Goal: Task Accomplishment & Management: Manage account settings

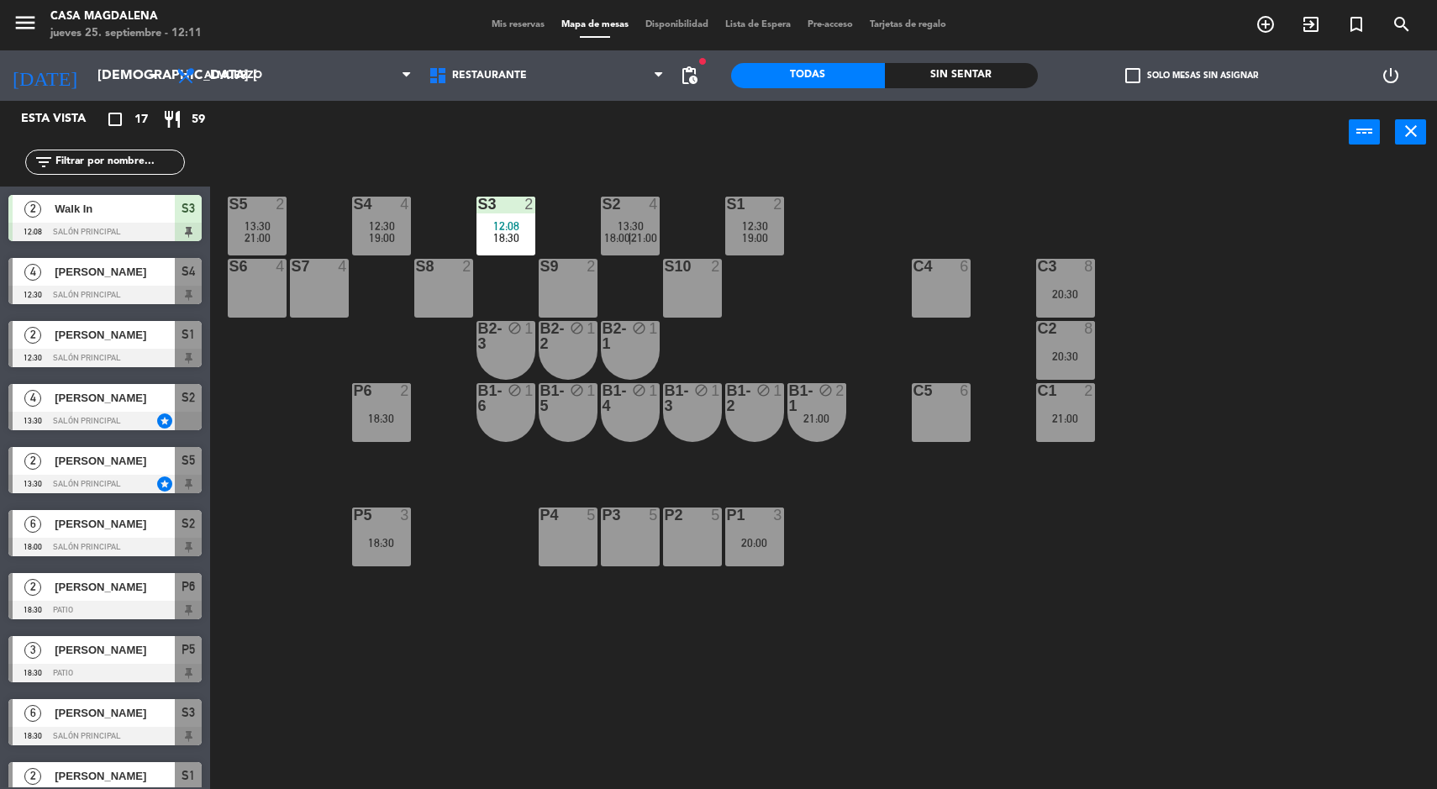
click at [1084, 415] on div "21:00" at bounding box center [1065, 419] width 59 height 12
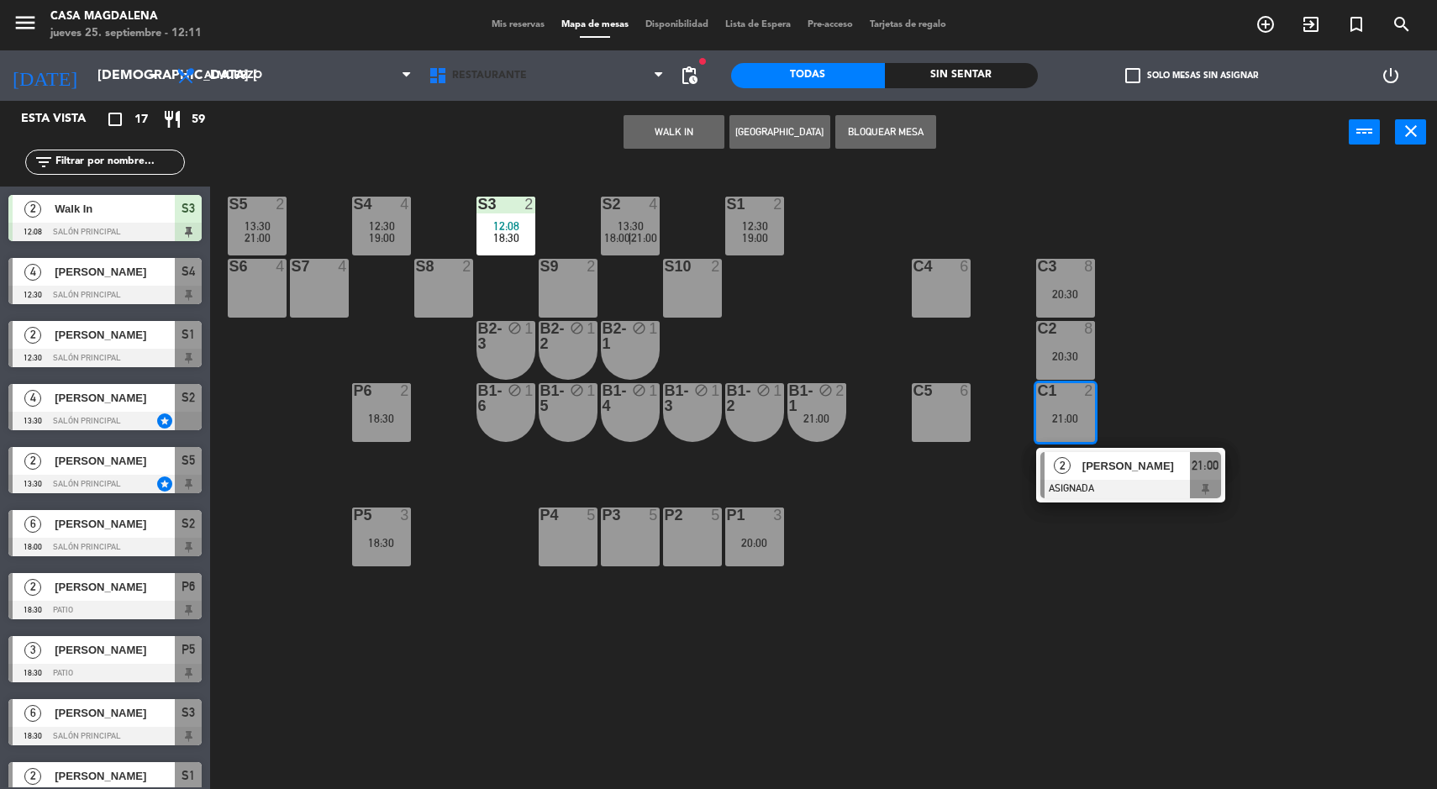
click at [640, 88] on span "Restaurante" at bounding box center [546, 75] width 252 height 37
click at [688, 148] on button "WALK IN" at bounding box center [674, 132] width 101 height 34
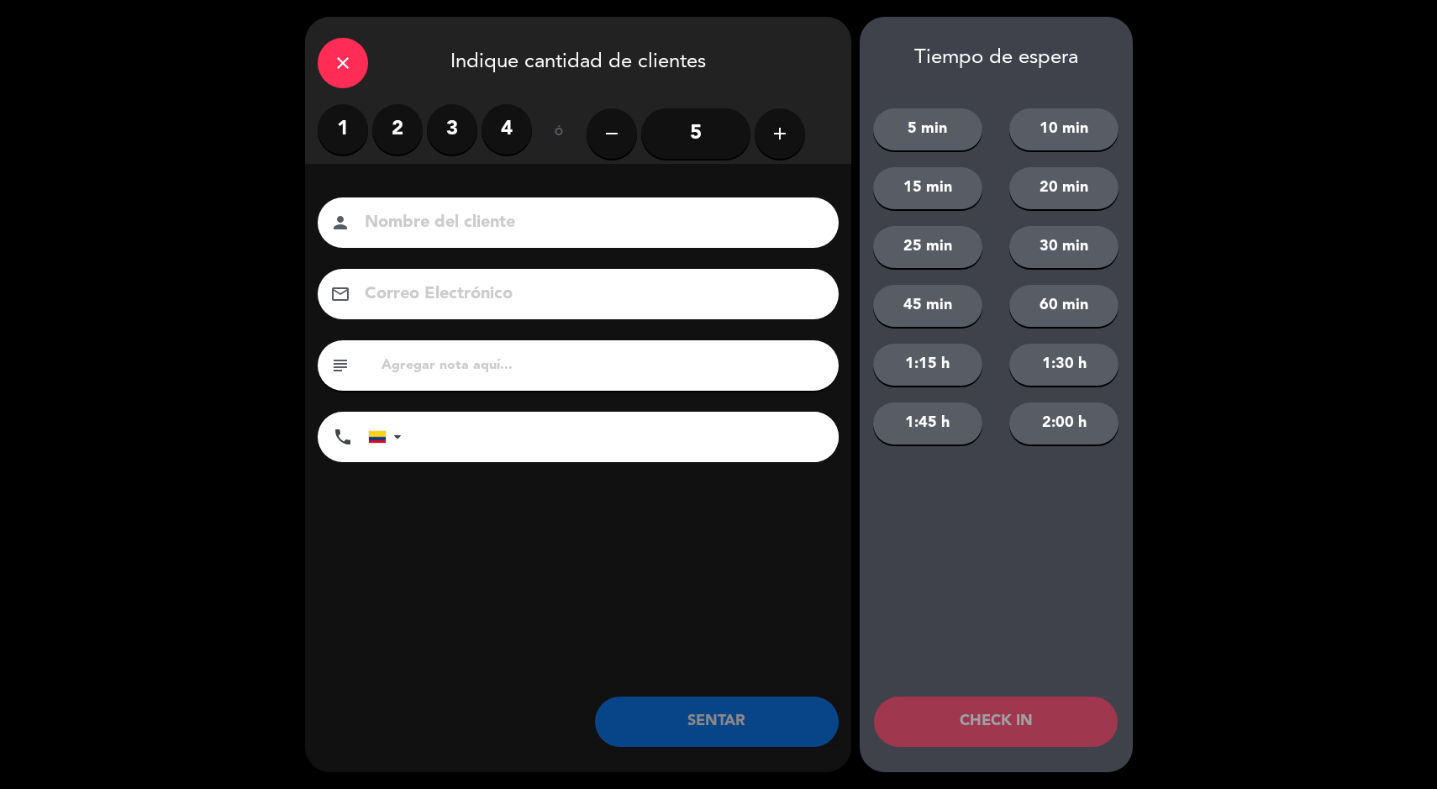
click at [690, 137] on input "5" at bounding box center [695, 133] width 109 height 50
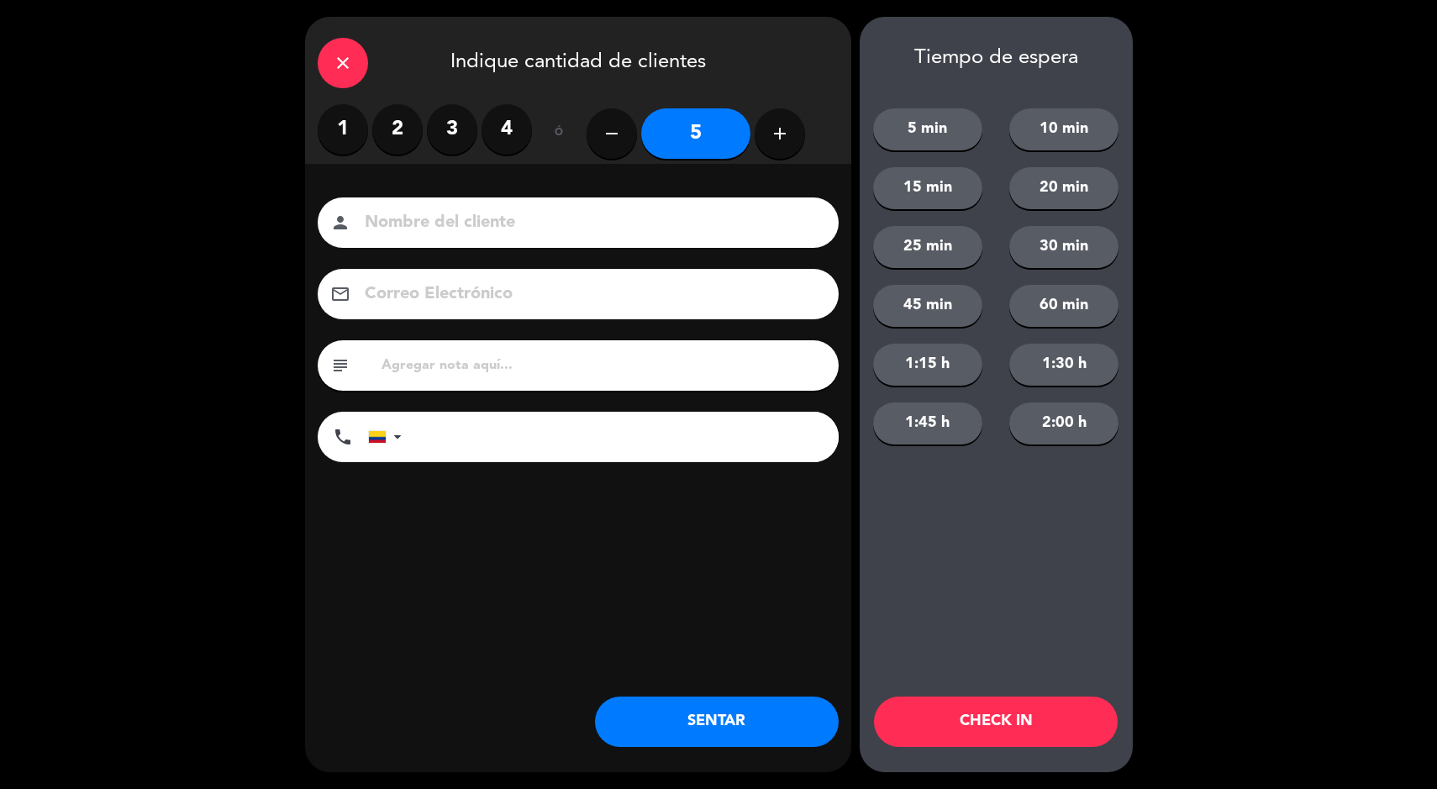
click at [382, 127] on label "2" at bounding box center [397, 129] width 50 height 50
click at [768, 744] on button "SENTAR" at bounding box center [717, 722] width 244 height 50
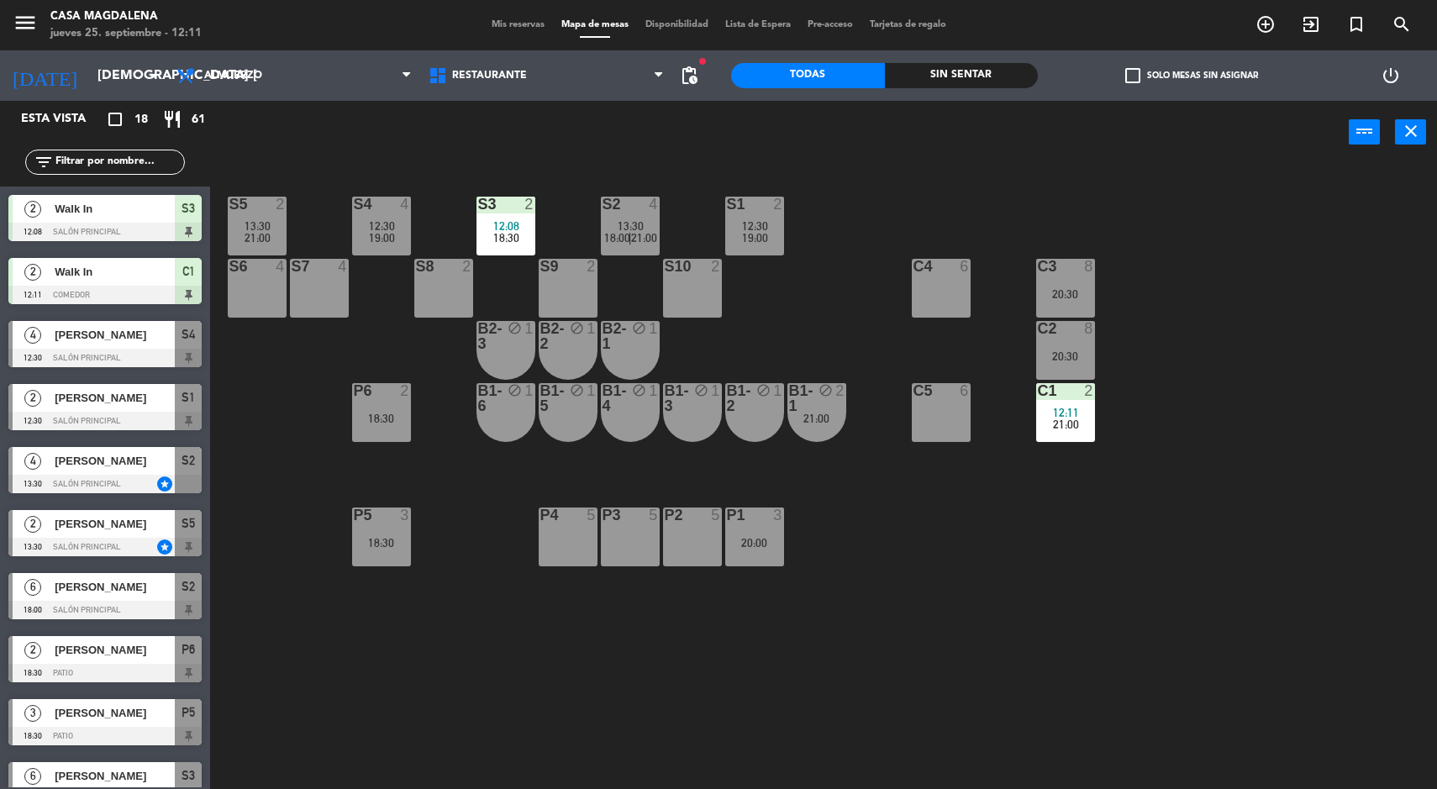
click at [402, 421] on div "18:30" at bounding box center [381, 419] width 59 height 12
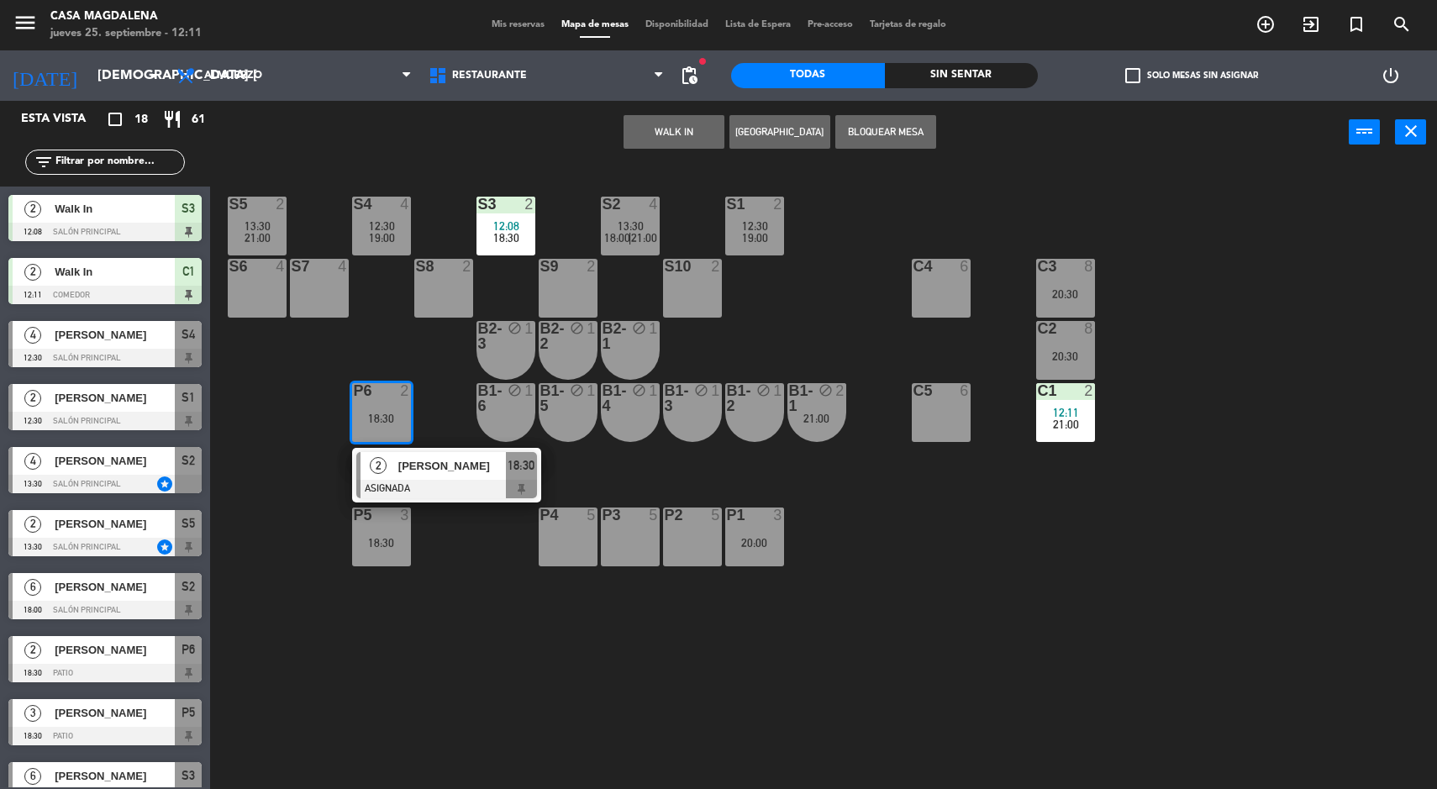
click at [477, 589] on div "S5 2 13:30 21:00 S4 4 12:30 19:00 S3 2 12:08 18:30 S2 4 13:30 18:00 | 21:00 S1 …" at bounding box center [830, 478] width 1213 height 625
click at [392, 542] on div "18:30" at bounding box center [381, 543] width 59 height 12
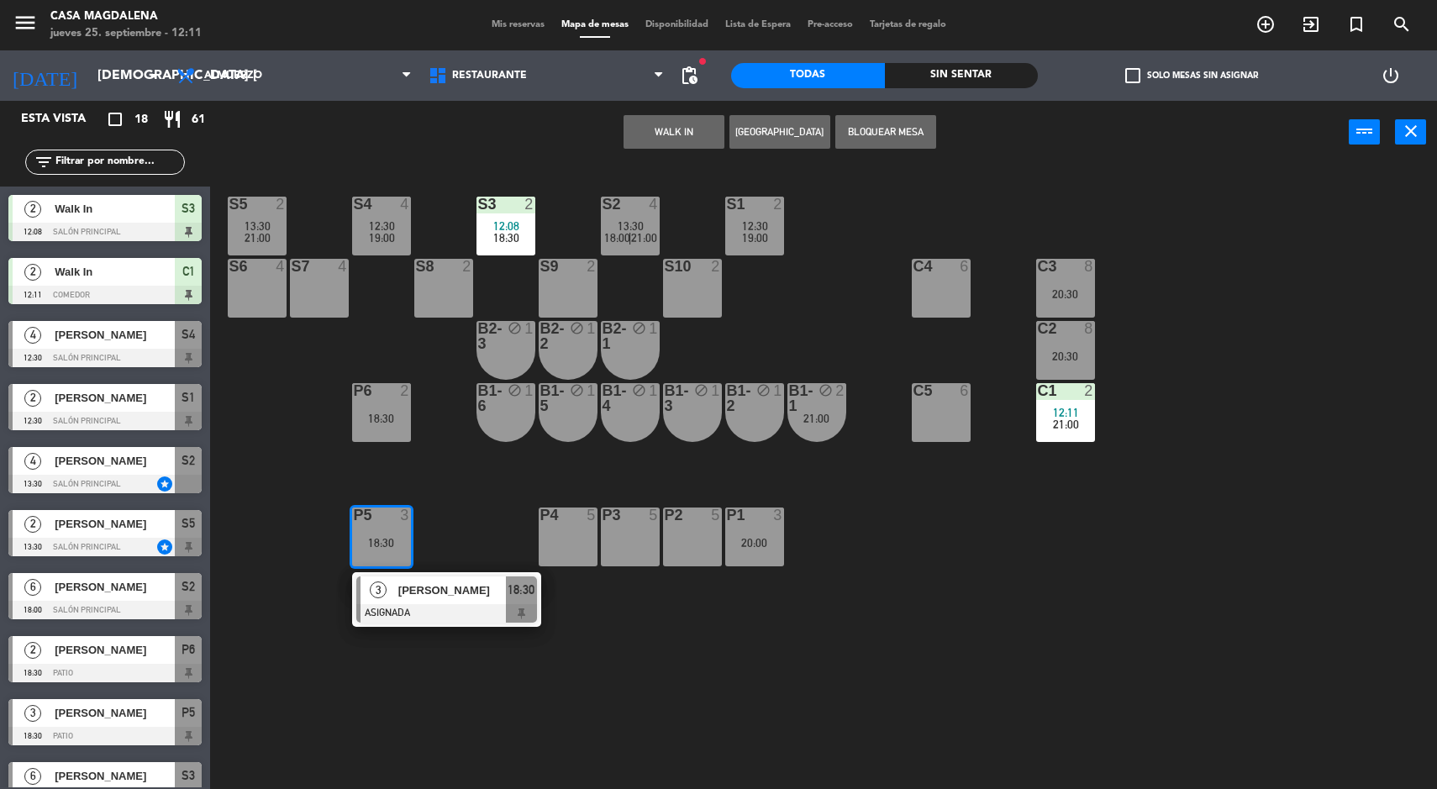
click at [486, 617] on div at bounding box center [446, 613] width 181 height 18
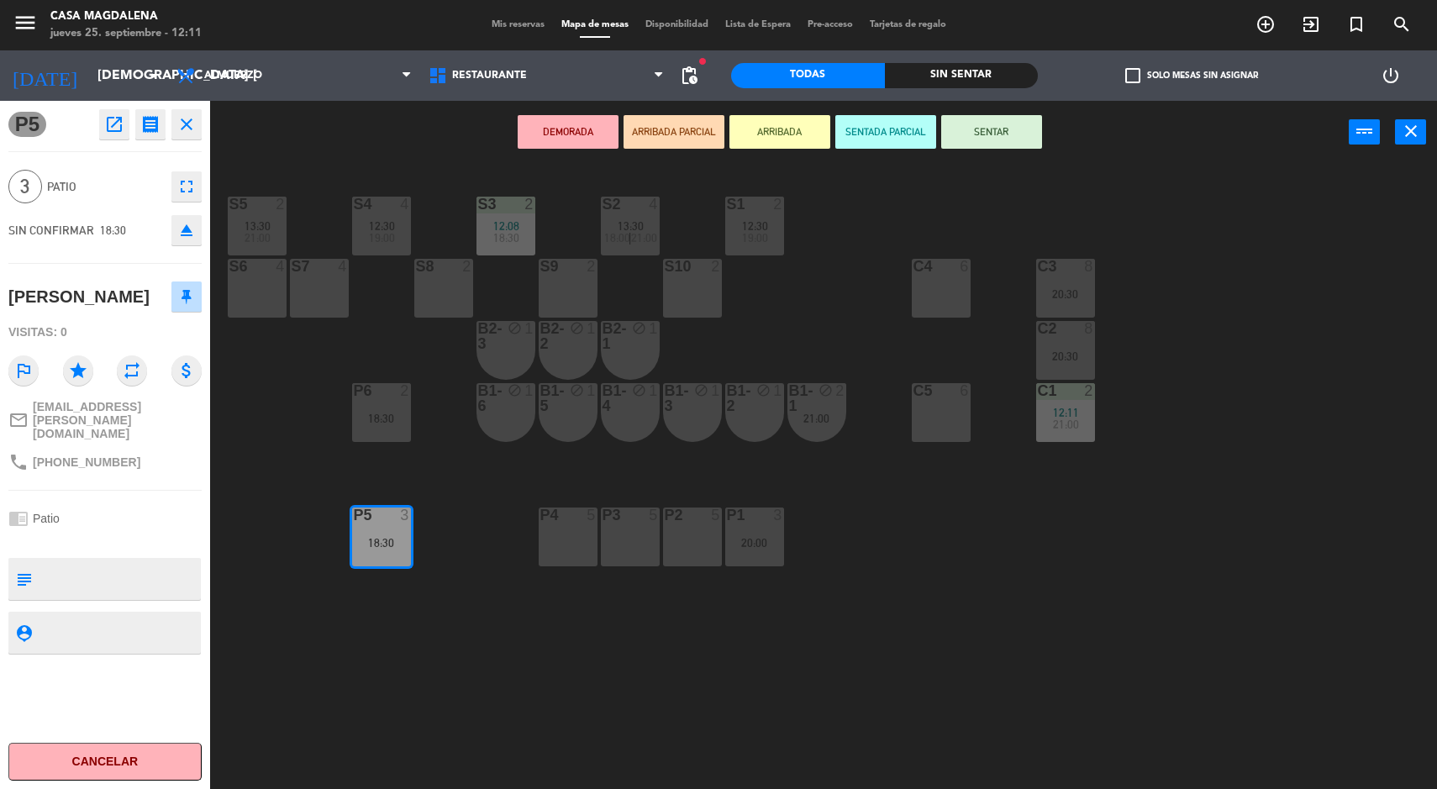
click at [110, 125] on icon "open_in_new" at bounding box center [114, 124] width 20 height 20
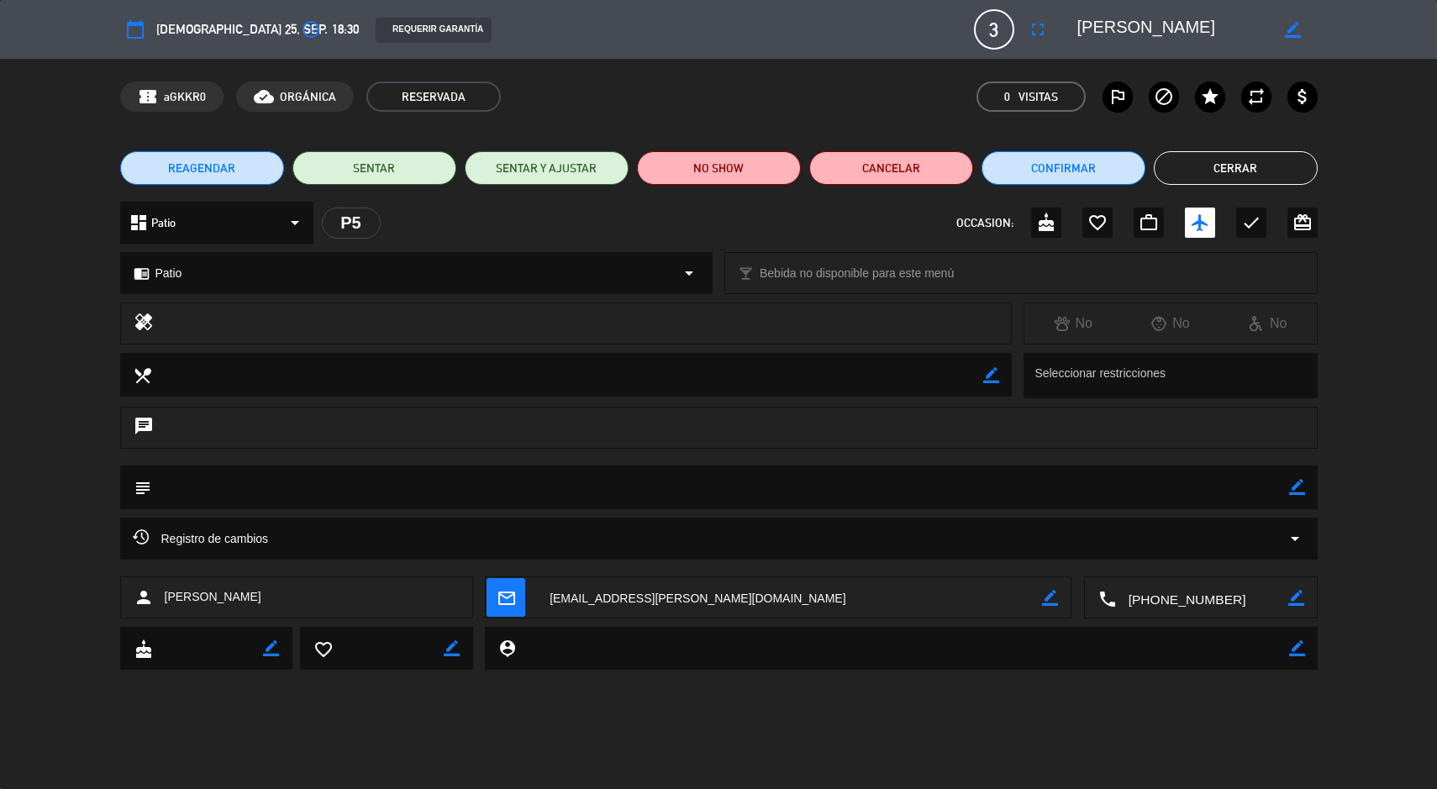
click at [301, 36] on icon "access_time" at bounding box center [311, 29] width 20 height 20
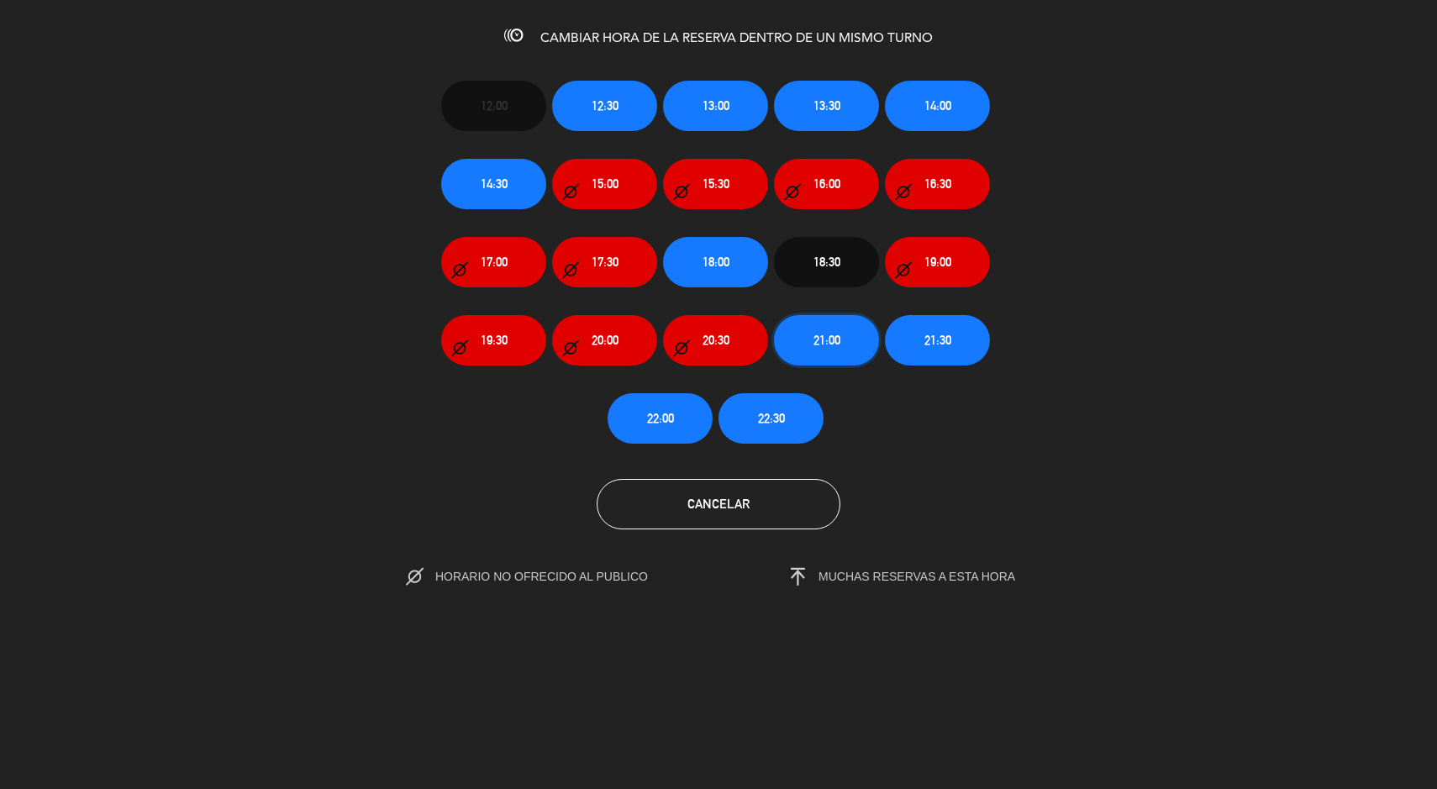
click at [799, 351] on button "21:00" at bounding box center [826, 340] width 105 height 50
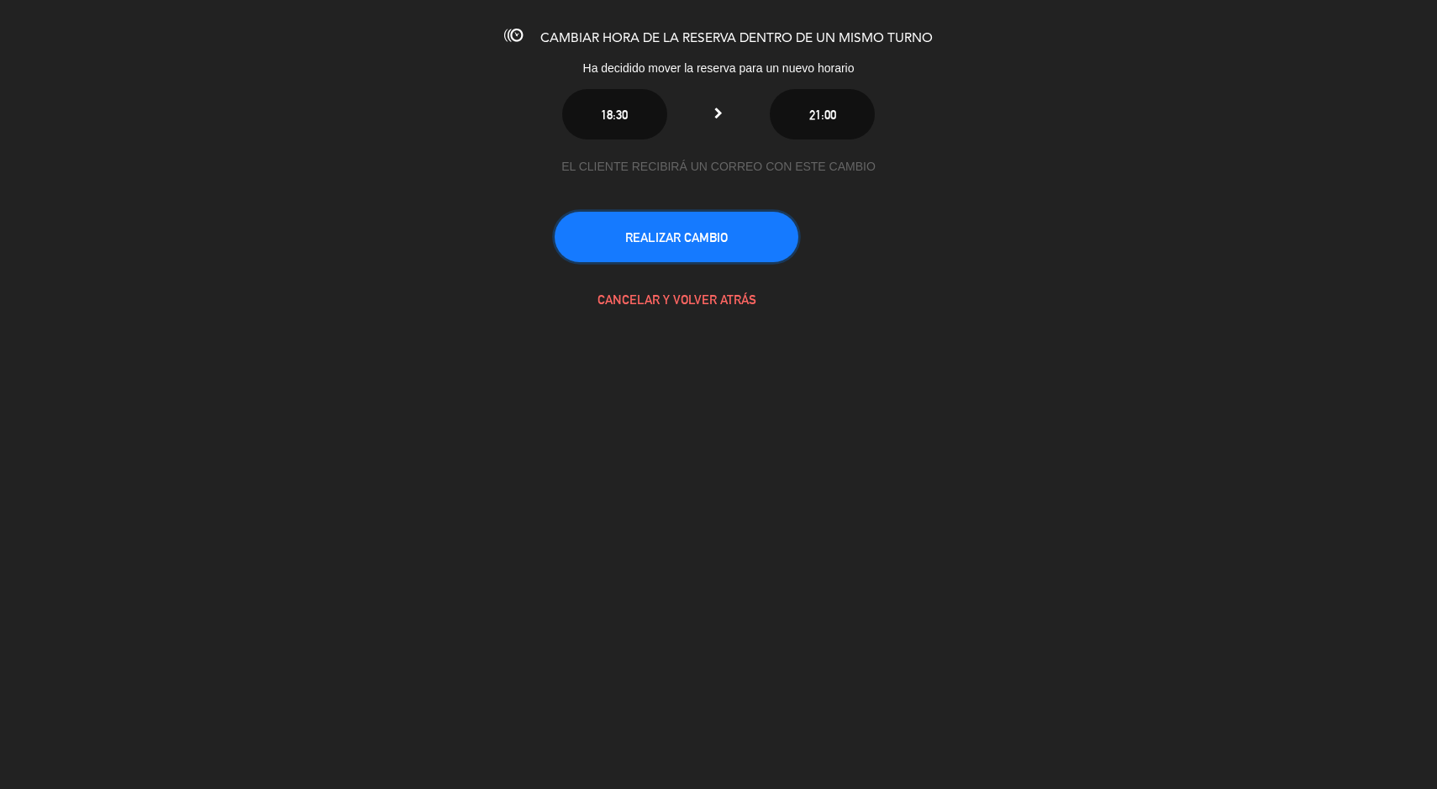
click at [664, 224] on button "REALIZAR CAMBIO" at bounding box center [677, 237] width 244 height 50
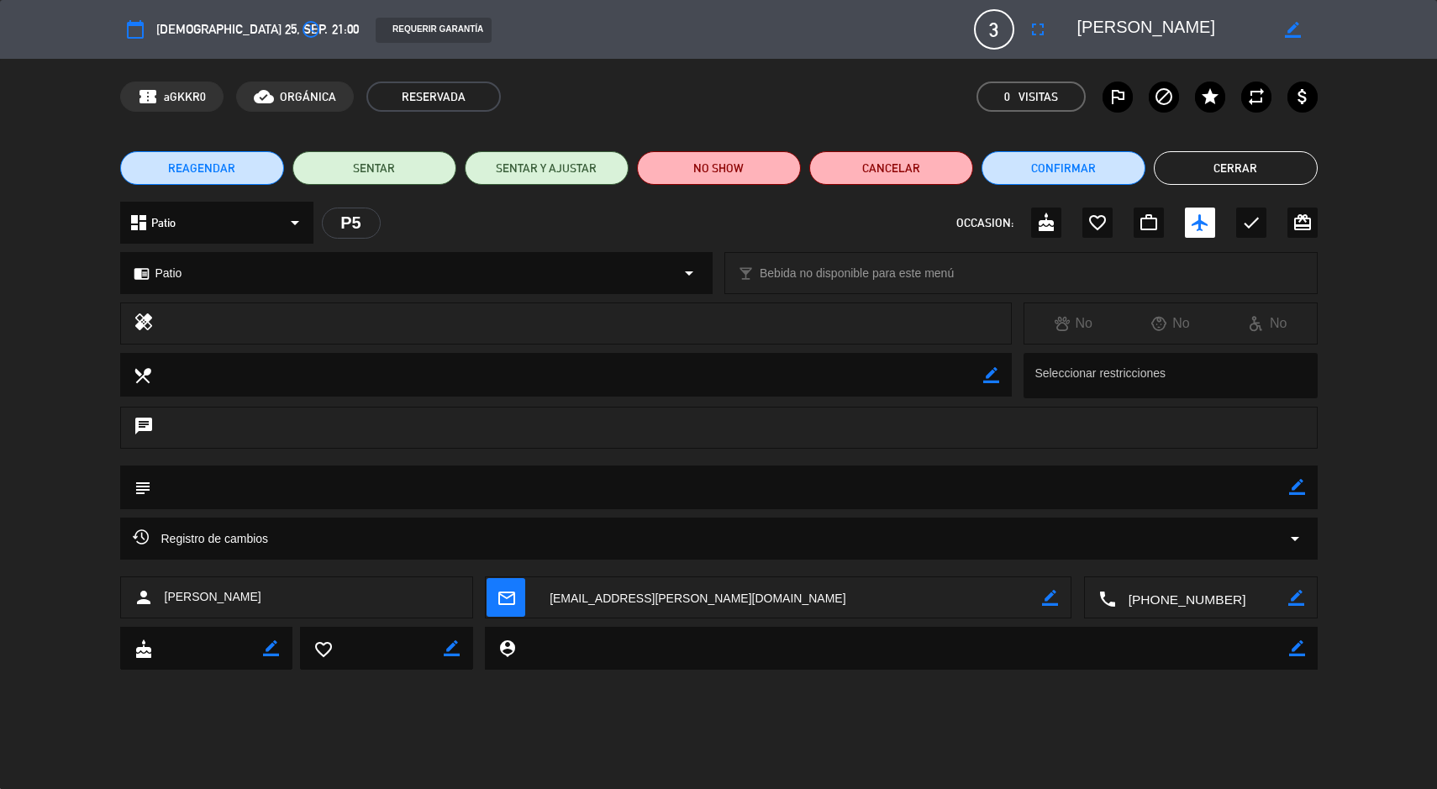
click at [1227, 165] on button "Cerrar" at bounding box center [1236, 168] width 164 height 34
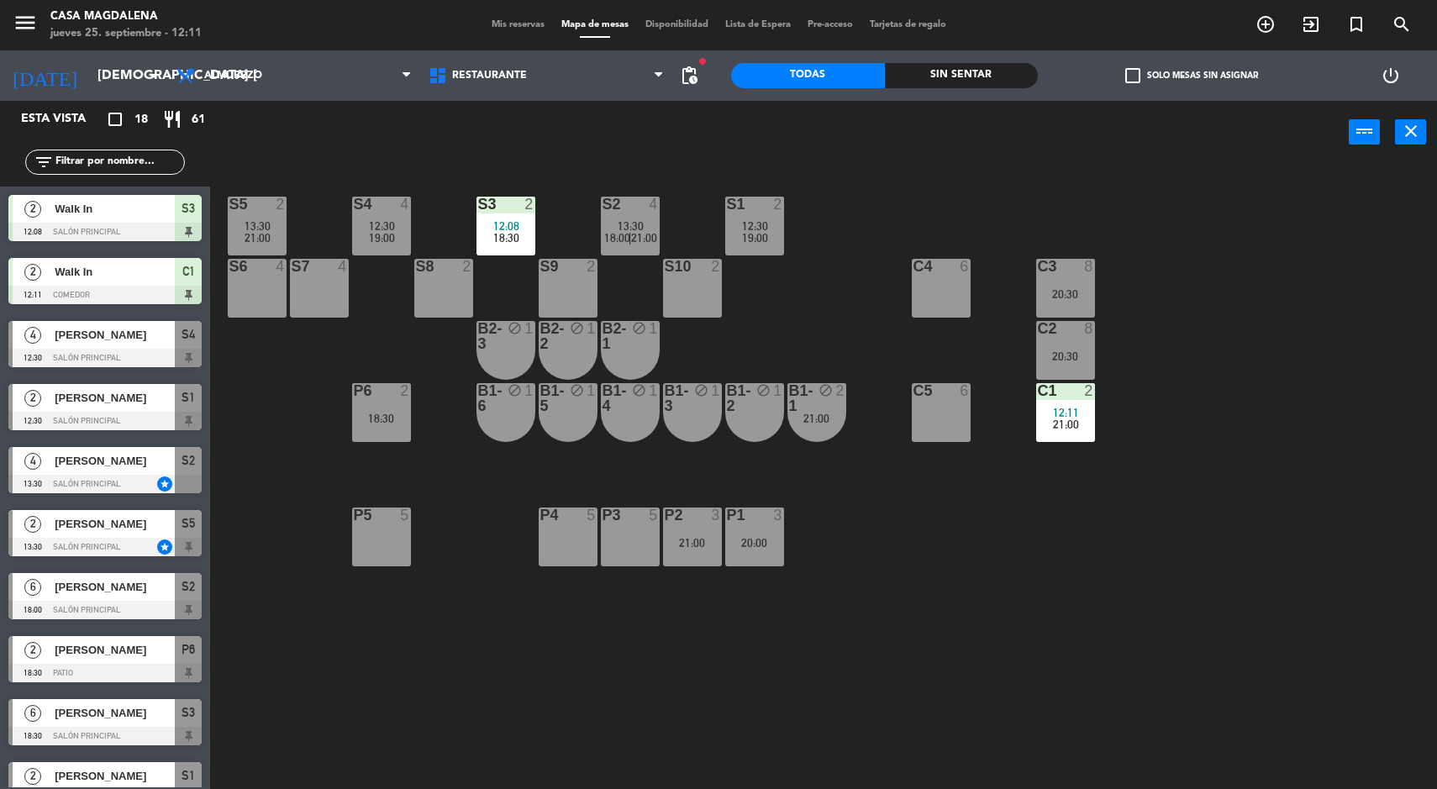
click at [728, 509] on div "P1" at bounding box center [727, 515] width 1 height 15
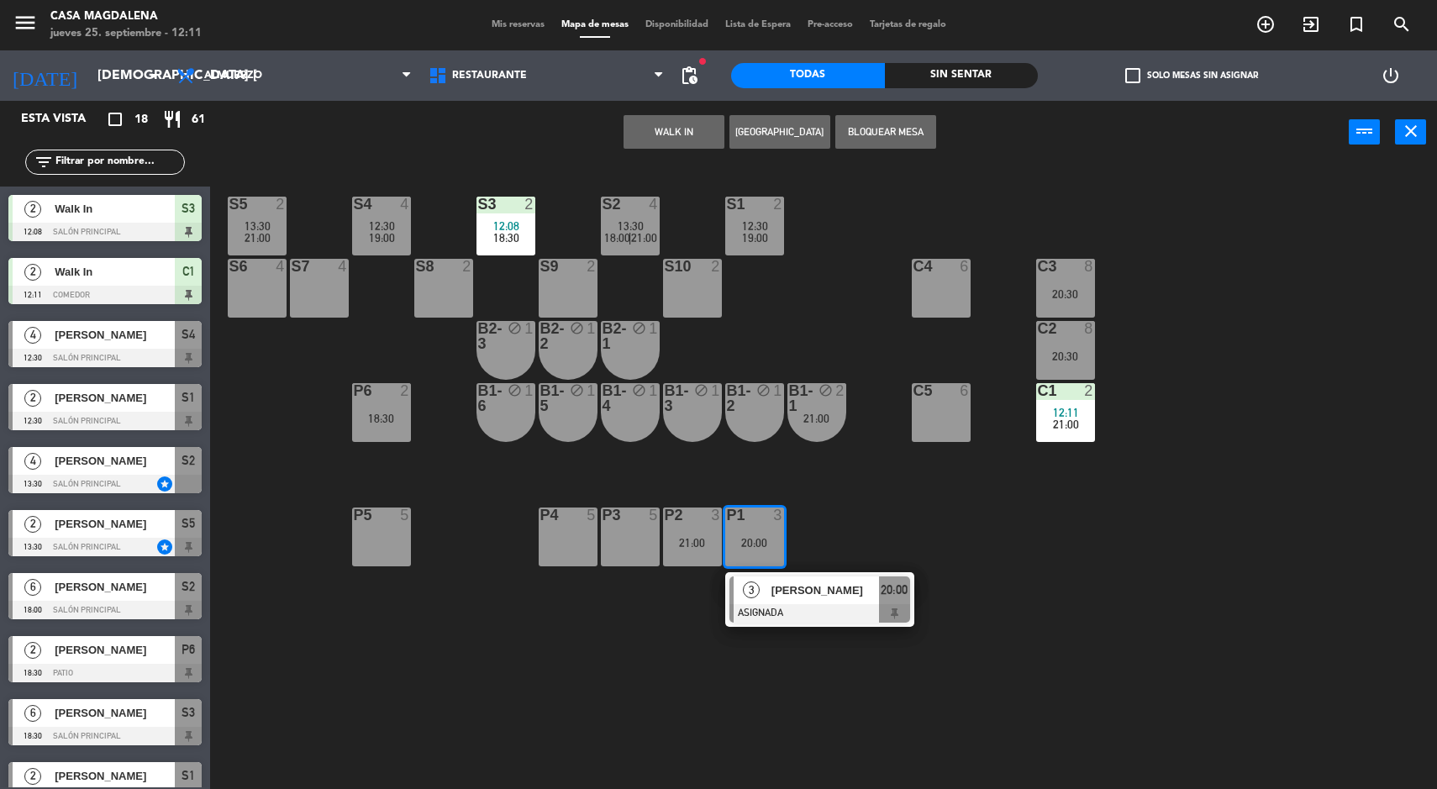
click at [883, 619] on div at bounding box center [820, 613] width 181 height 18
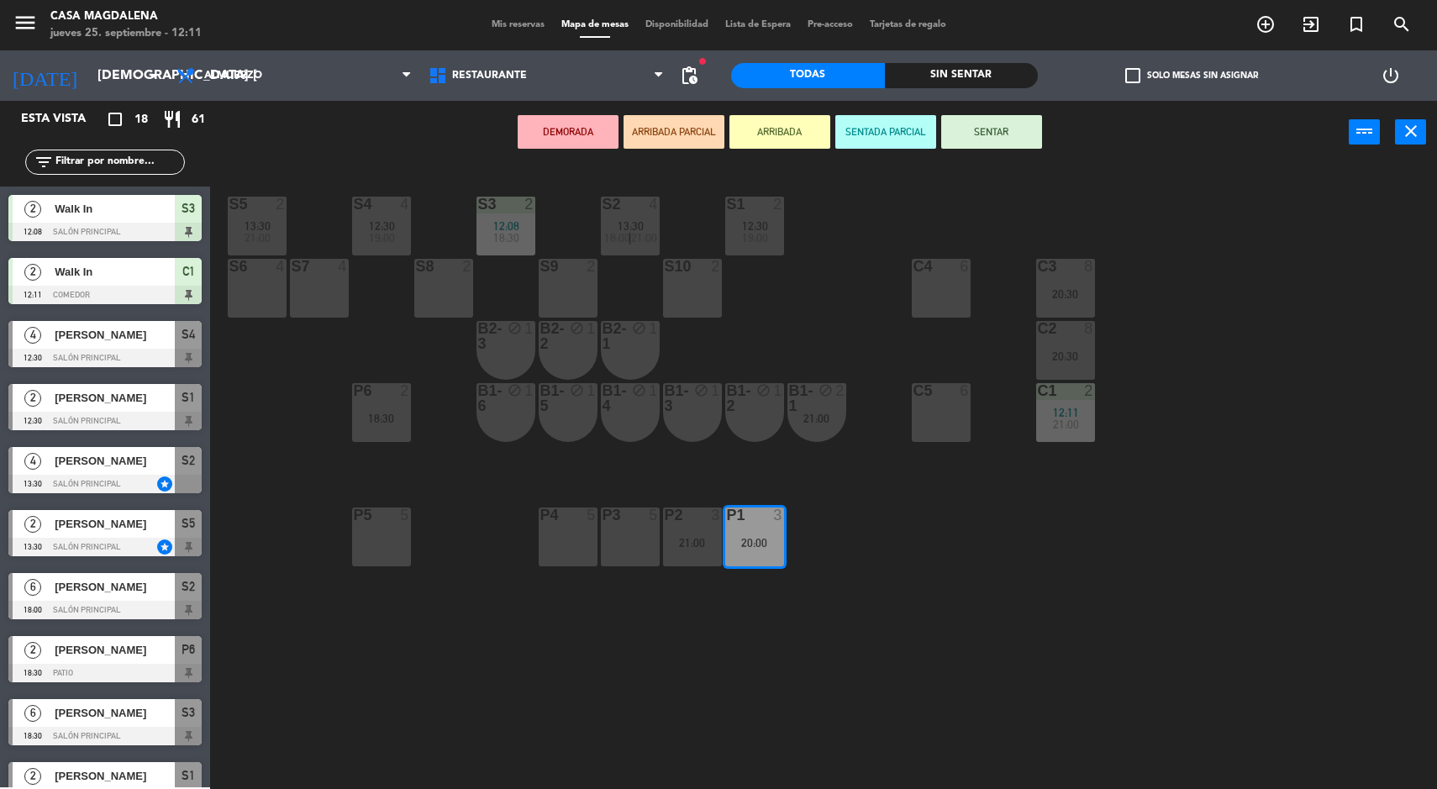
click at [360, 560] on div "P5 5" at bounding box center [381, 537] width 59 height 59
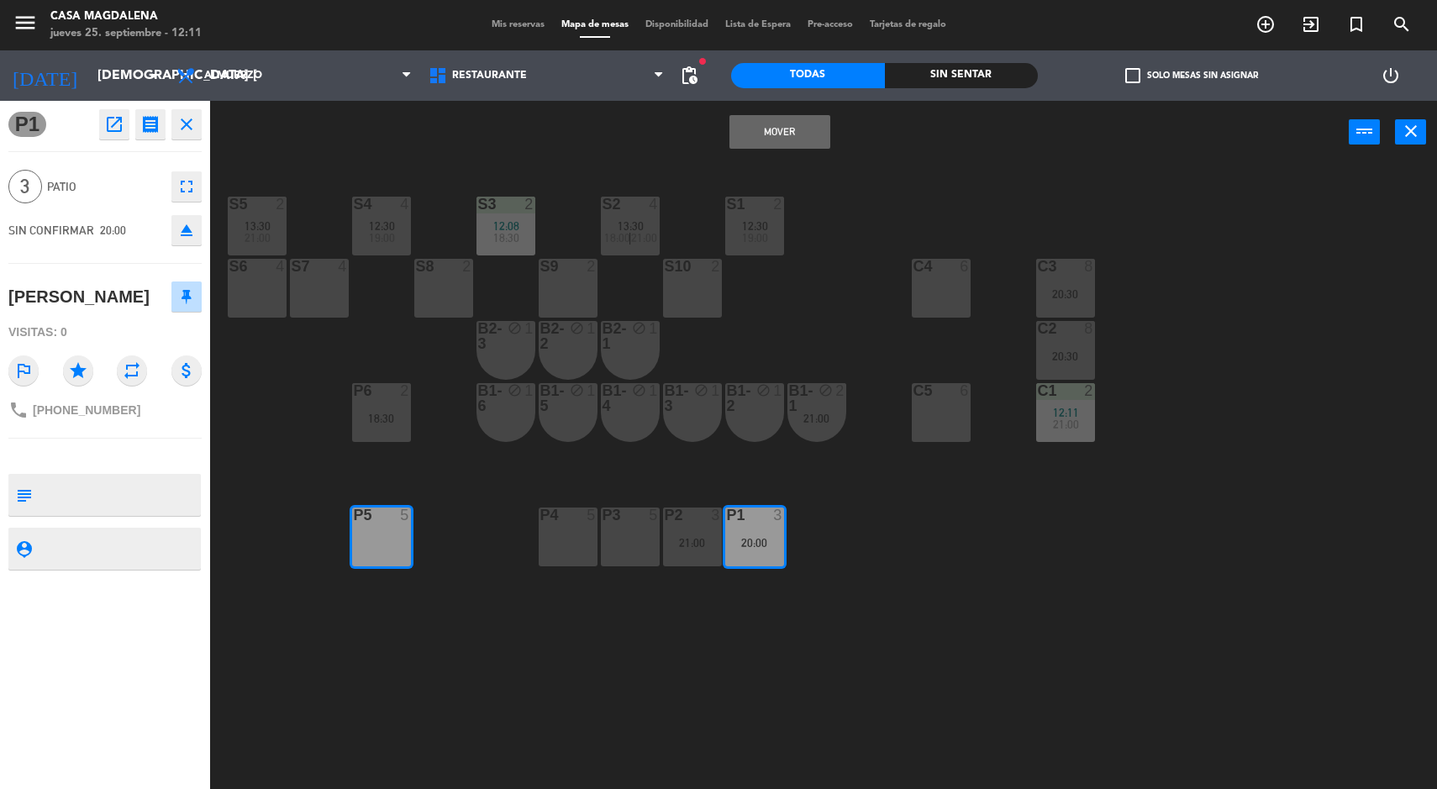
click at [758, 128] on button "Mover" at bounding box center [780, 132] width 101 height 34
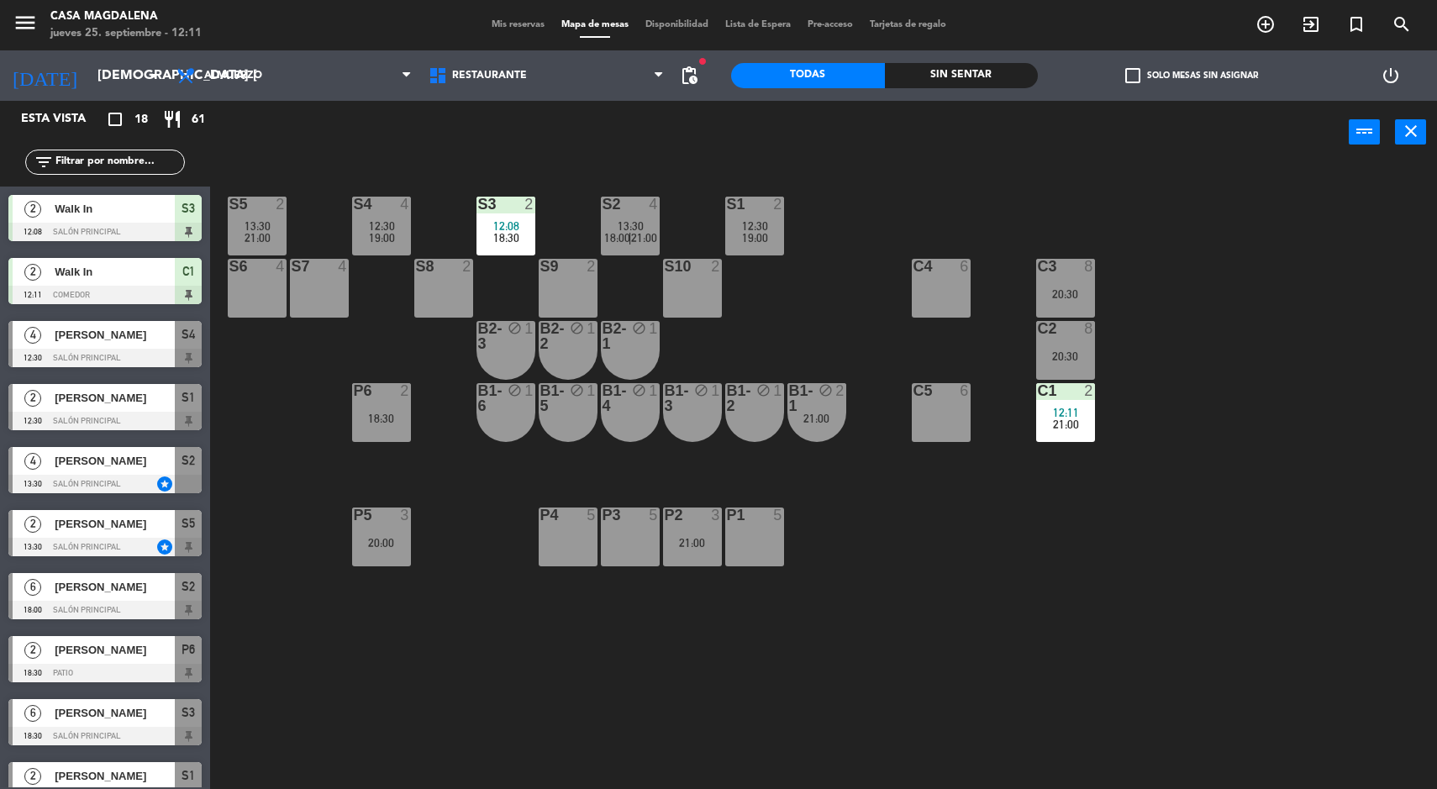
scroll to position [3, 0]
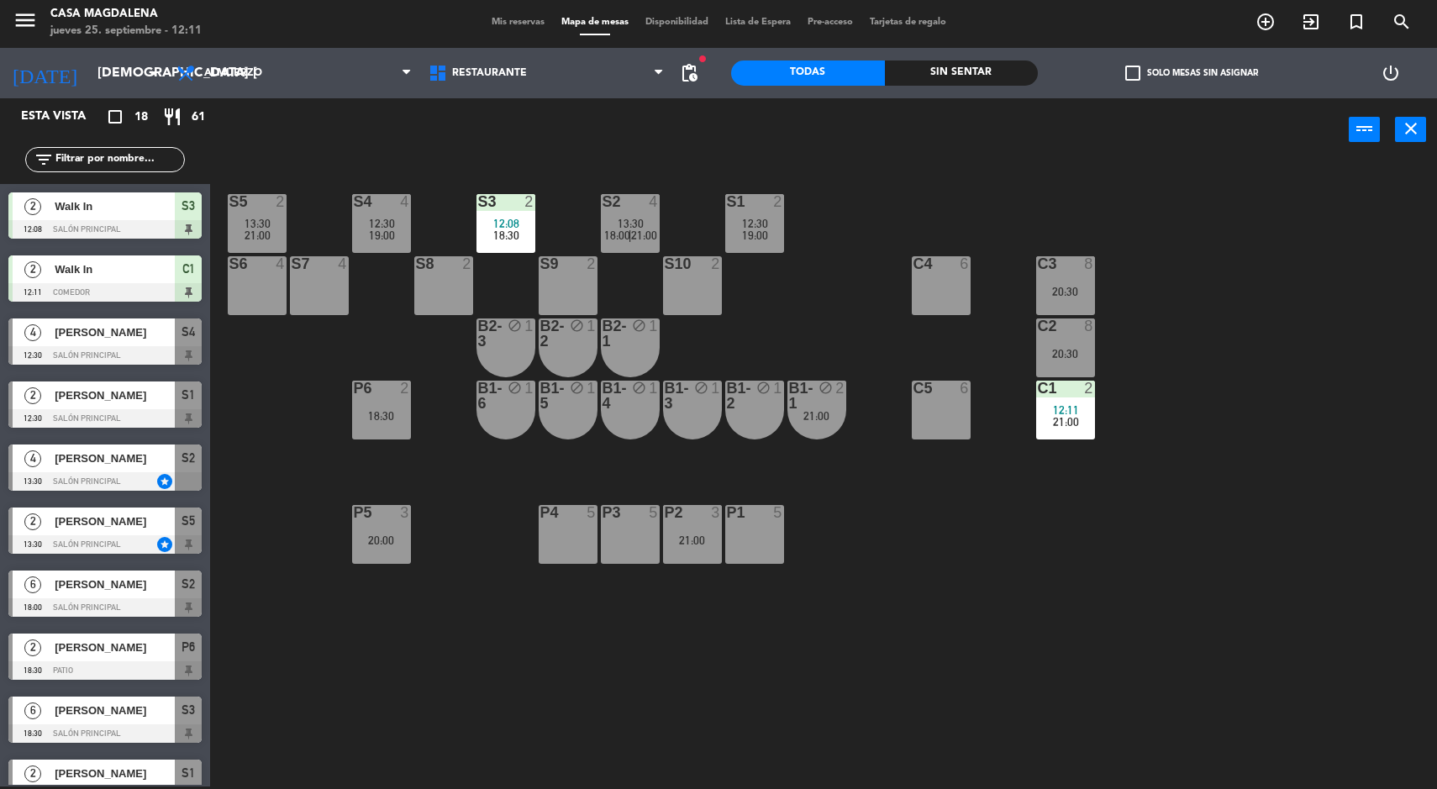
click at [355, 388] on div "P6" at bounding box center [354, 388] width 1 height 15
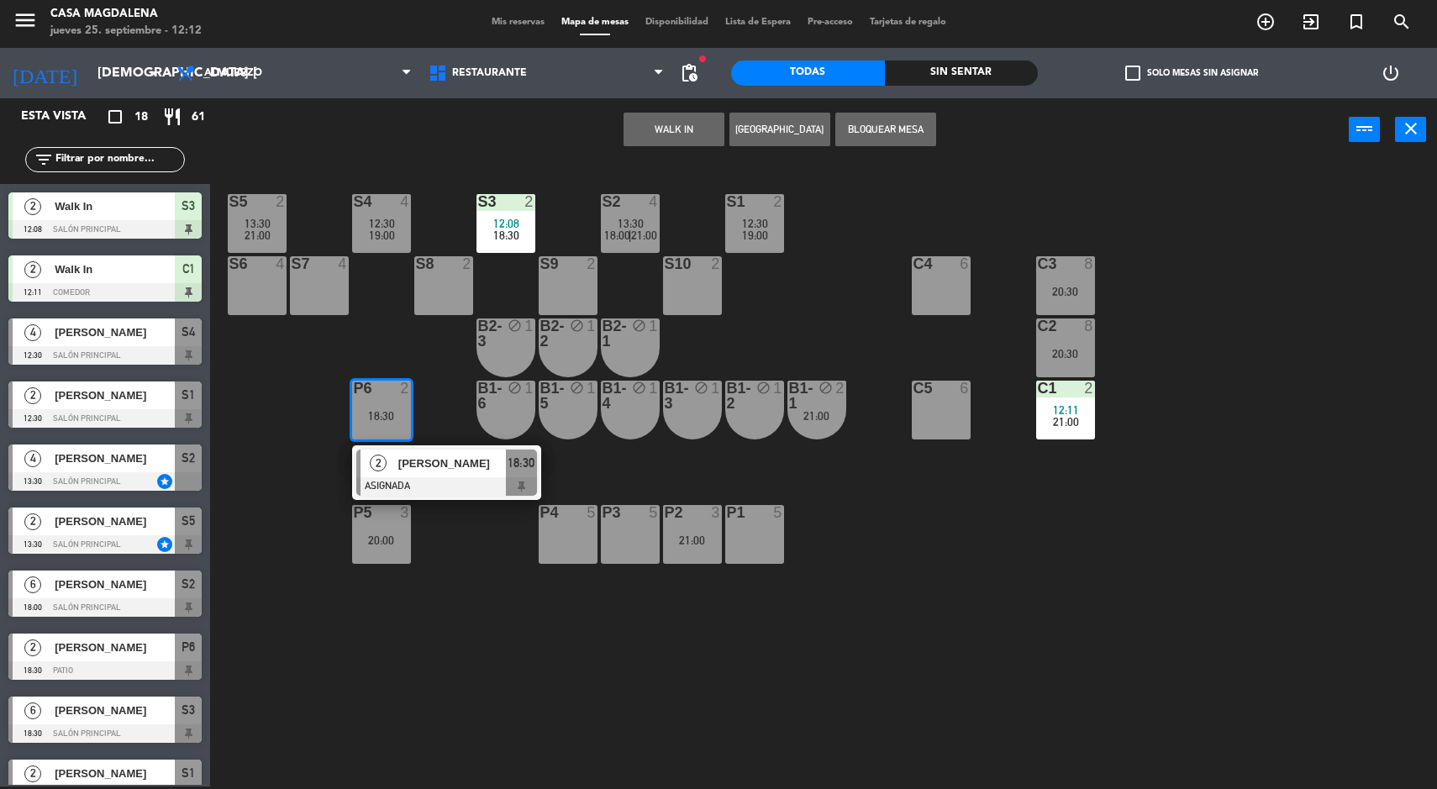
click at [89, 70] on input "[DEMOGRAPHIC_DATA] [DATE]" at bounding box center [177, 73] width 177 height 33
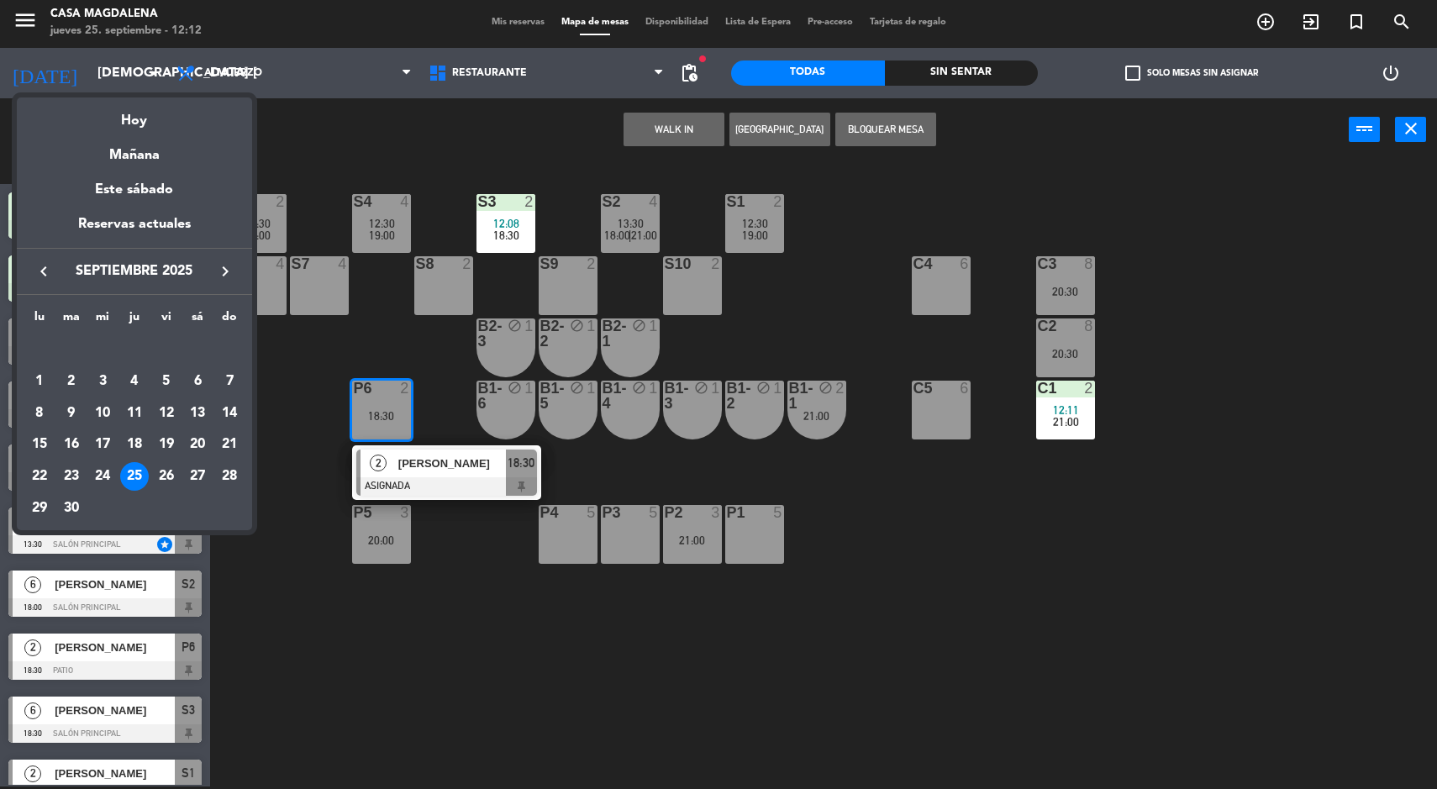
click at [118, 192] on div "Este sábado" at bounding box center [134, 189] width 235 height 47
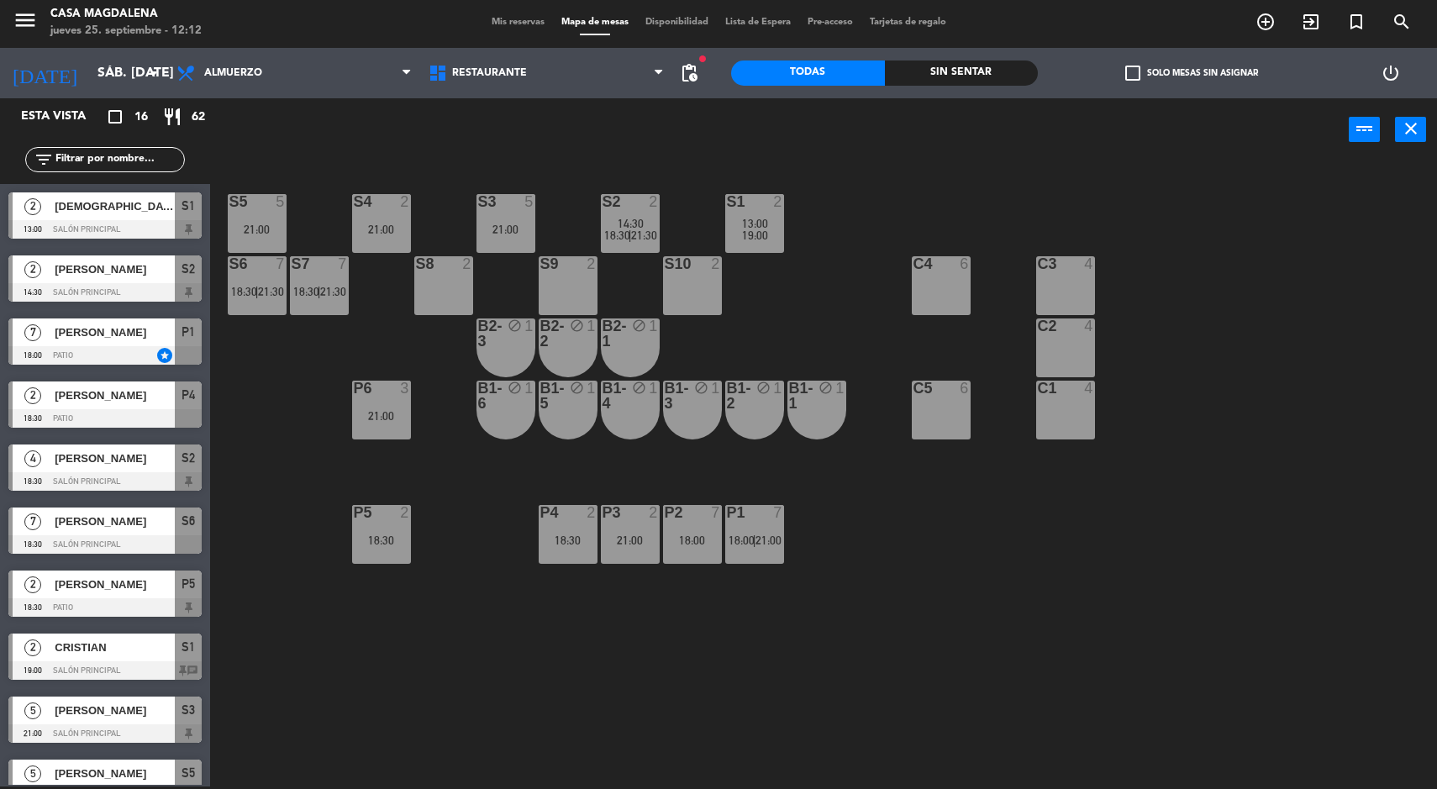
click at [257, 291] on span "|" at bounding box center [257, 291] width 3 height 13
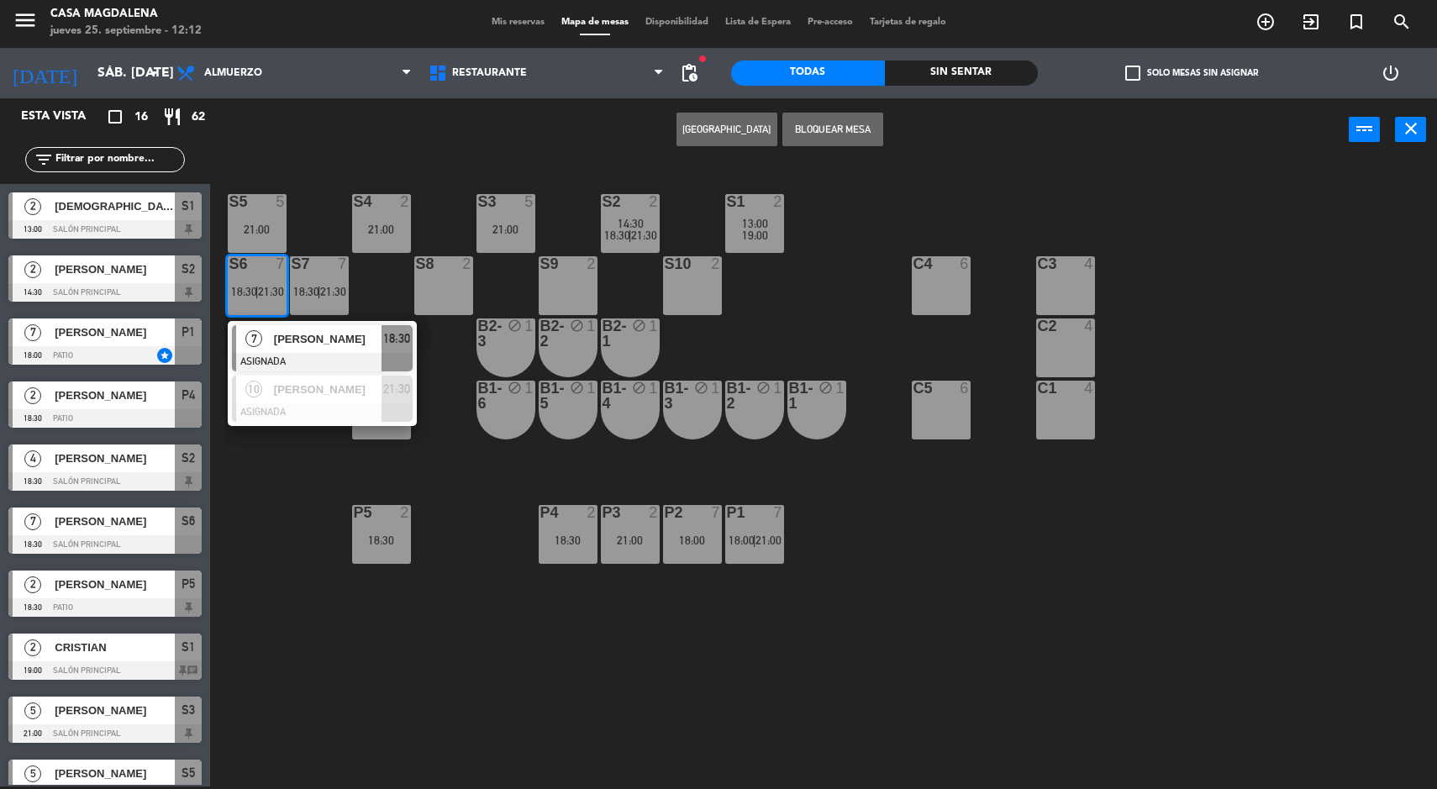
click at [329, 356] on div at bounding box center [322, 362] width 181 height 18
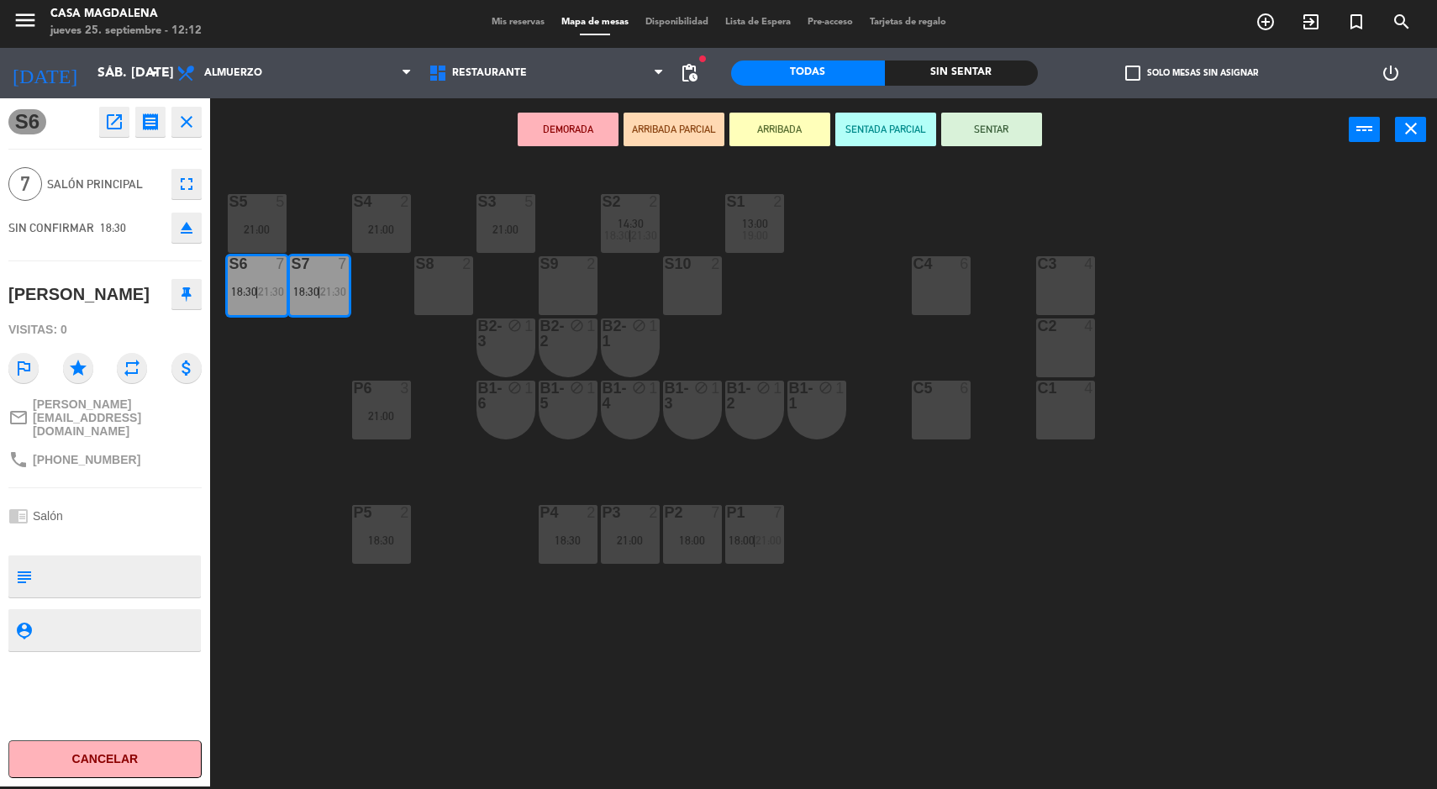
click at [527, 720] on div "S5 5 21:00 S4 2 21:00 S3 5 21:00 S2 2 14:30 18:30 | 21:30 S1 2 13:00 19:00 S6 7…" at bounding box center [830, 476] width 1213 height 625
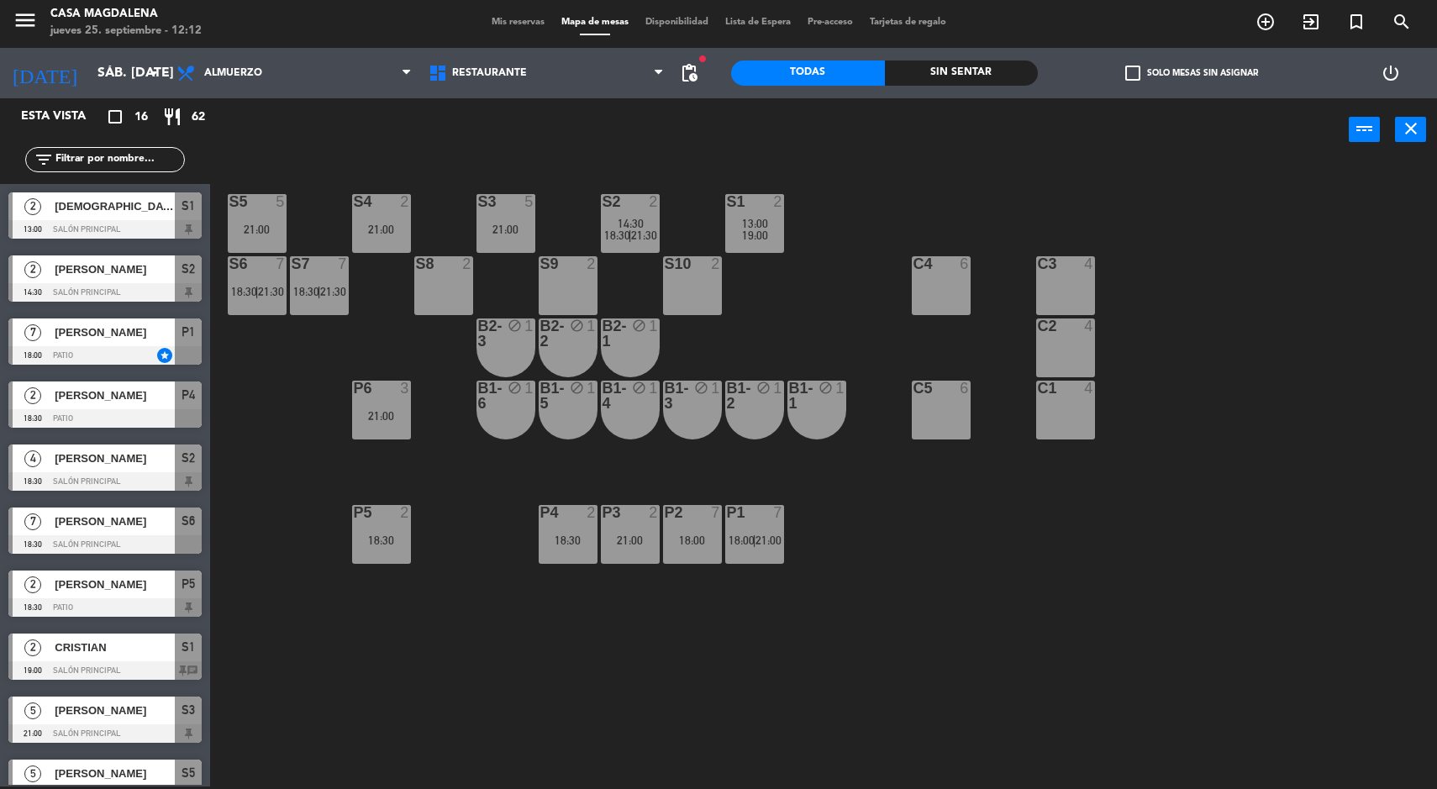
click at [741, 558] on div "P1 7 18:00 | 21:00" at bounding box center [754, 534] width 59 height 59
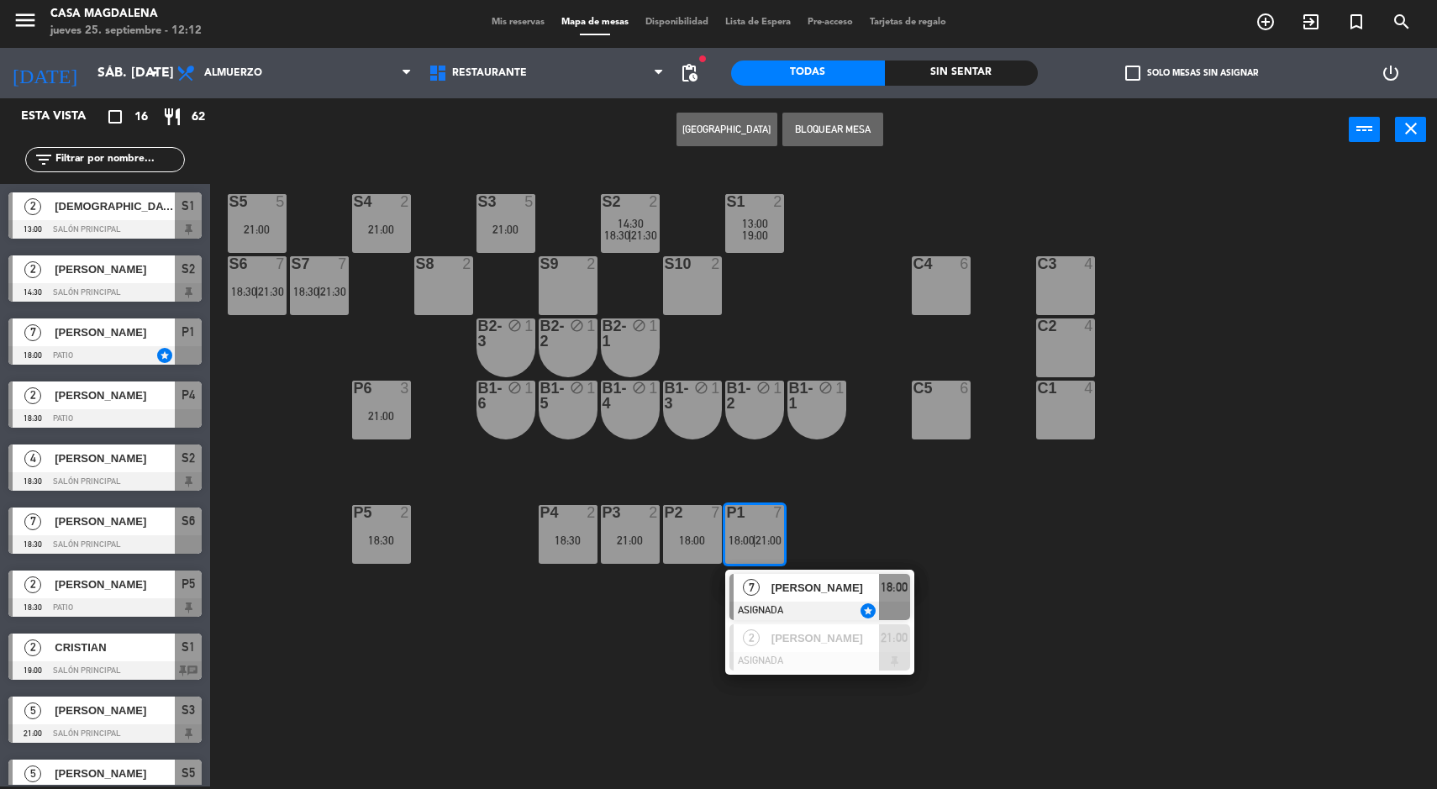
click at [808, 588] on span "[PERSON_NAME]" at bounding box center [826, 588] width 108 height 18
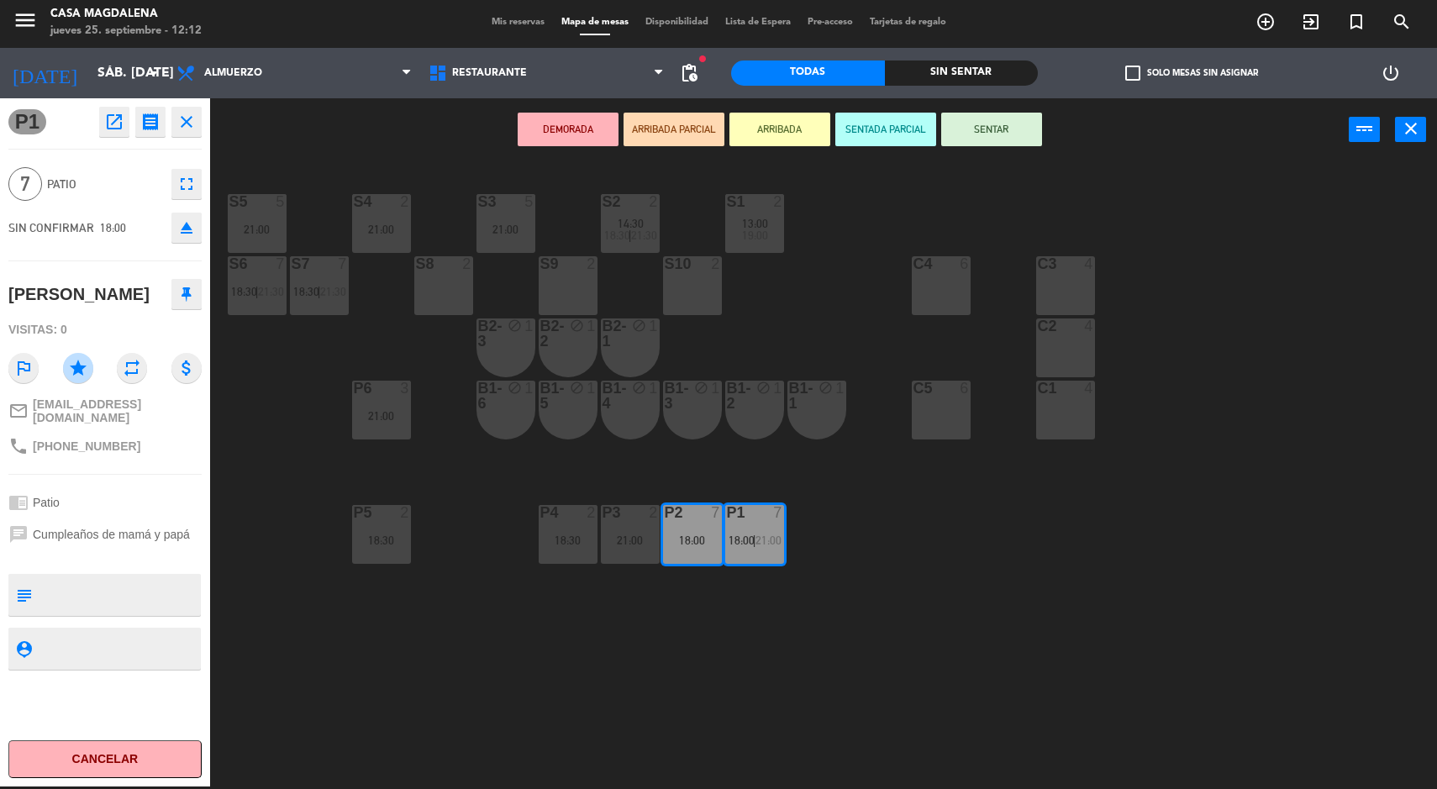
click at [172, 179] on button "fullscreen" at bounding box center [186, 184] width 30 height 30
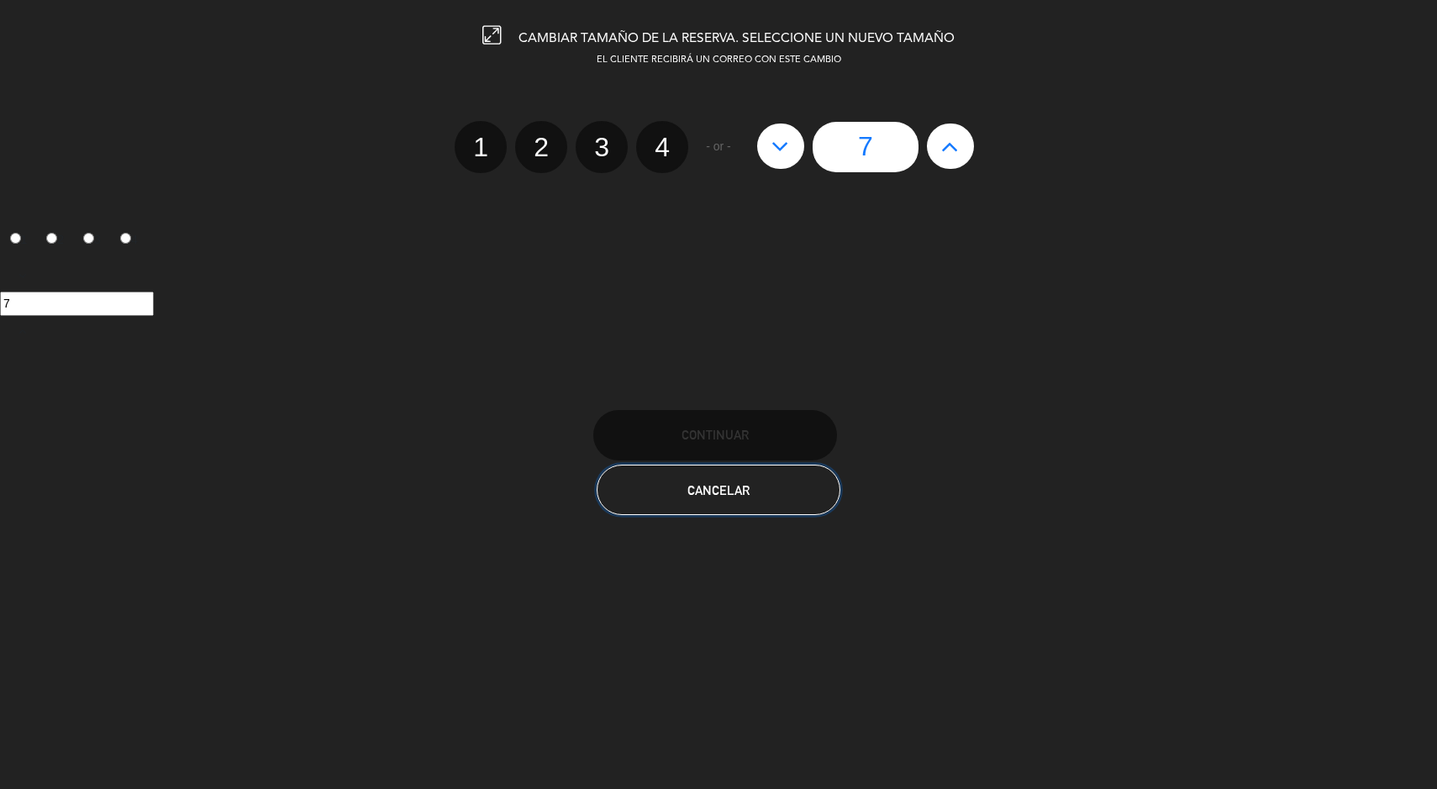
click at [777, 509] on button "Cancelar" at bounding box center [719, 490] width 244 height 50
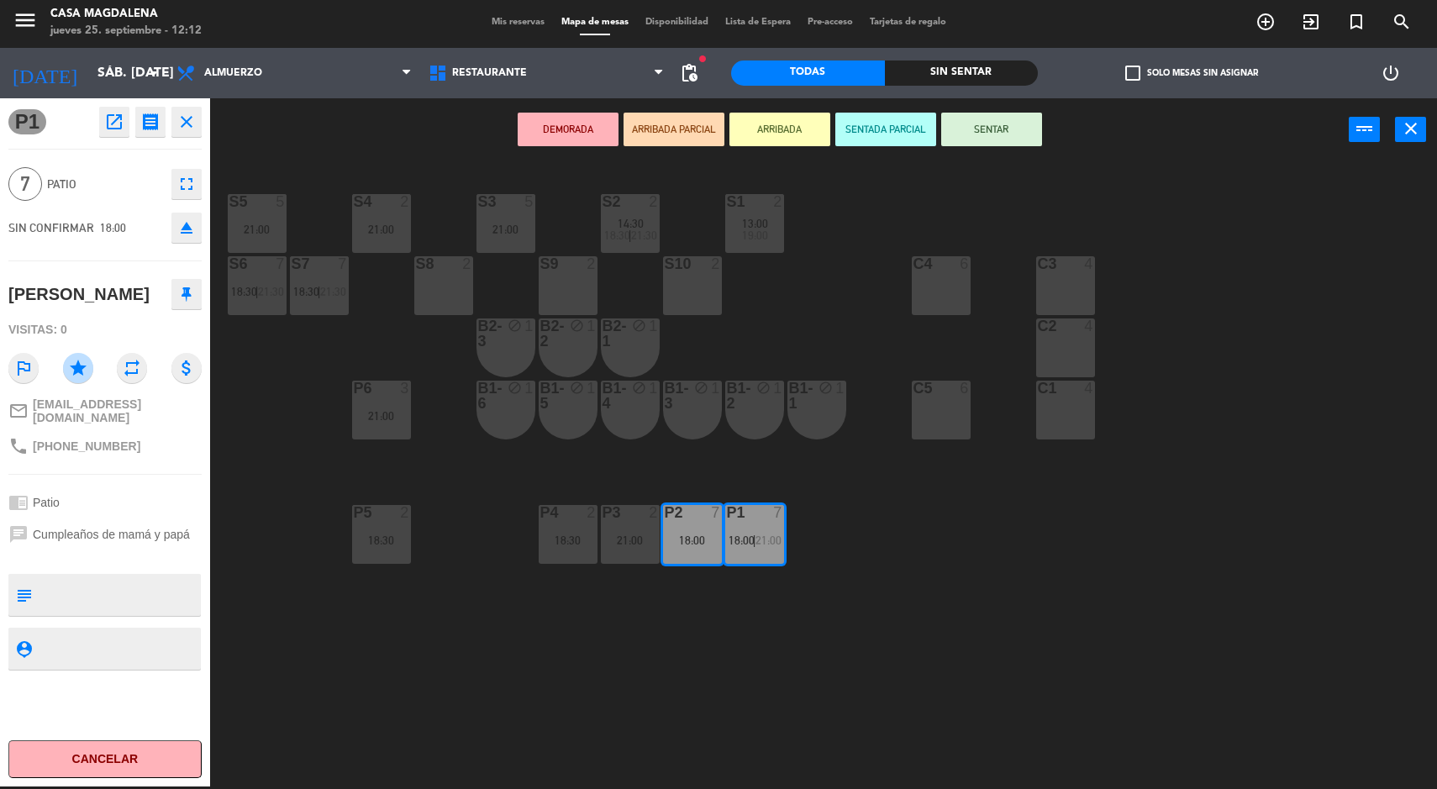
click at [937, 665] on div "S5 5 21:00 S4 2 21:00 S3 5 21:00 S2 2 14:30 18:30 | 21:30 S1 2 13:00 19:00 S6 7…" at bounding box center [830, 476] width 1213 height 625
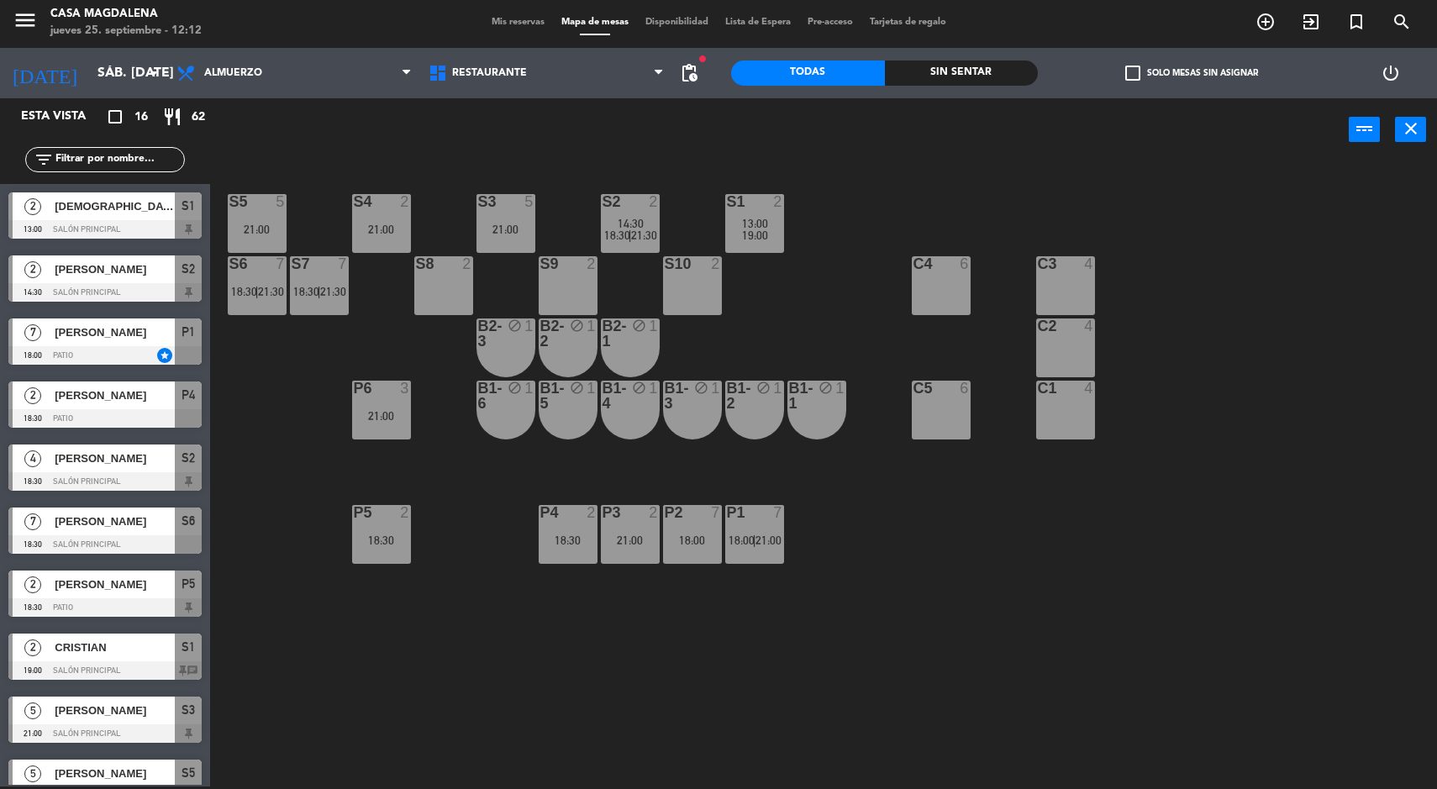
click at [683, 537] on div "18:00" at bounding box center [692, 541] width 59 height 12
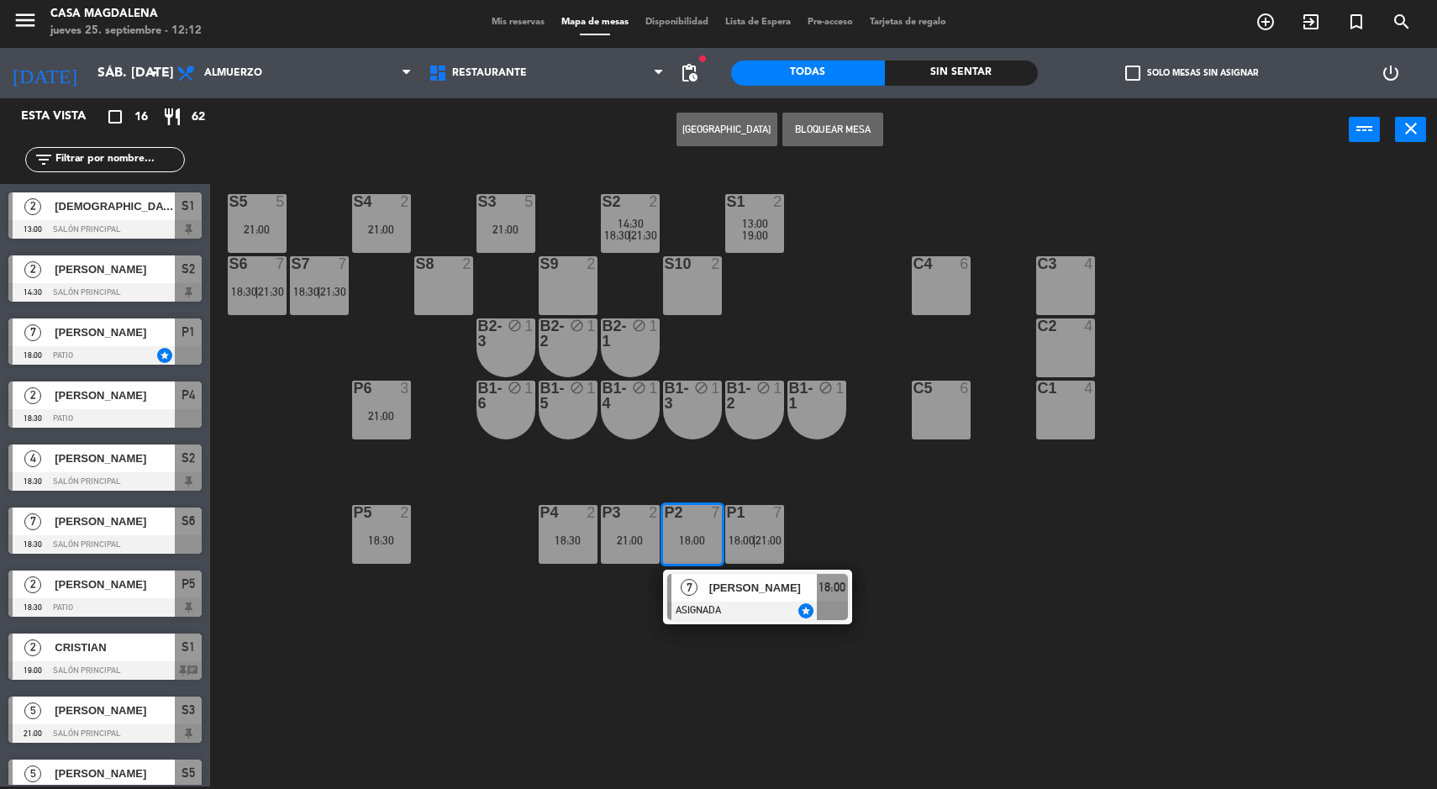
click at [818, 612] on div at bounding box center [757, 611] width 181 height 18
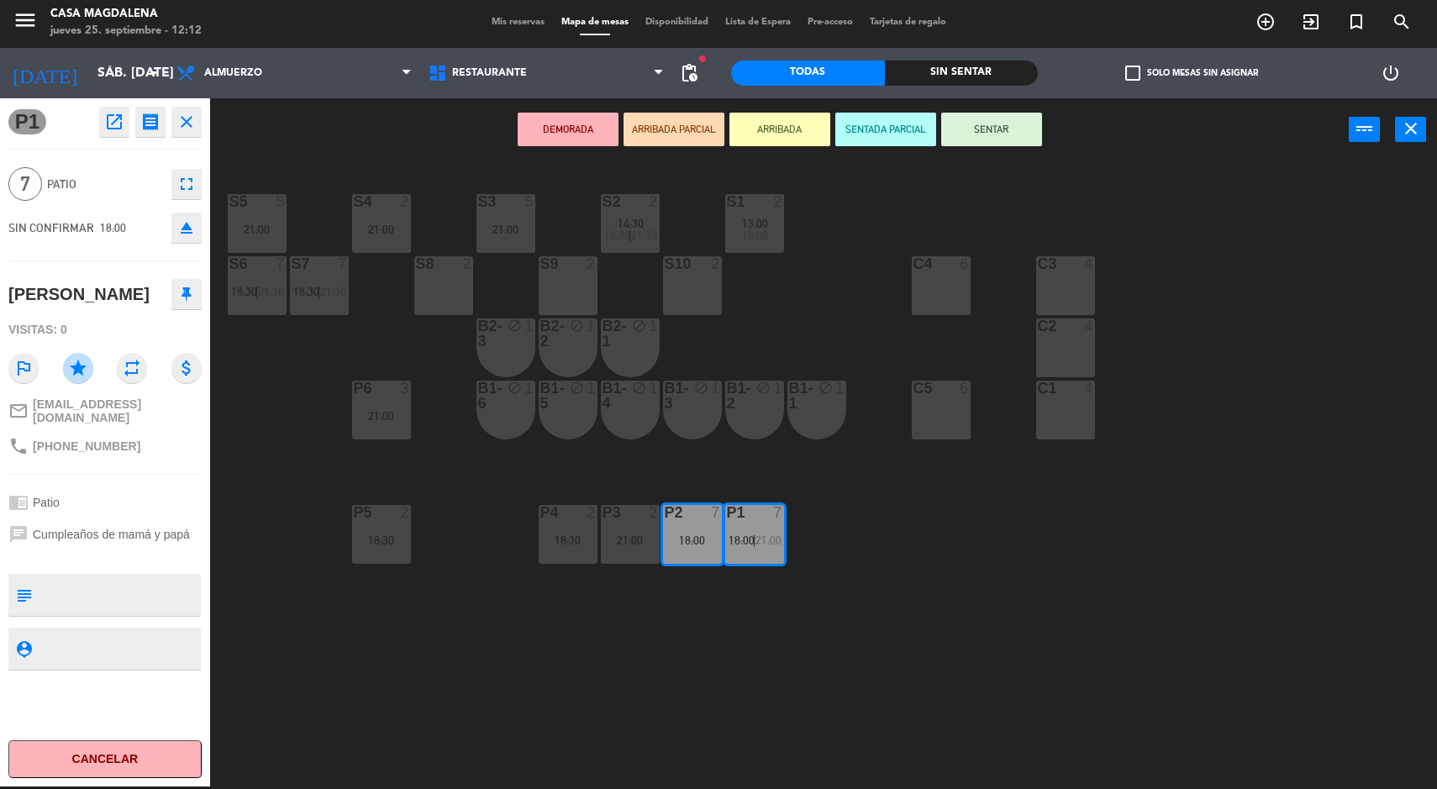
click at [915, 741] on div "S5 5 21:00 S4 2 21:00 S3 5 21:00 S2 2 14:30 18:30 | 21:30 S1 2 13:00 19:00 S6 7…" at bounding box center [830, 476] width 1213 height 625
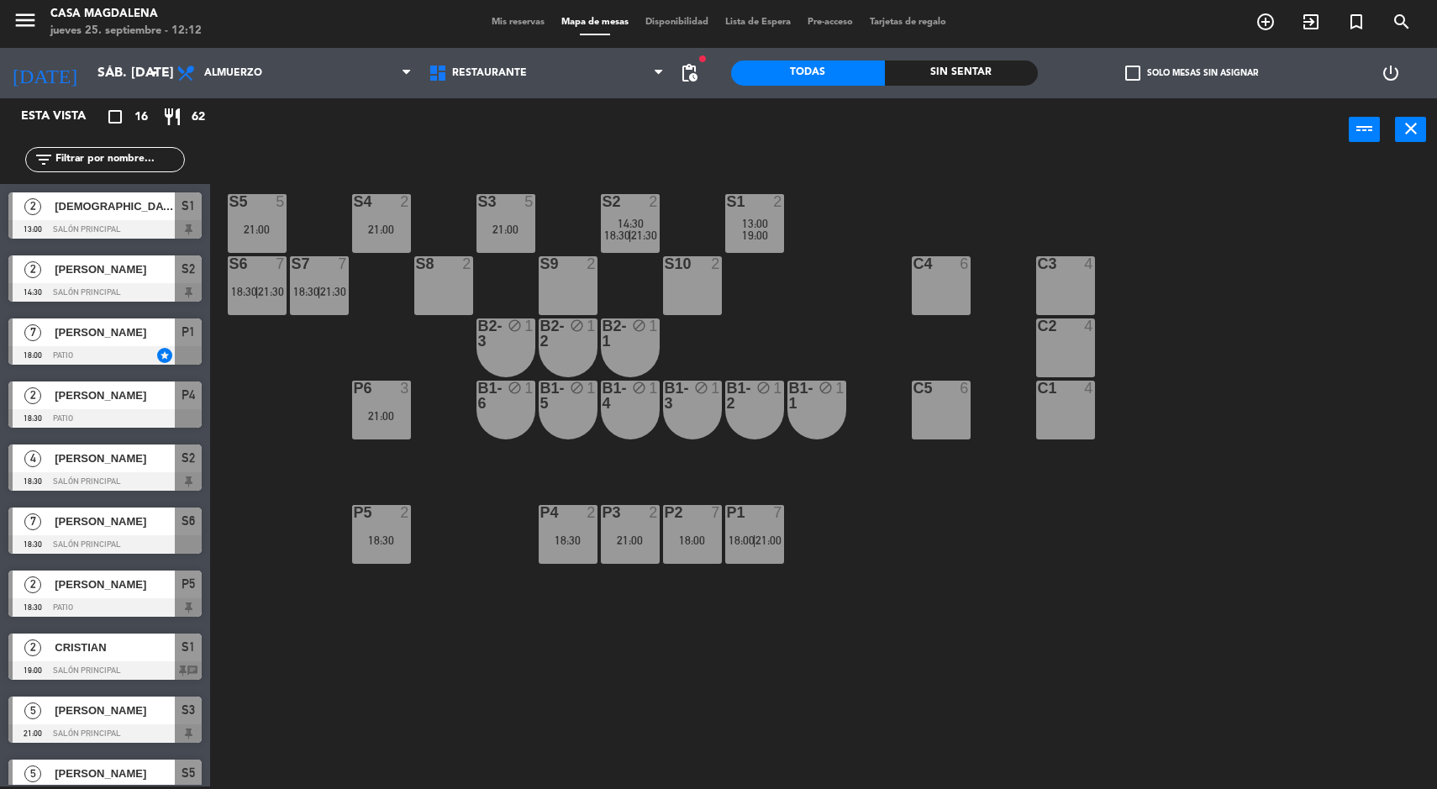
click at [89, 63] on input "sáb. [DATE]" at bounding box center [177, 73] width 177 height 33
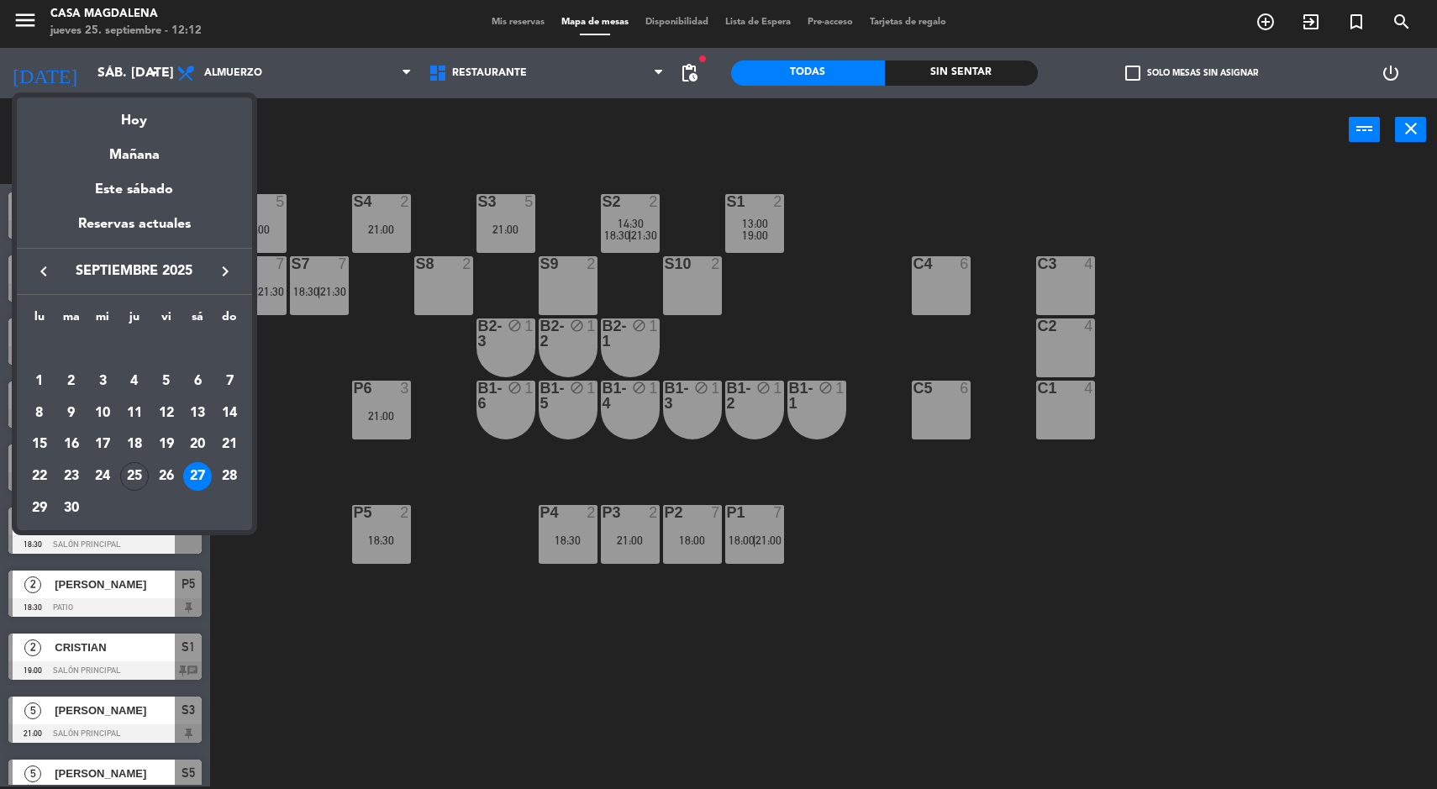
click at [131, 113] on div "Hoy" at bounding box center [134, 115] width 235 height 34
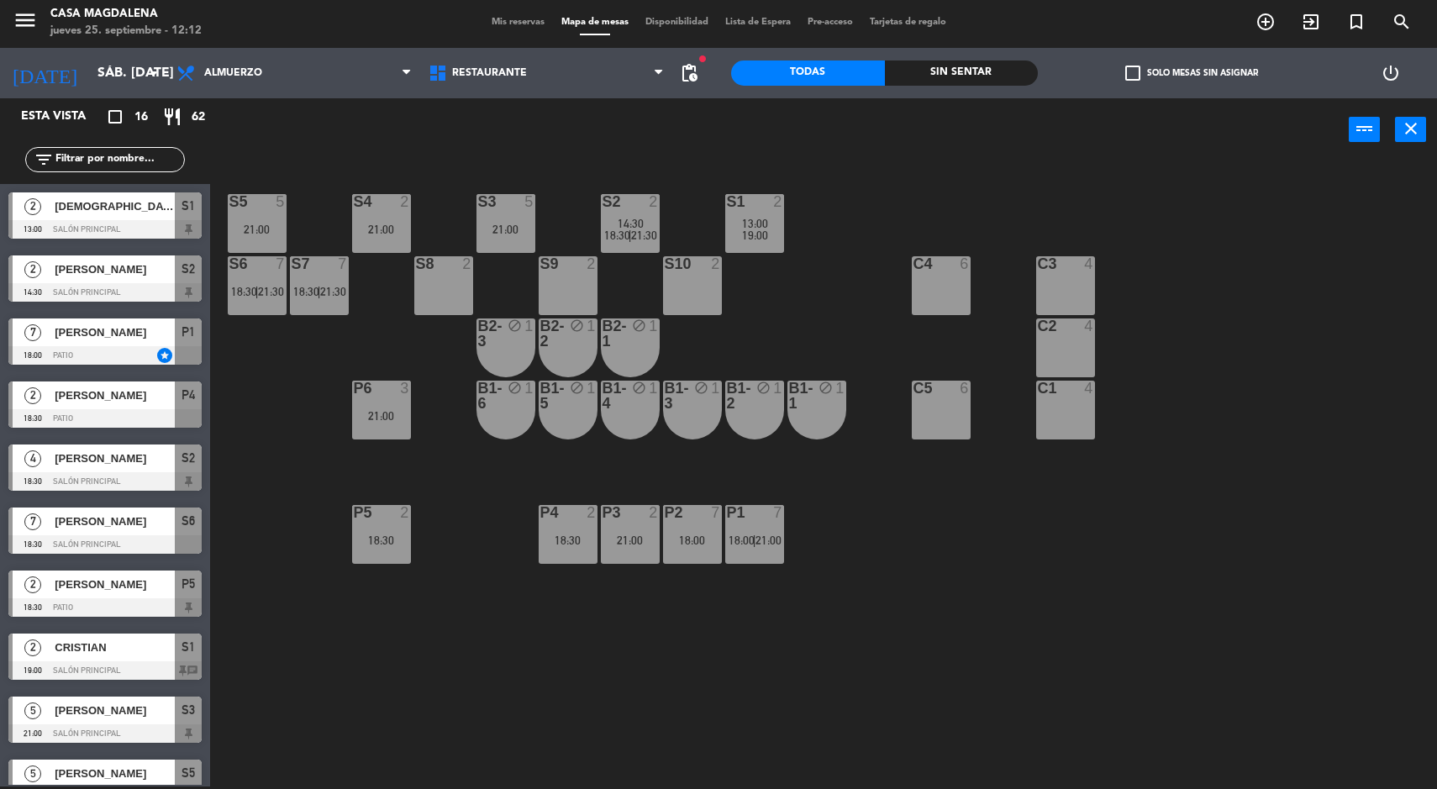
type input "[DEMOGRAPHIC_DATA] [DATE]"
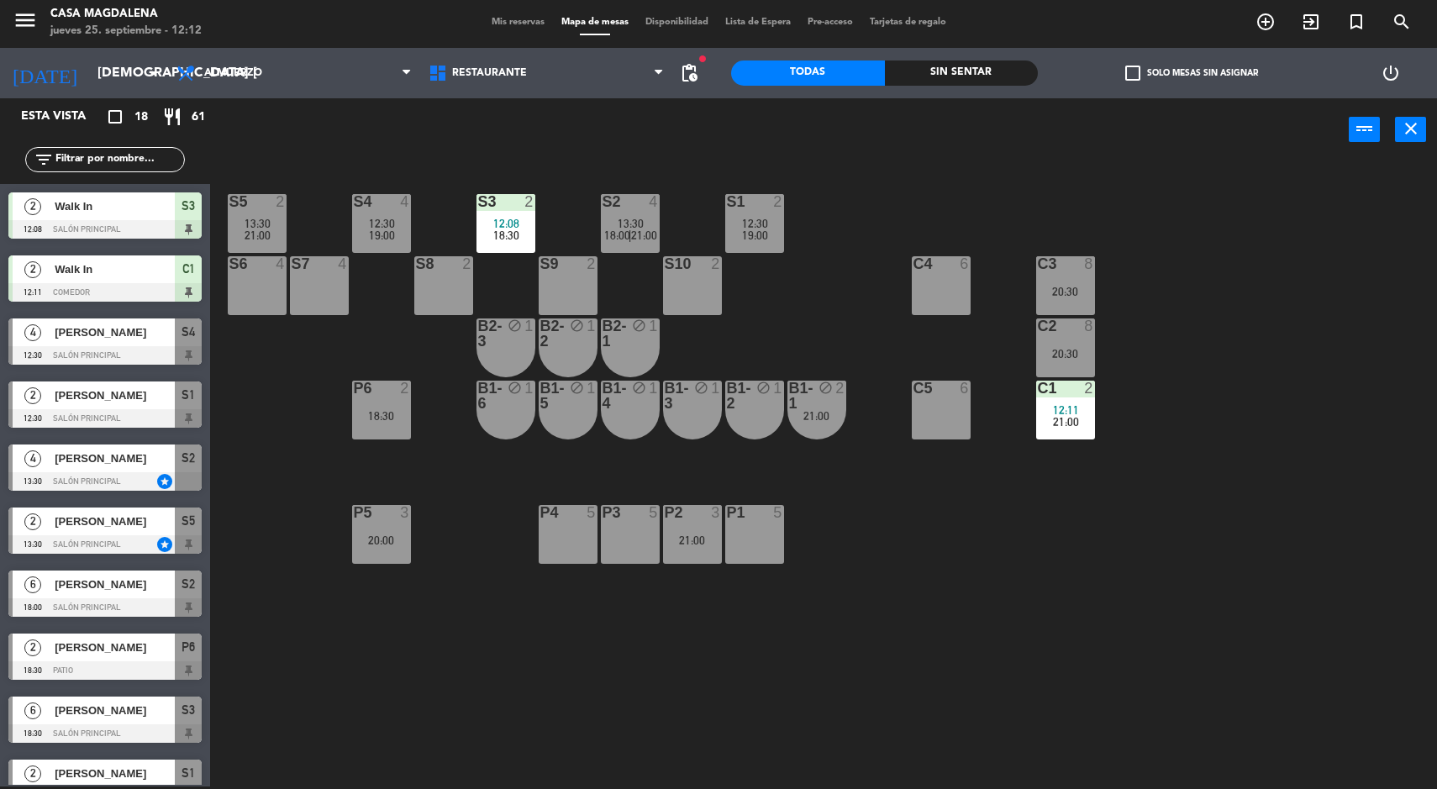
click at [403, 235] on div "19:00" at bounding box center [381, 235] width 59 height 12
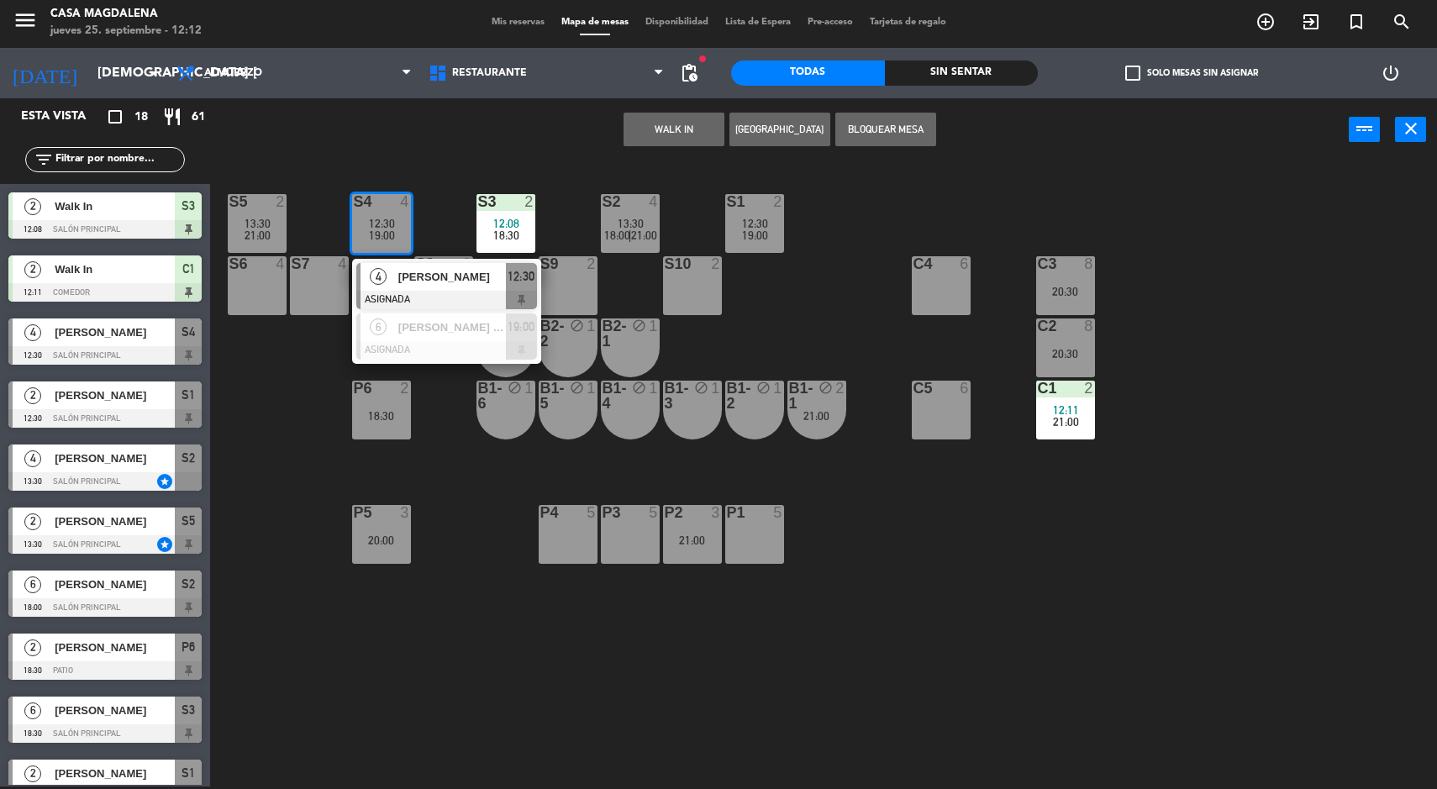
click at [440, 281] on span "[PERSON_NAME]" at bounding box center [452, 277] width 108 height 18
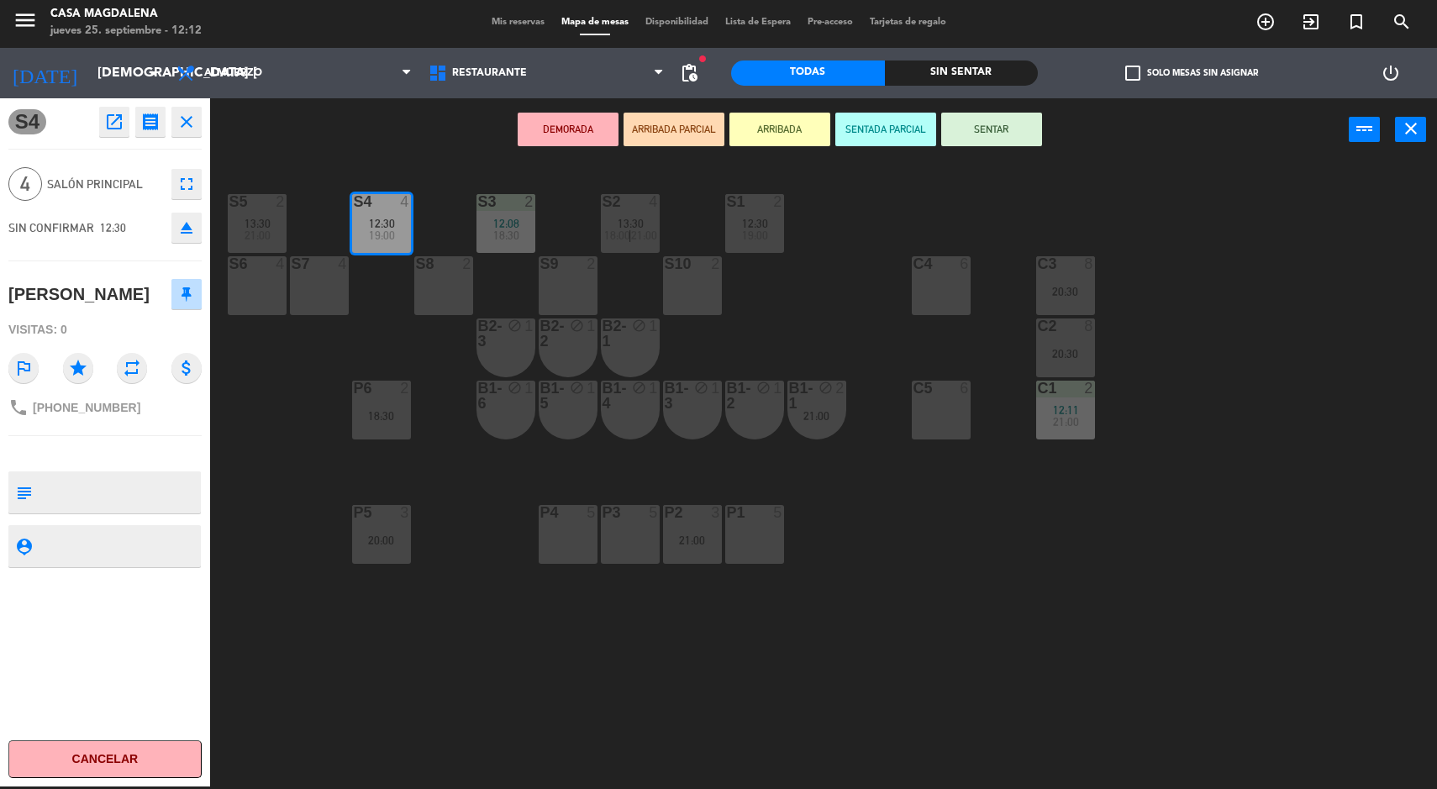
click at [113, 117] on icon "open_in_new" at bounding box center [114, 122] width 20 height 20
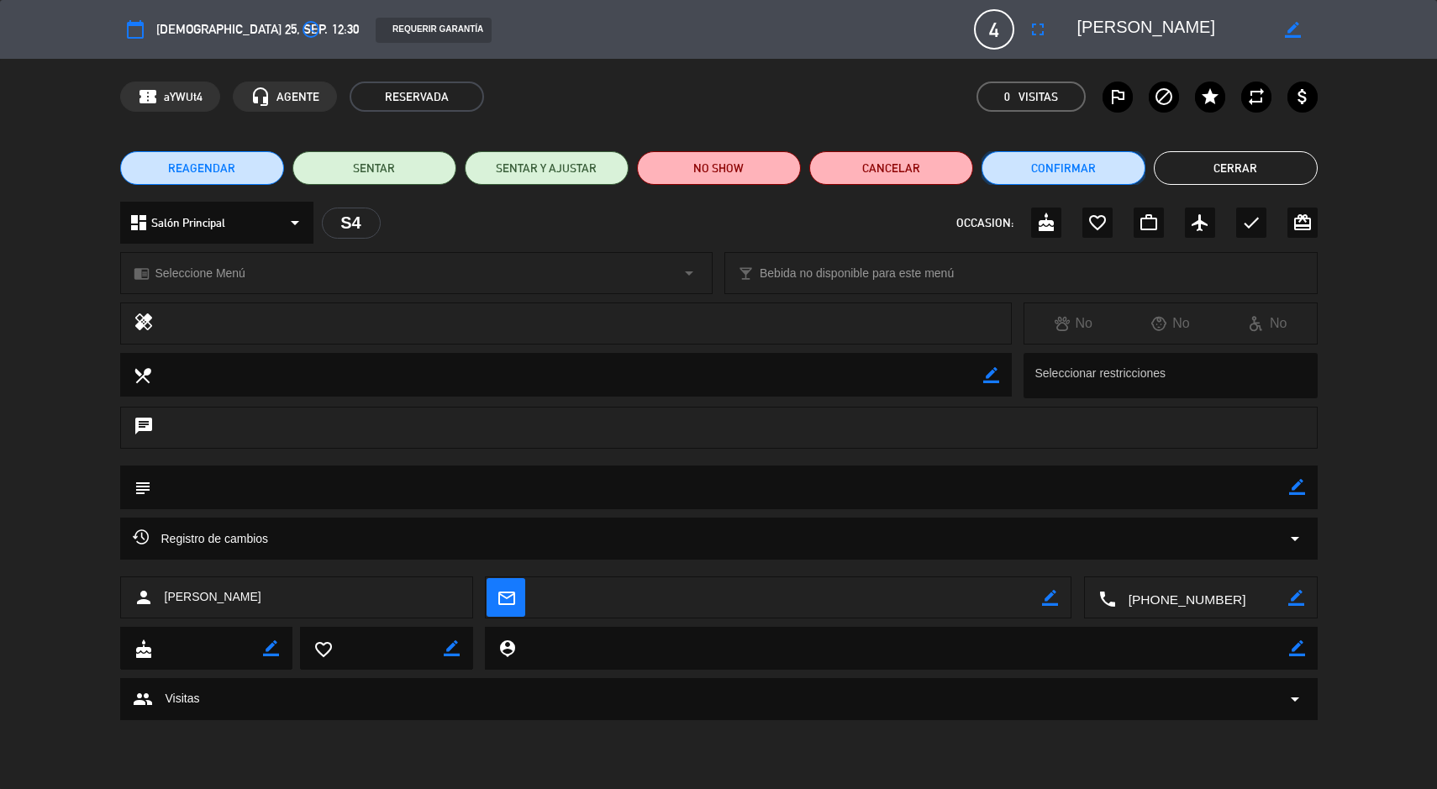
click at [1057, 173] on button "Confirmar" at bounding box center [1064, 168] width 164 height 34
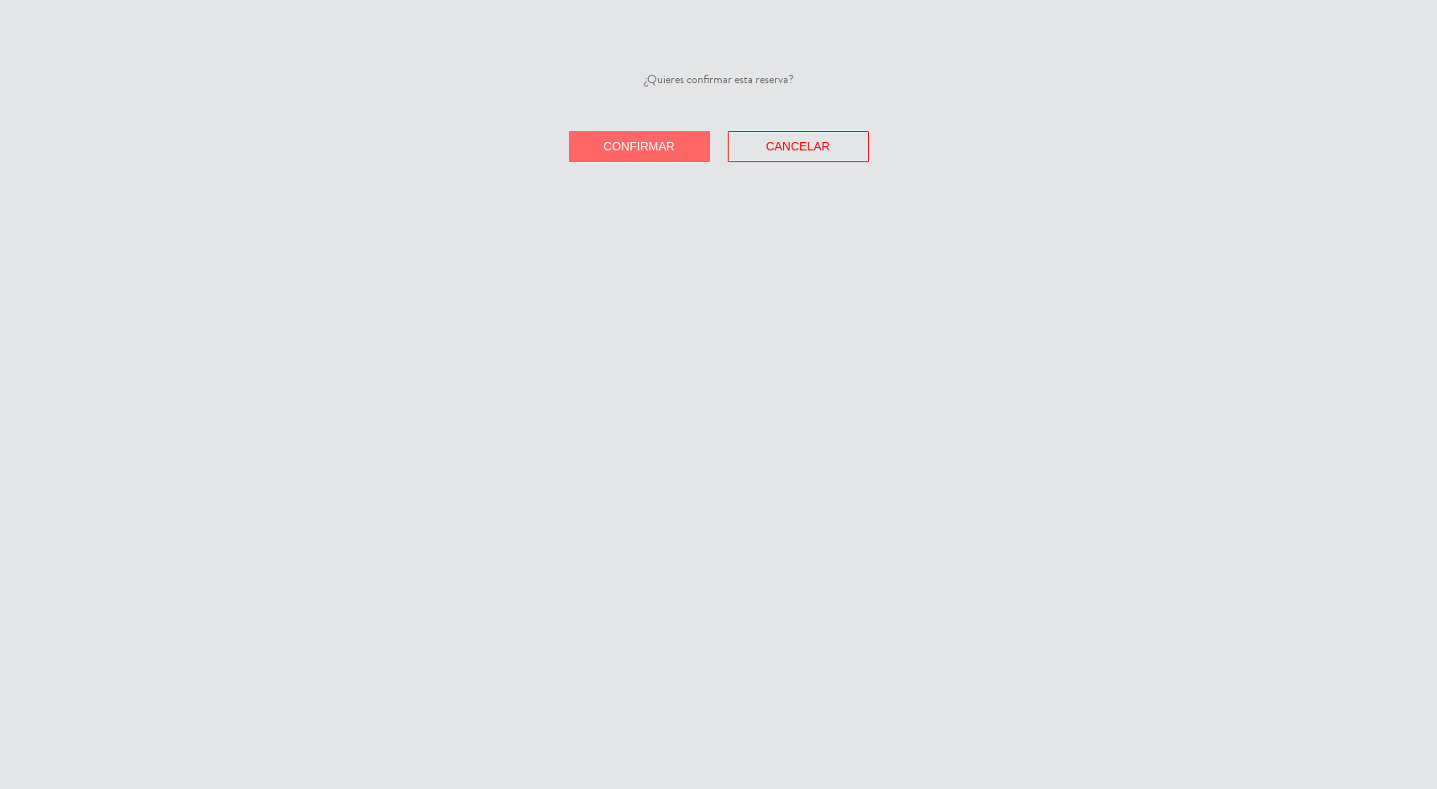
click at [601, 152] on button "Confirmar" at bounding box center [639, 146] width 141 height 31
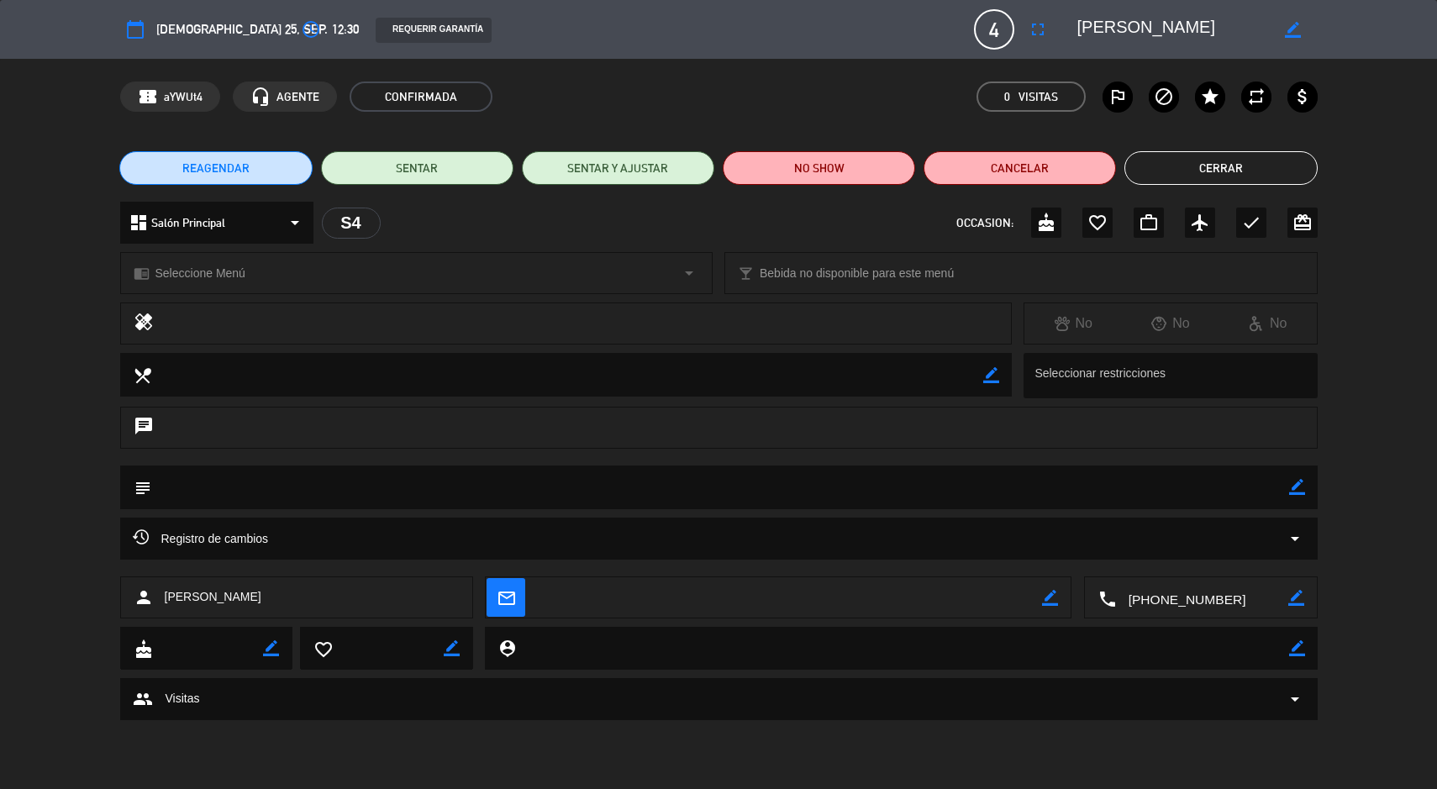
click at [1169, 181] on button "Cerrar" at bounding box center [1221, 168] width 192 height 34
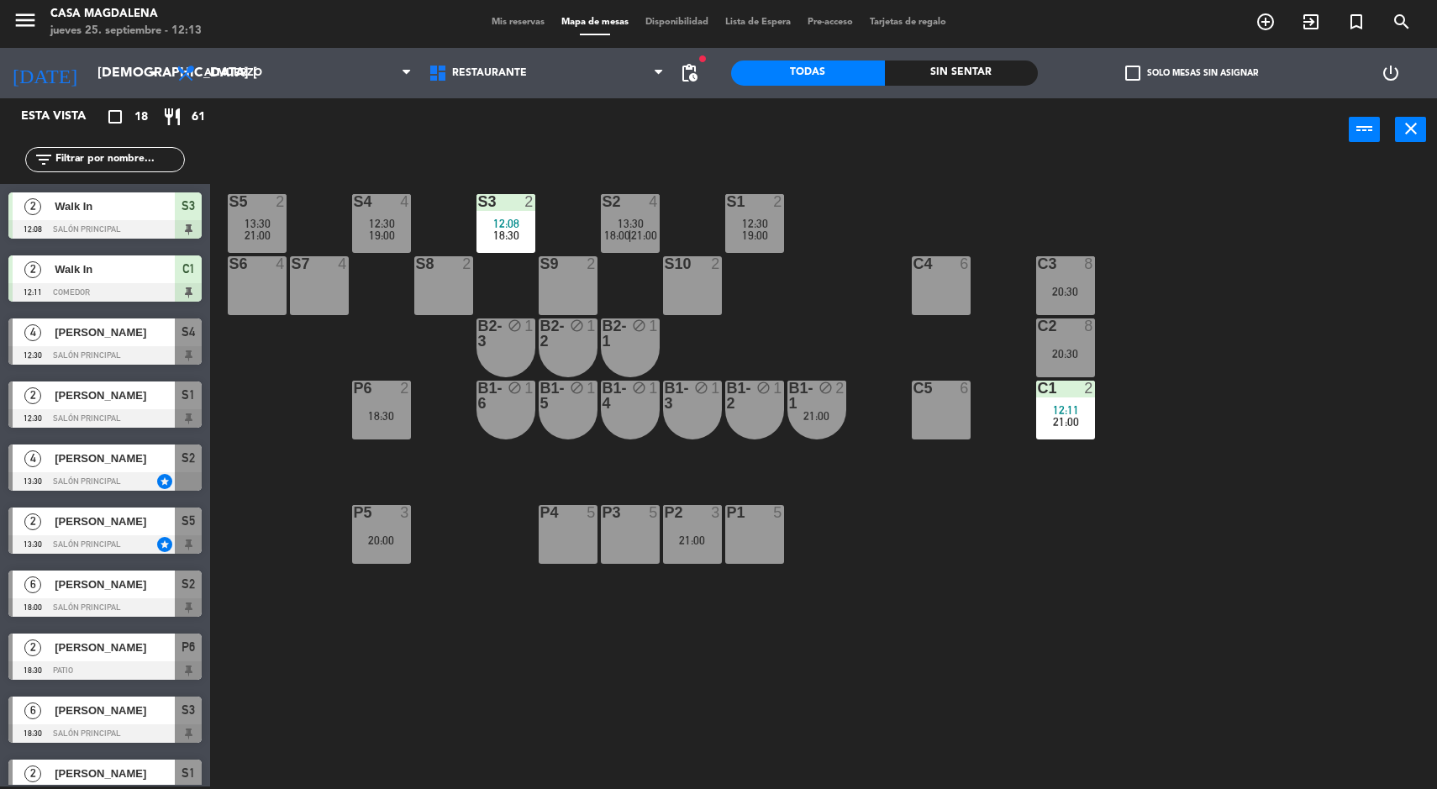
click at [926, 69] on div "Sin sentar" at bounding box center [962, 73] width 154 height 25
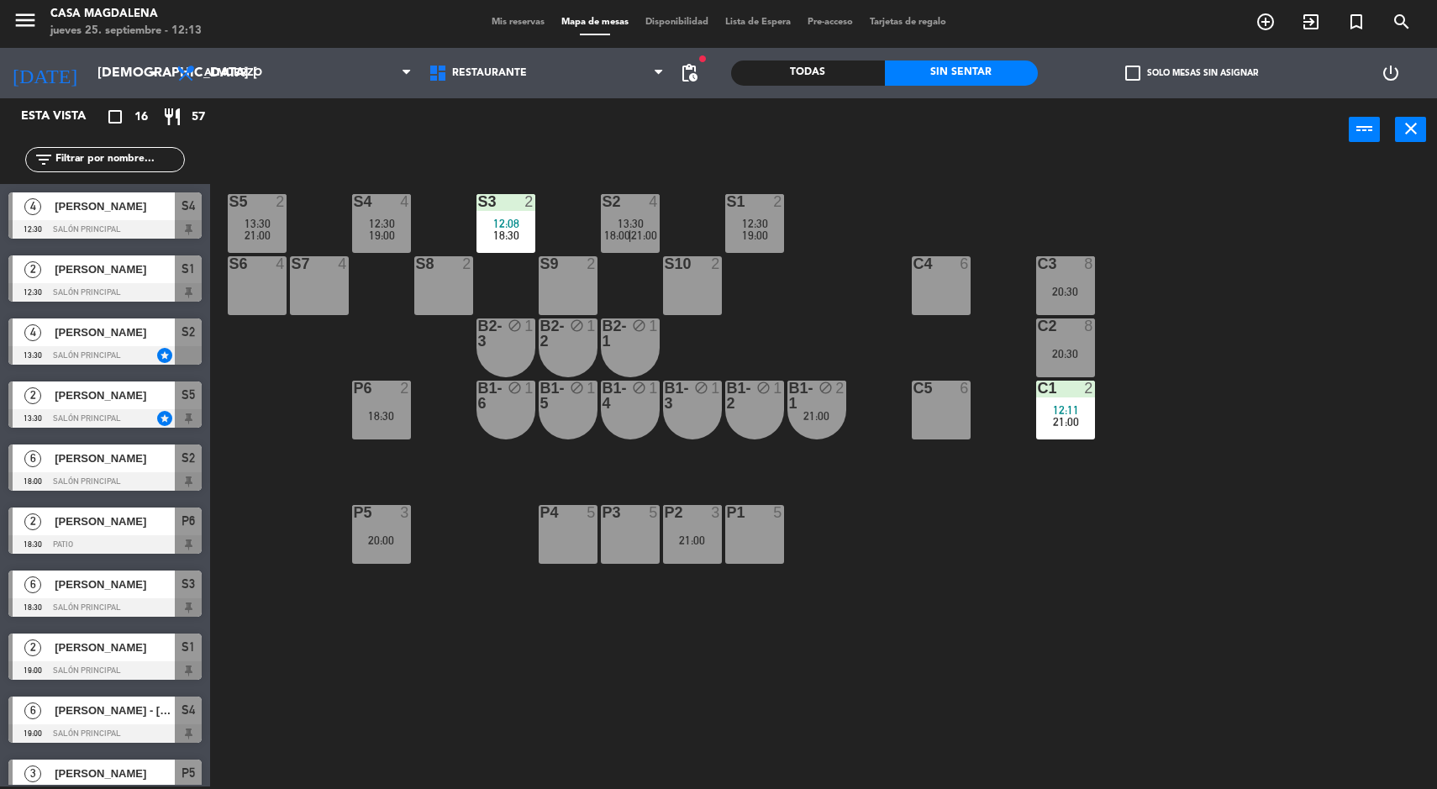
click at [699, 509] on div at bounding box center [692, 512] width 28 height 15
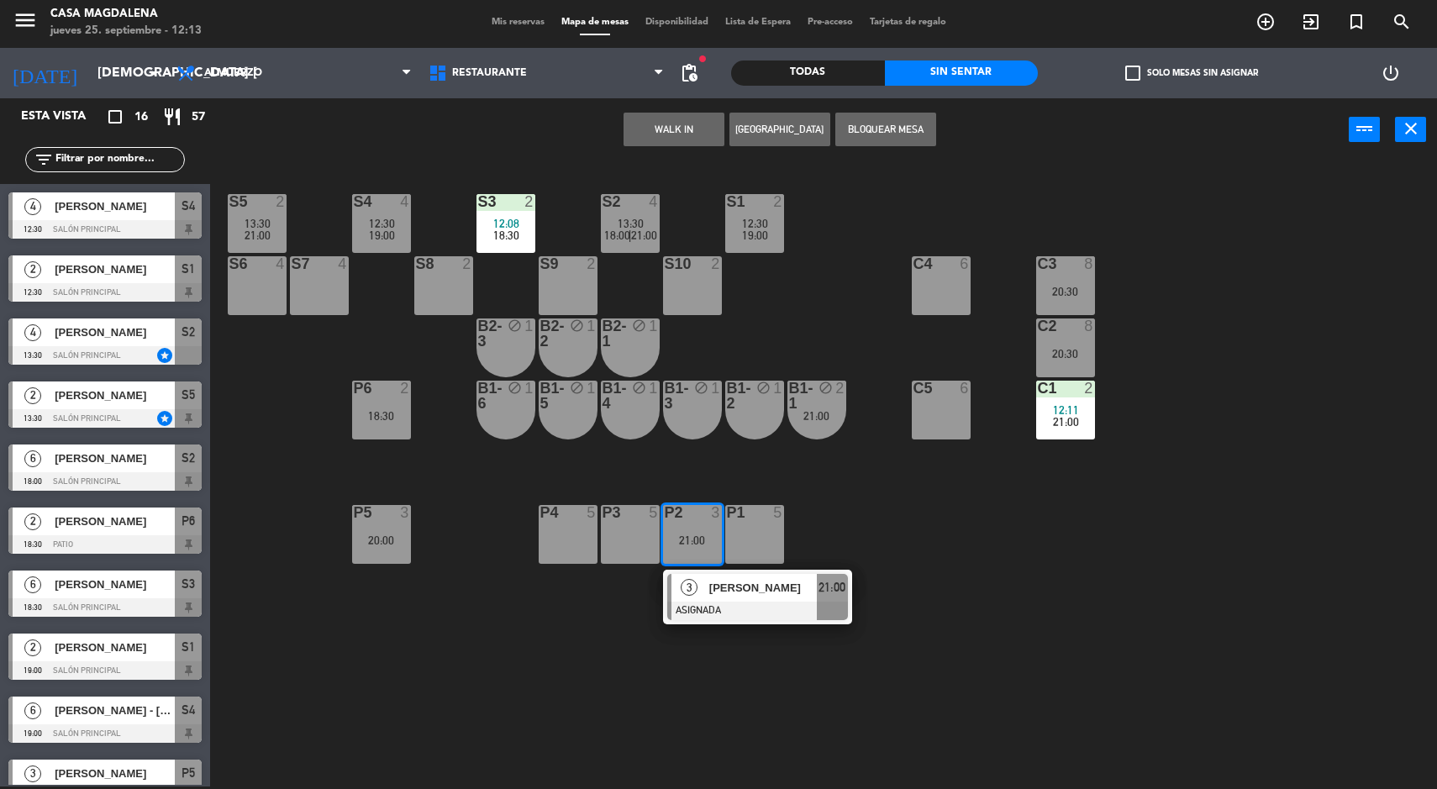
click at [780, 534] on div "P1 5" at bounding box center [754, 534] width 59 height 59
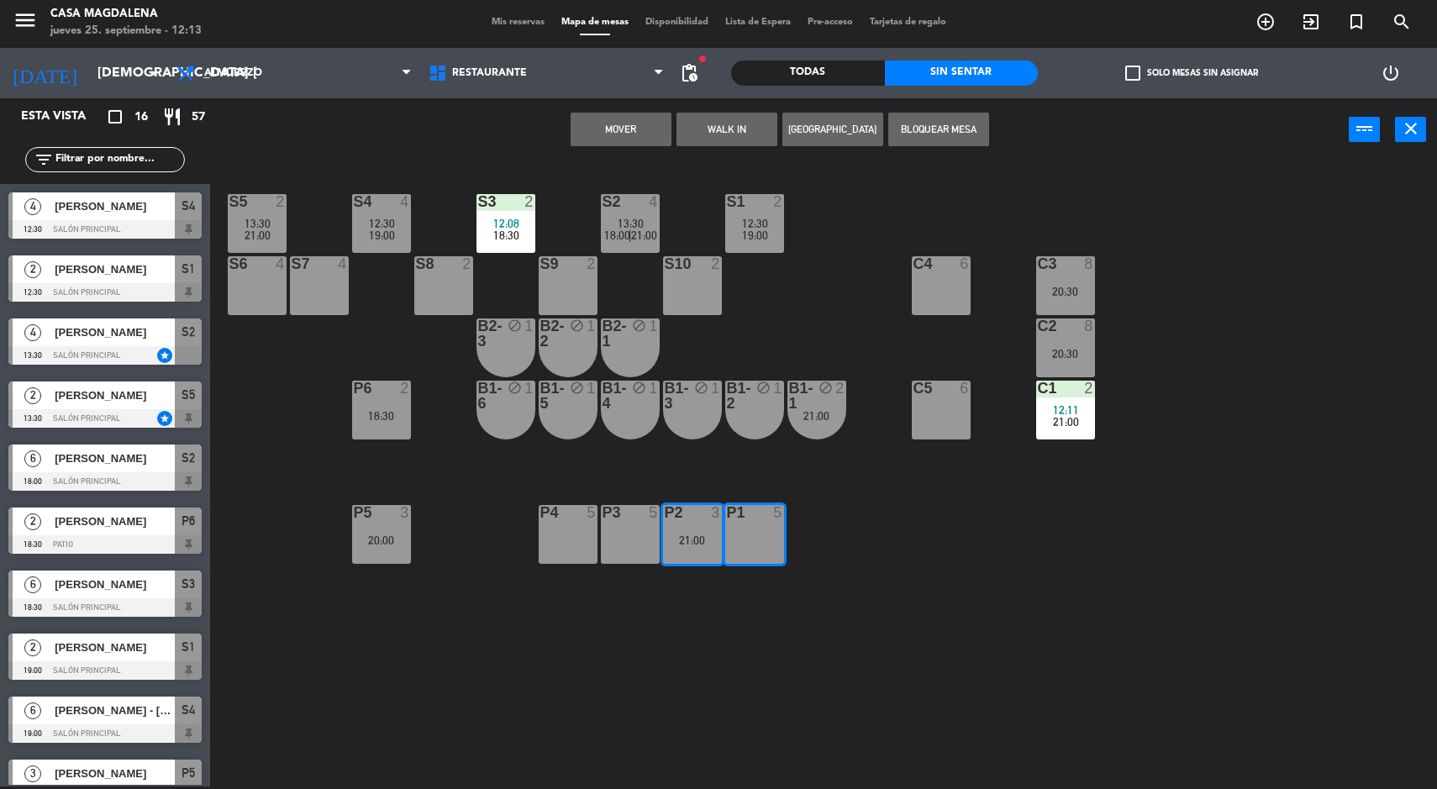
click at [604, 144] on button "Mover" at bounding box center [621, 130] width 101 height 34
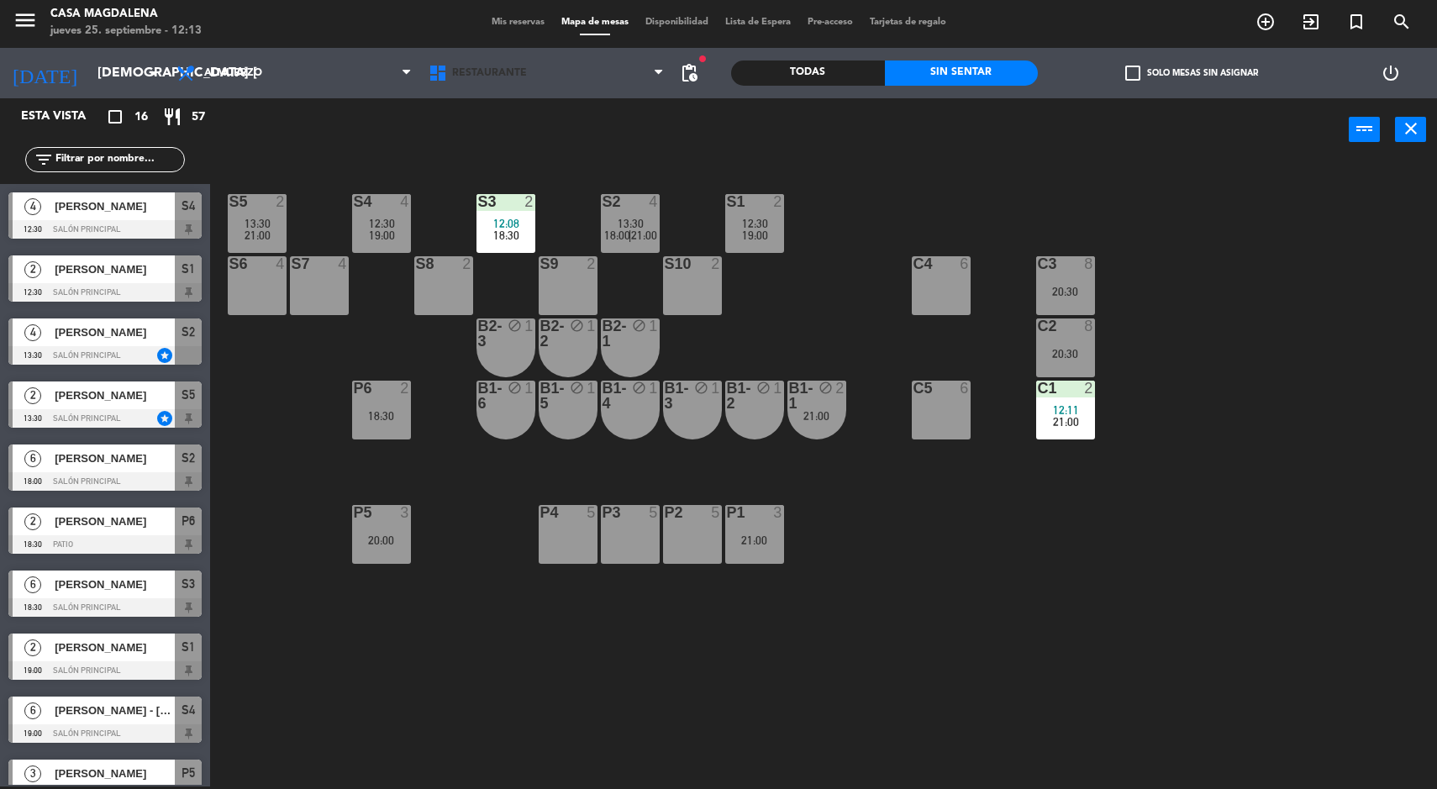
click at [484, 56] on span "Restaurante" at bounding box center [546, 73] width 252 height 37
click at [519, 23] on span "Mis reservas" at bounding box center [518, 22] width 70 height 9
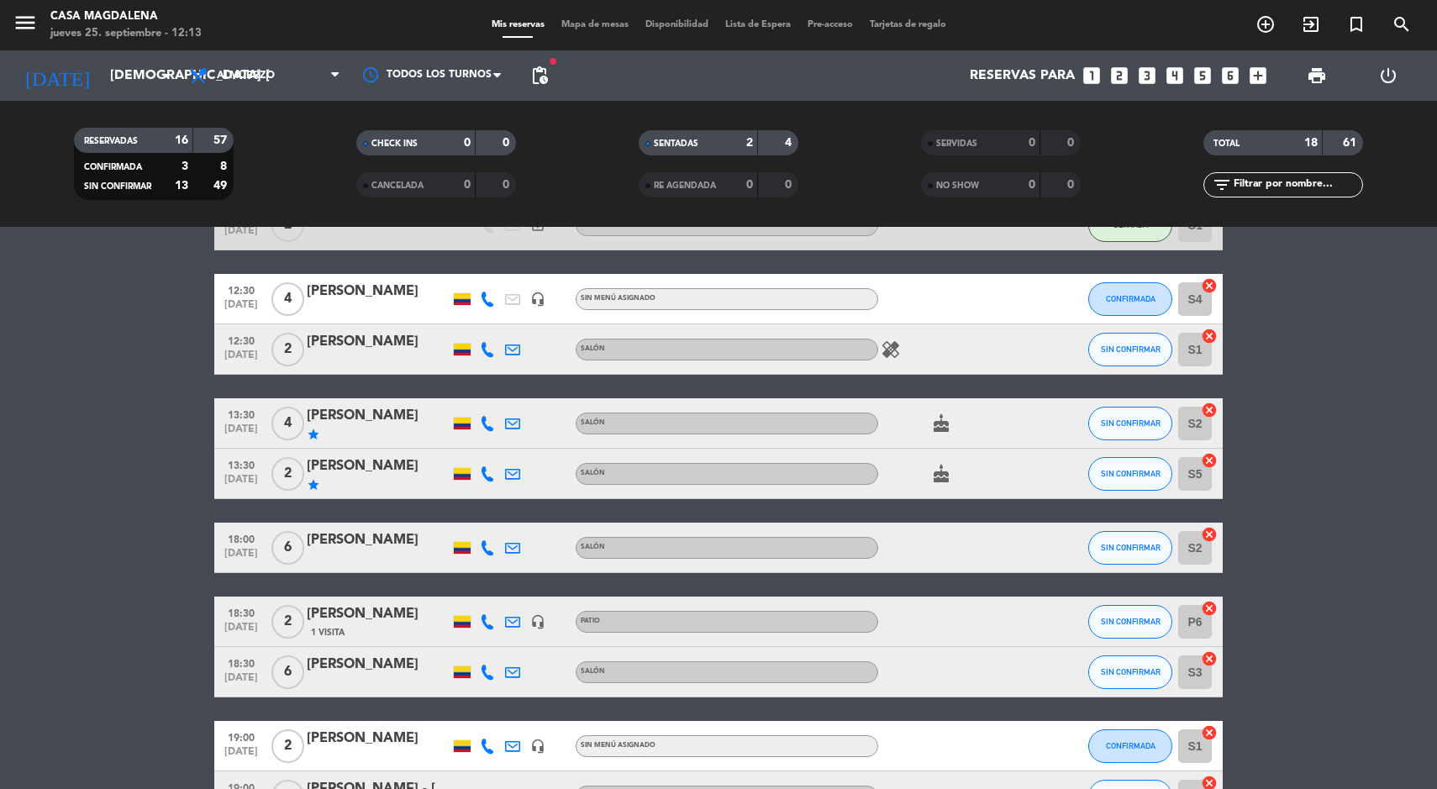
scroll to position [179, 0]
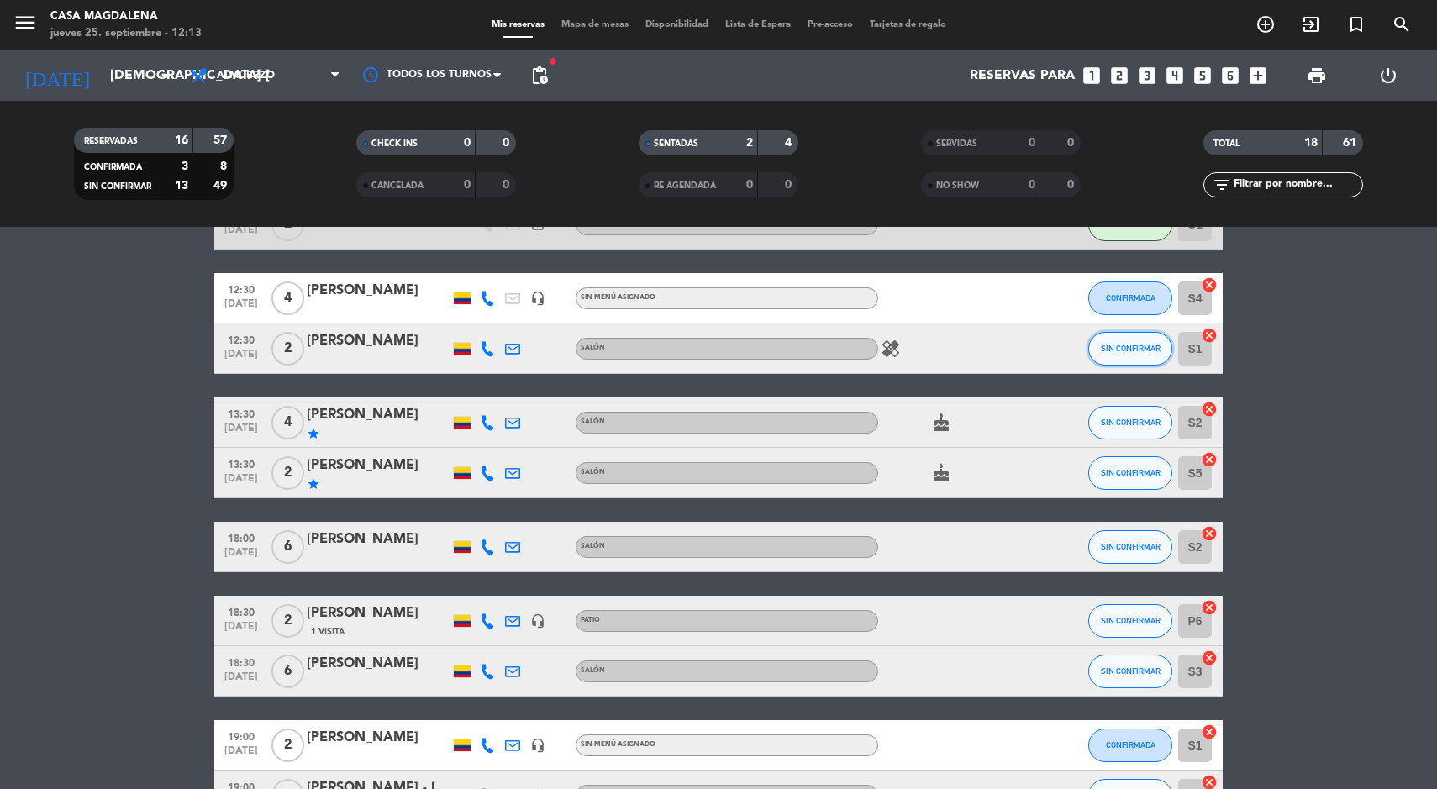
click at [1128, 348] on span "SIN CONFIRMAR" at bounding box center [1131, 348] width 60 height 9
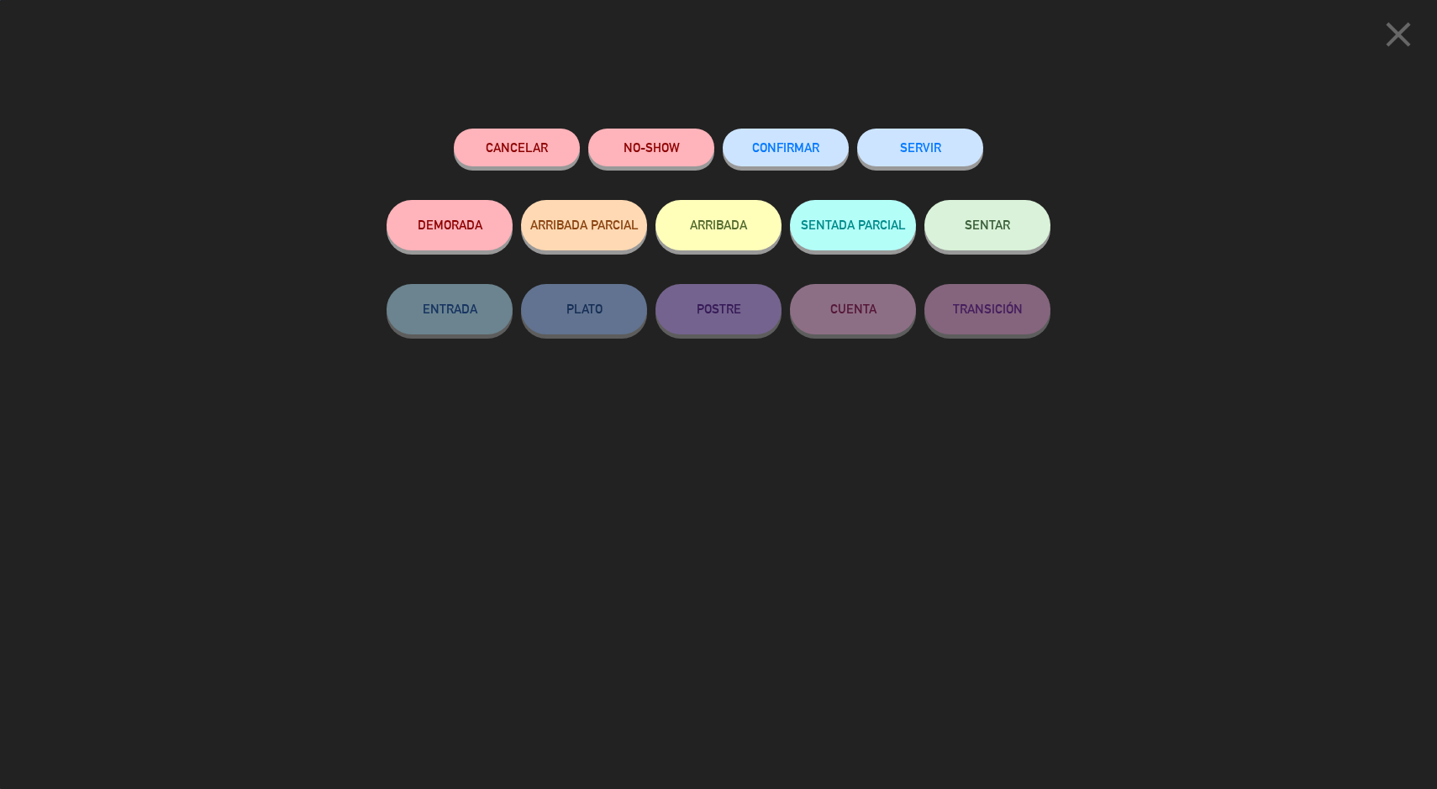
click at [745, 160] on button "CONFIRMAR" at bounding box center [786, 148] width 126 height 38
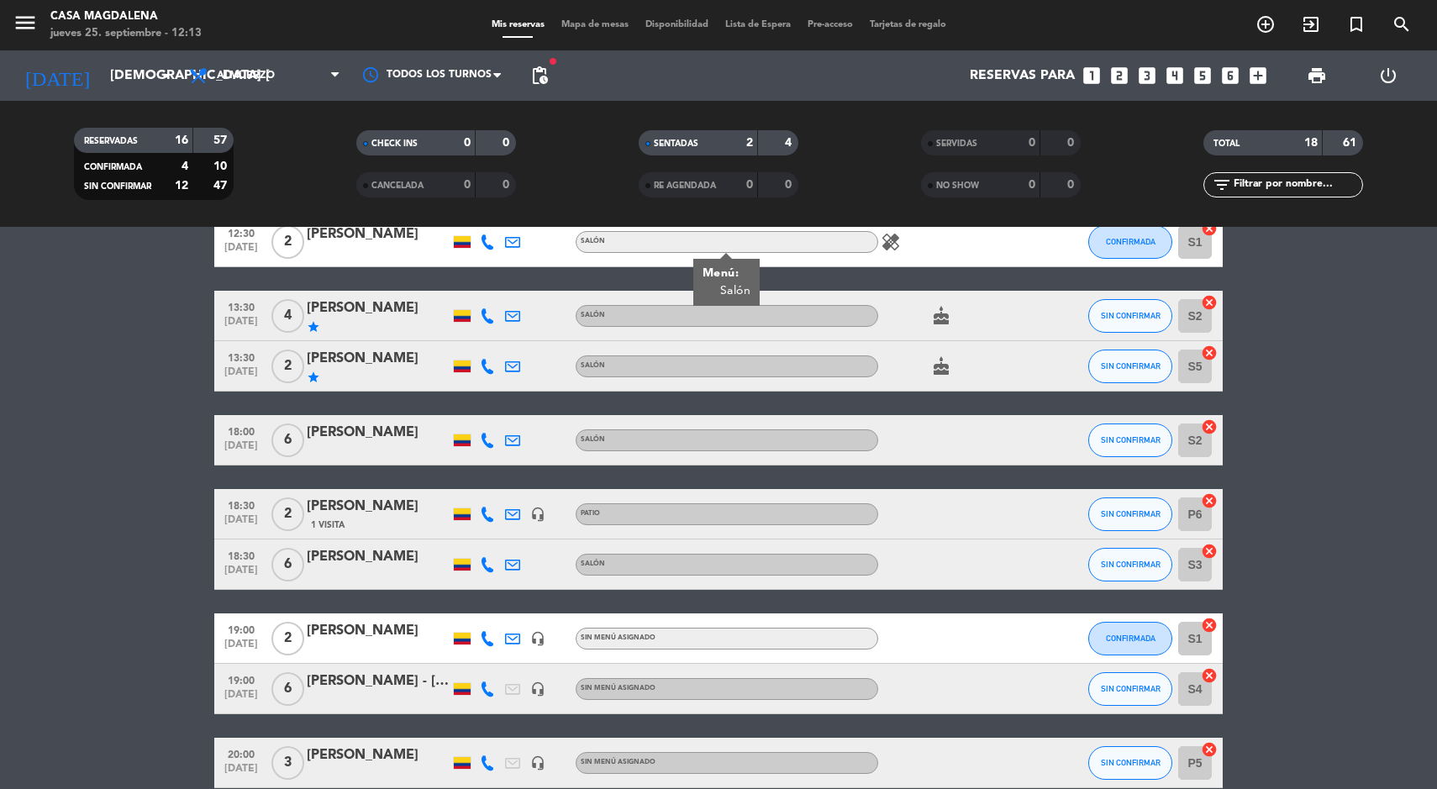
scroll to position [288, 0]
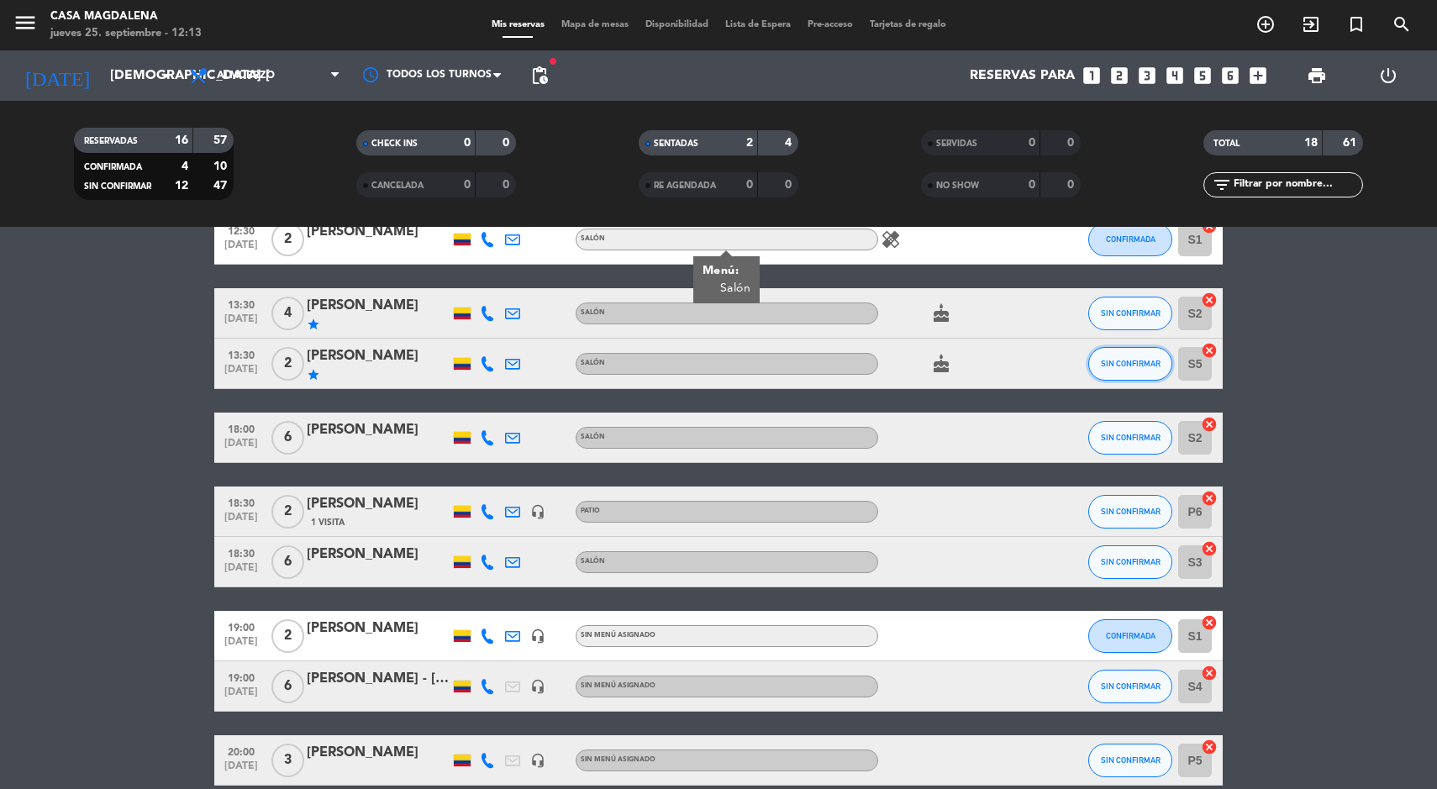
click at [1133, 363] on span "SIN CONFIRMAR" at bounding box center [1131, 363] width 60 height 9
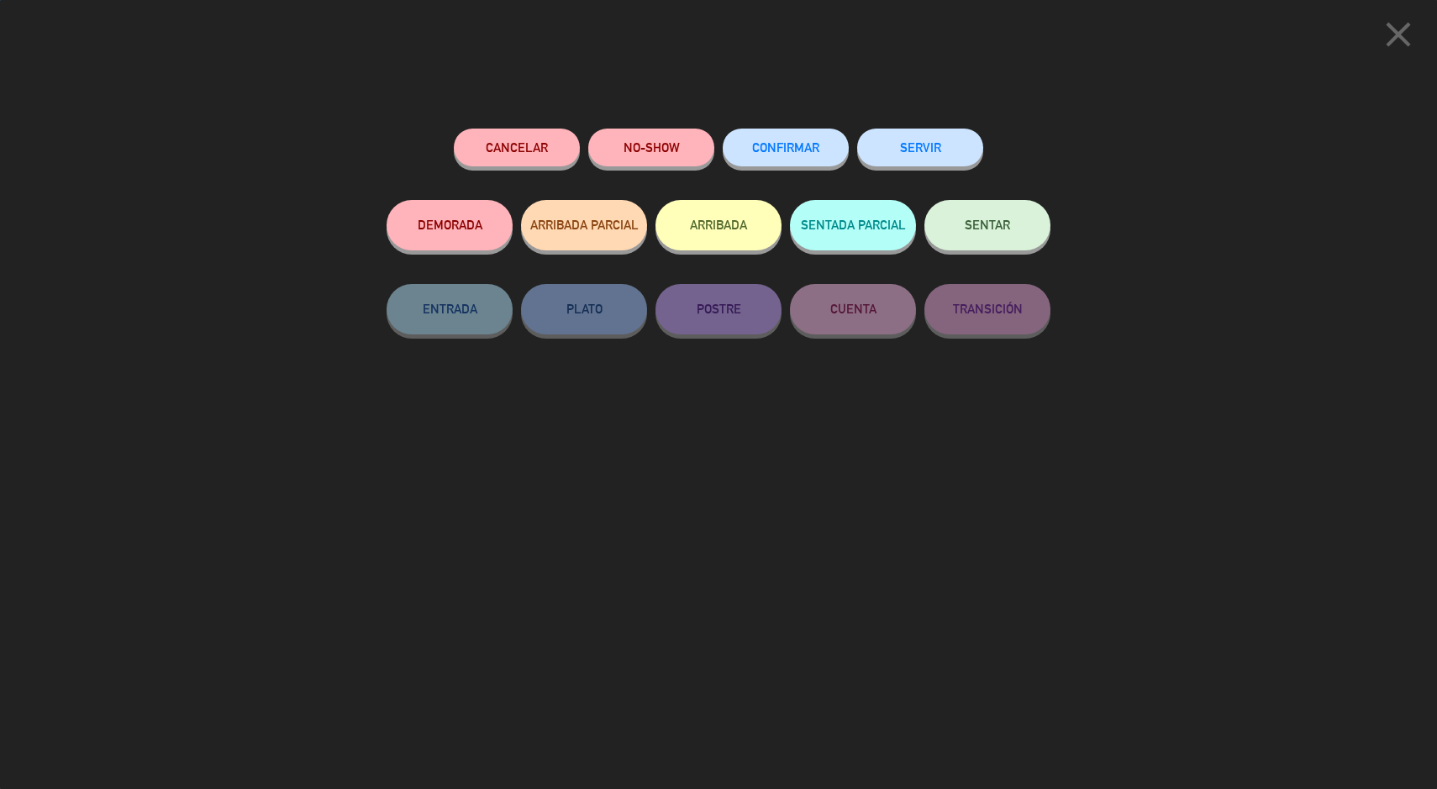
click at [778, 147] on span "CONFIRMAR" at bounding box center [785, 147] width 67 height 14
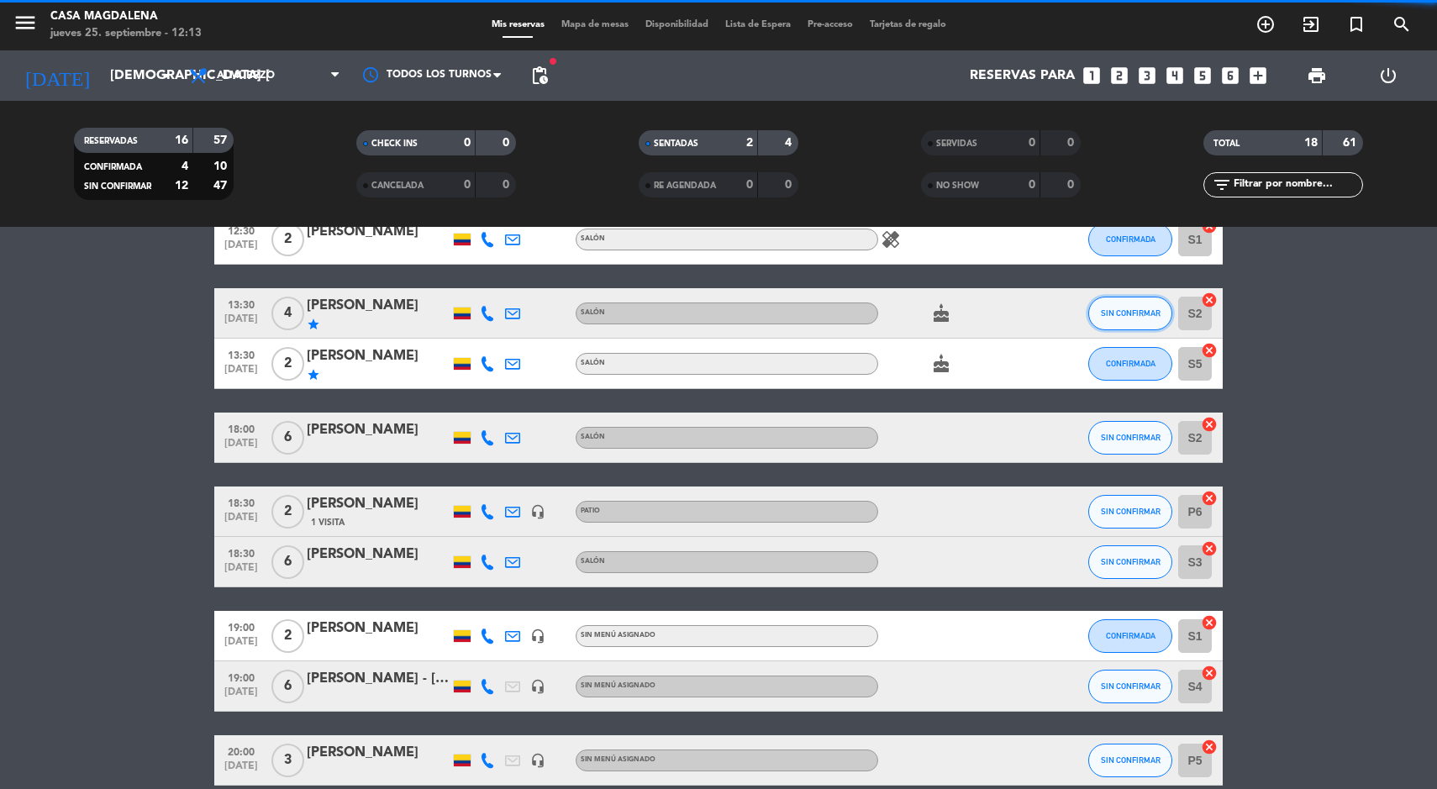
click at [1118, 320] on button "SIN CONFIRMAR" at bounding box center [1131, 314] width 84 height 34
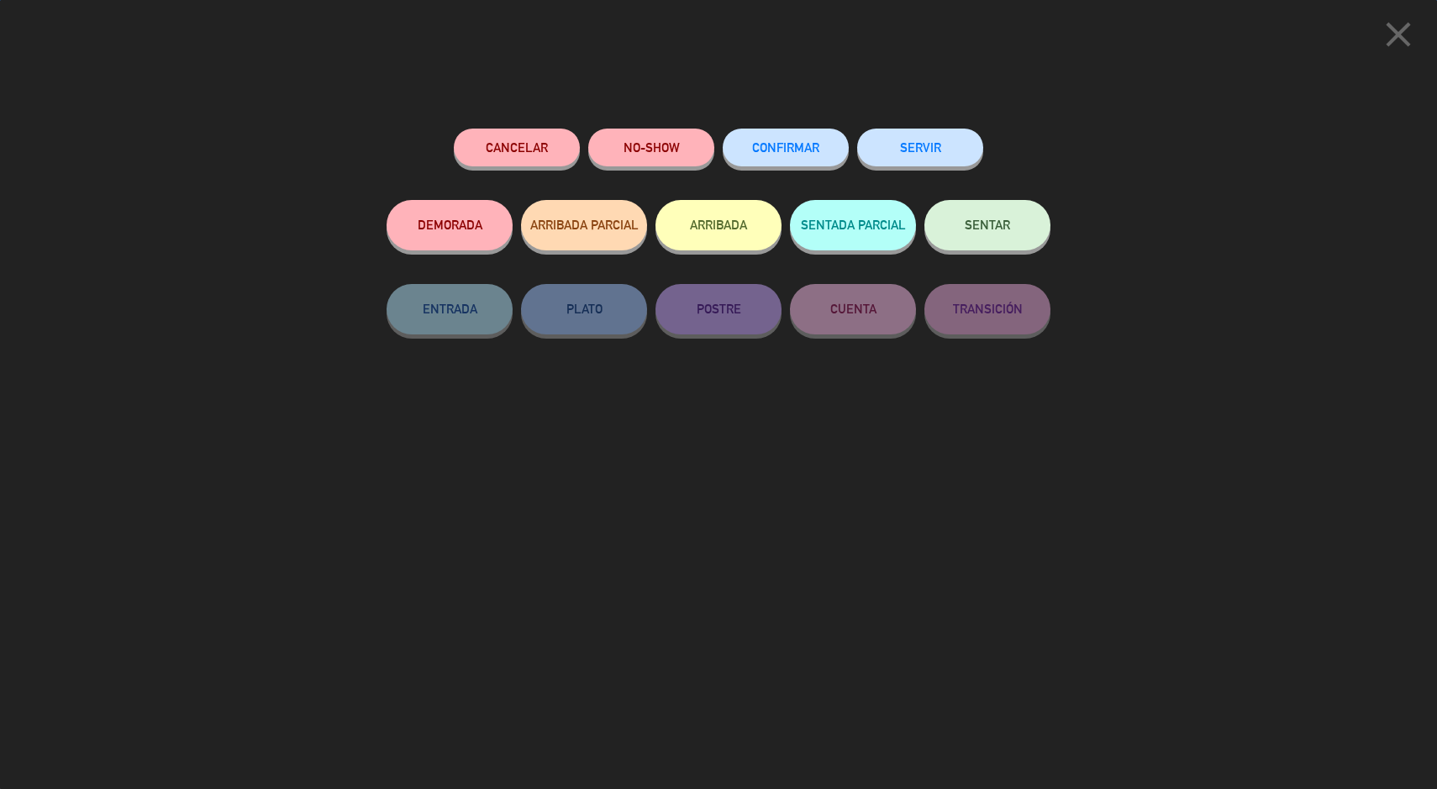
click at [800, 202] on div "SENTADA PARCIAL" at bounding box center [853, 242] width 126 height 84
click at [781, 159] on button "CONFIRMAR" at bounding box center [786, 148] width 126 height 38
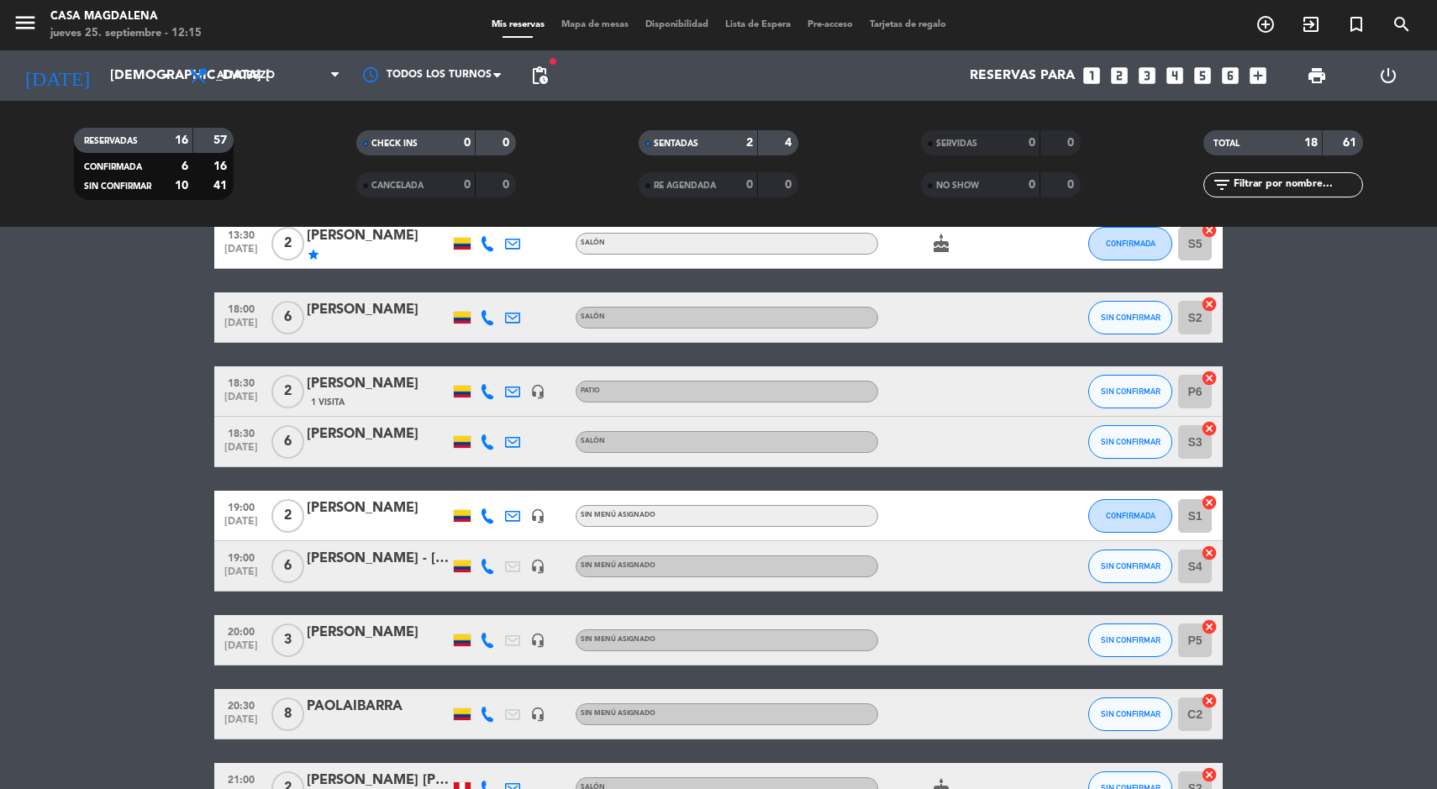
scroll to position [442, 0]
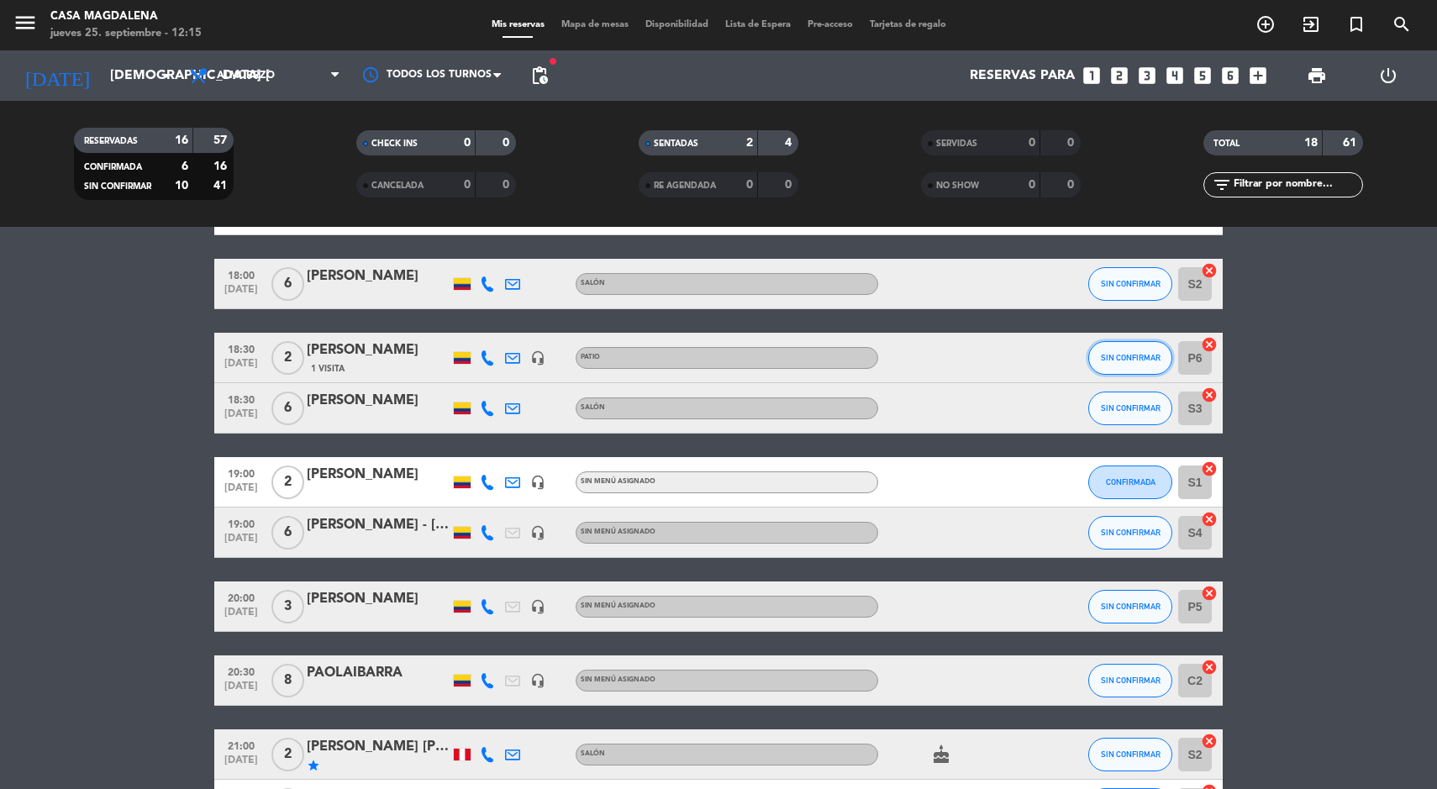
click at [1121, 372] on button "SIN CONFIRMAR" at bounding box center [1131, 358] width 84 height 34
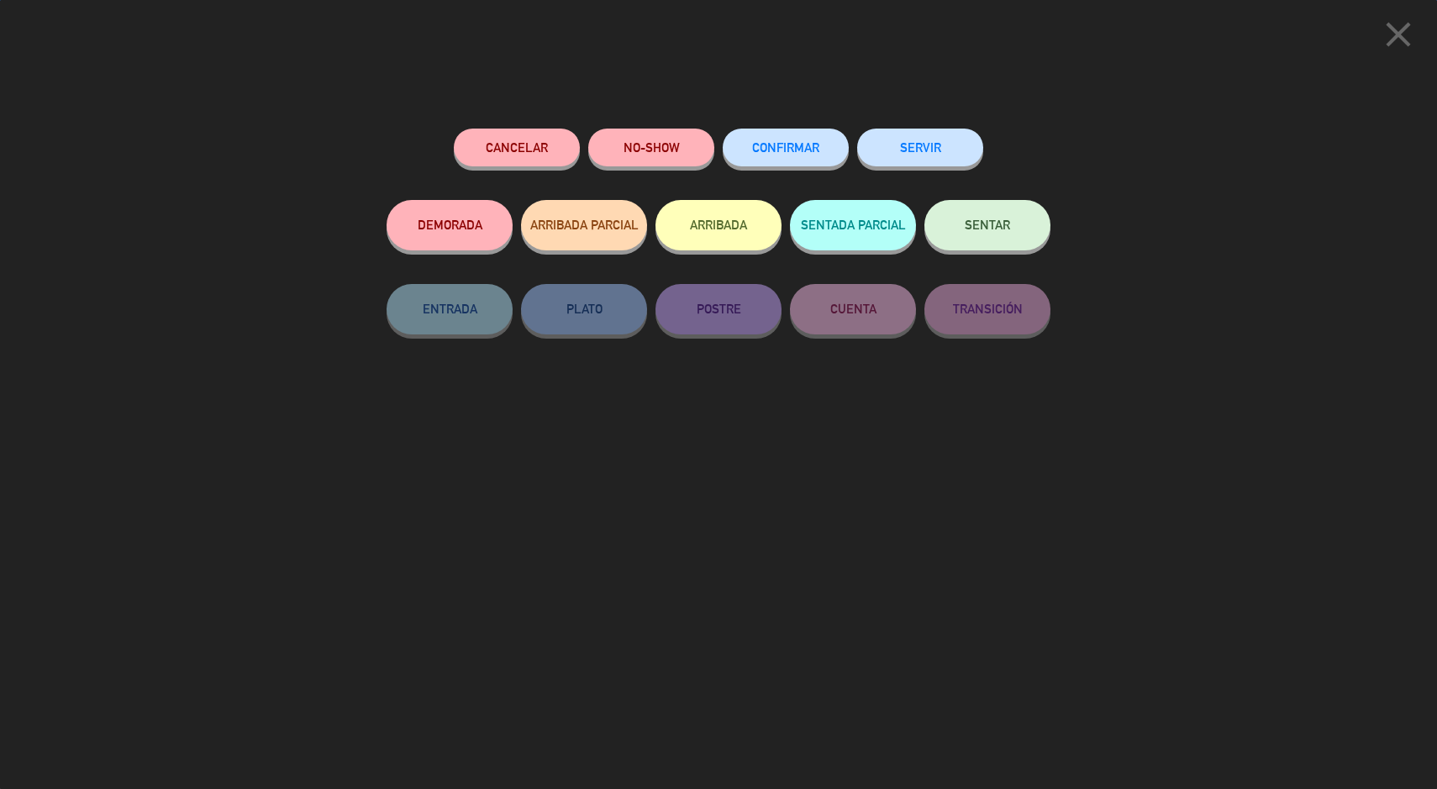
click at [783, 148] on span "CONFIRMAR" at bounding box center [785, 147] width 67 height 14
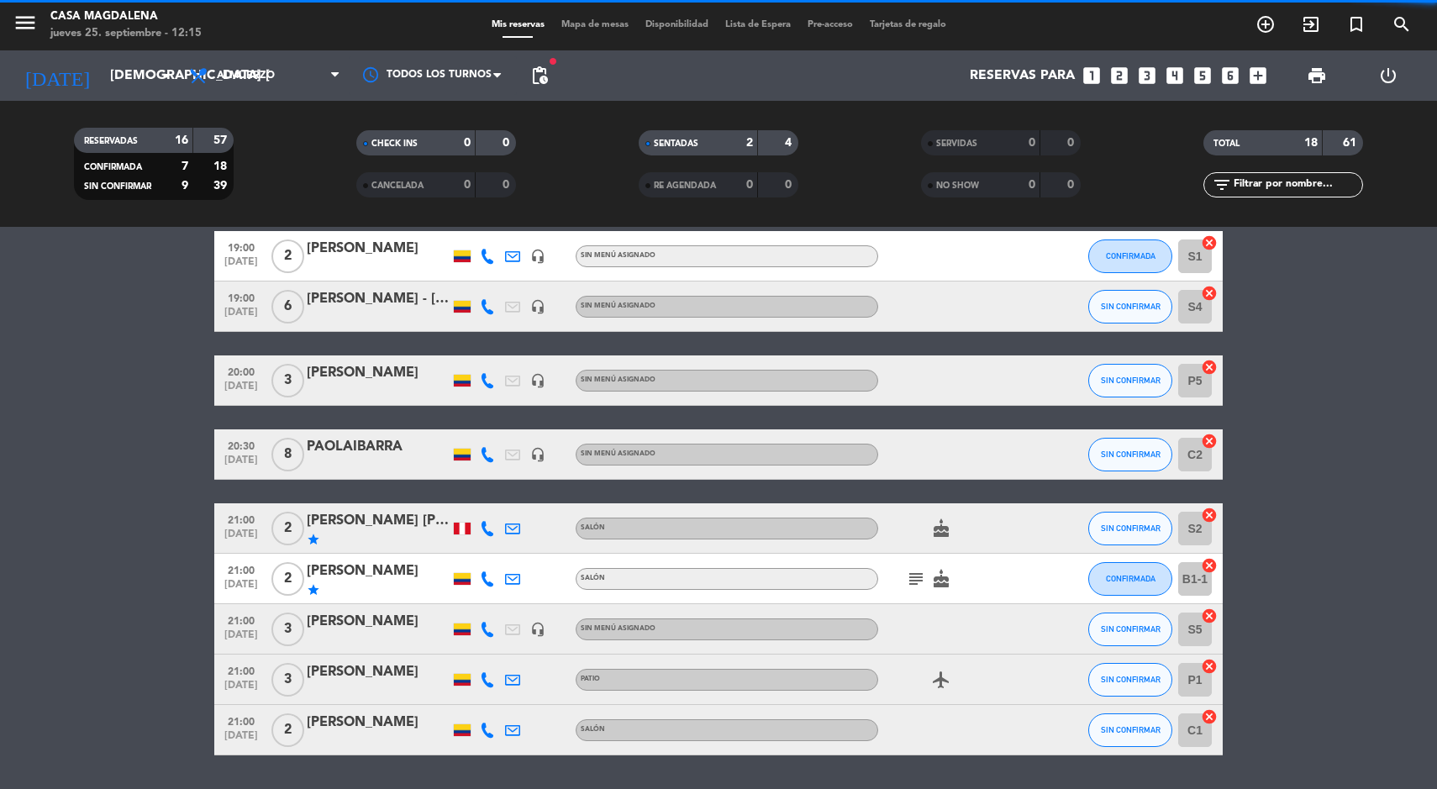
scroll to position [672, 0]
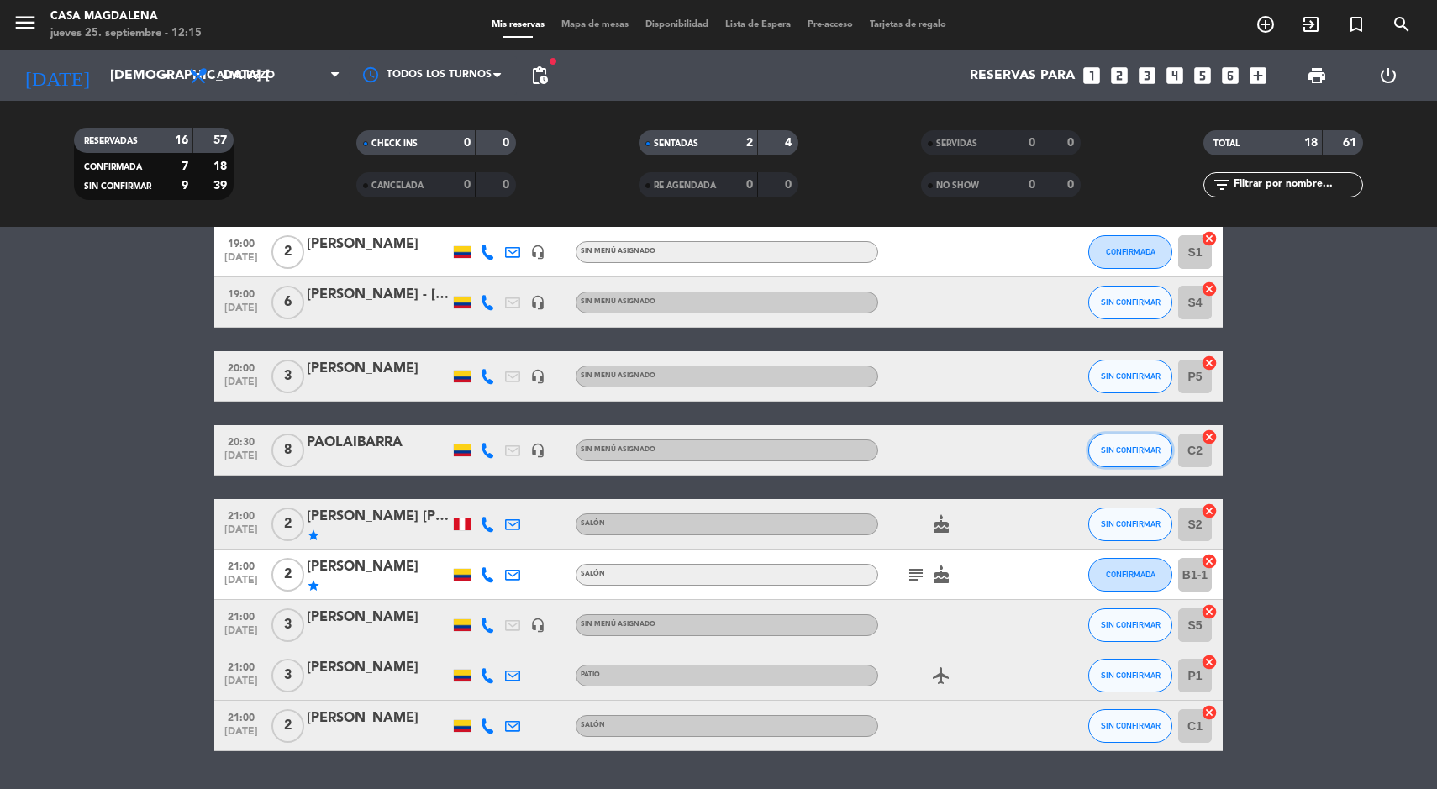
click at [1121, 448] on span "SIN CONFIRMAR" at bounding box center [1131, 450] width 60 height 9
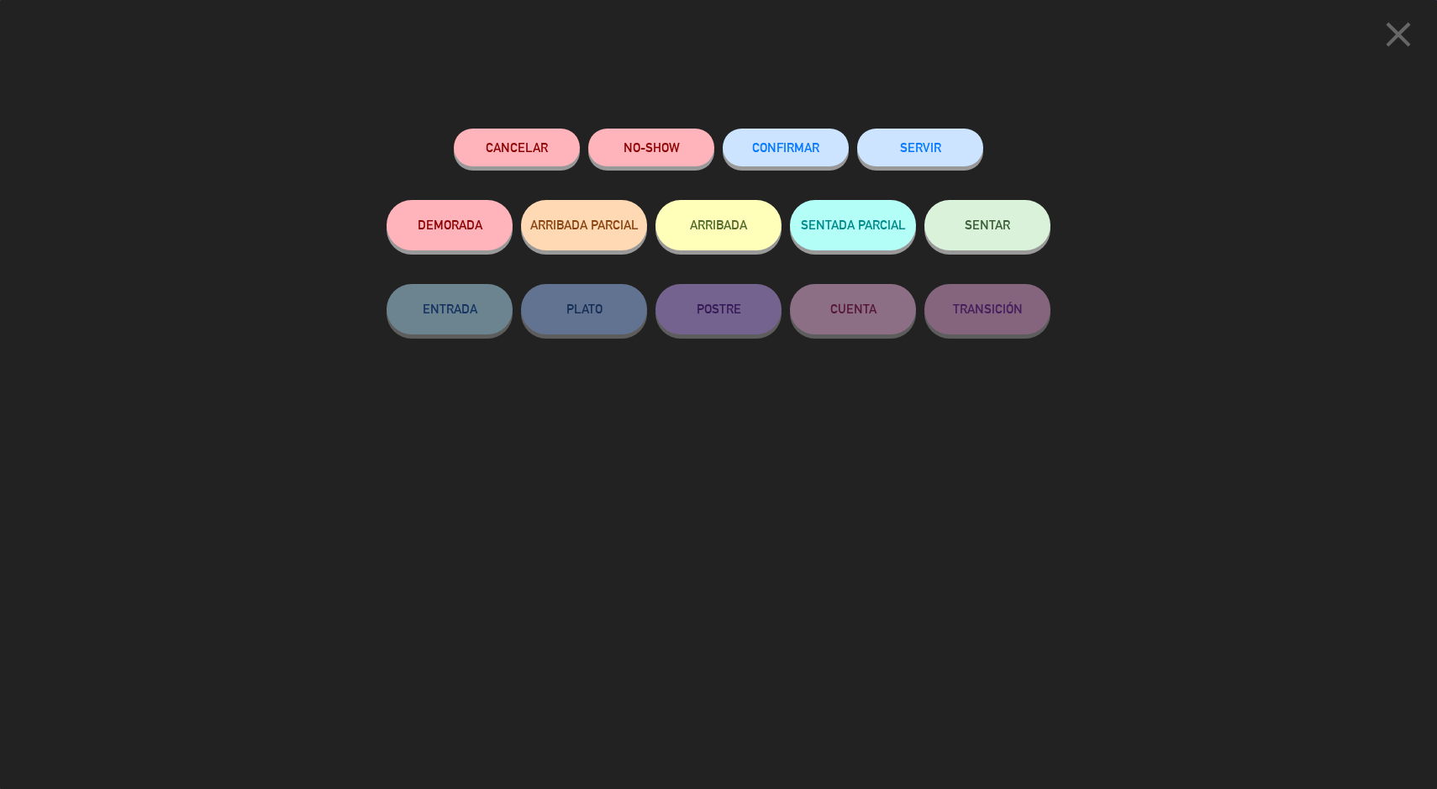
click at [764, 165] on button "CONFIRMAR" at bounding box center [786, 148] width 126 height 38
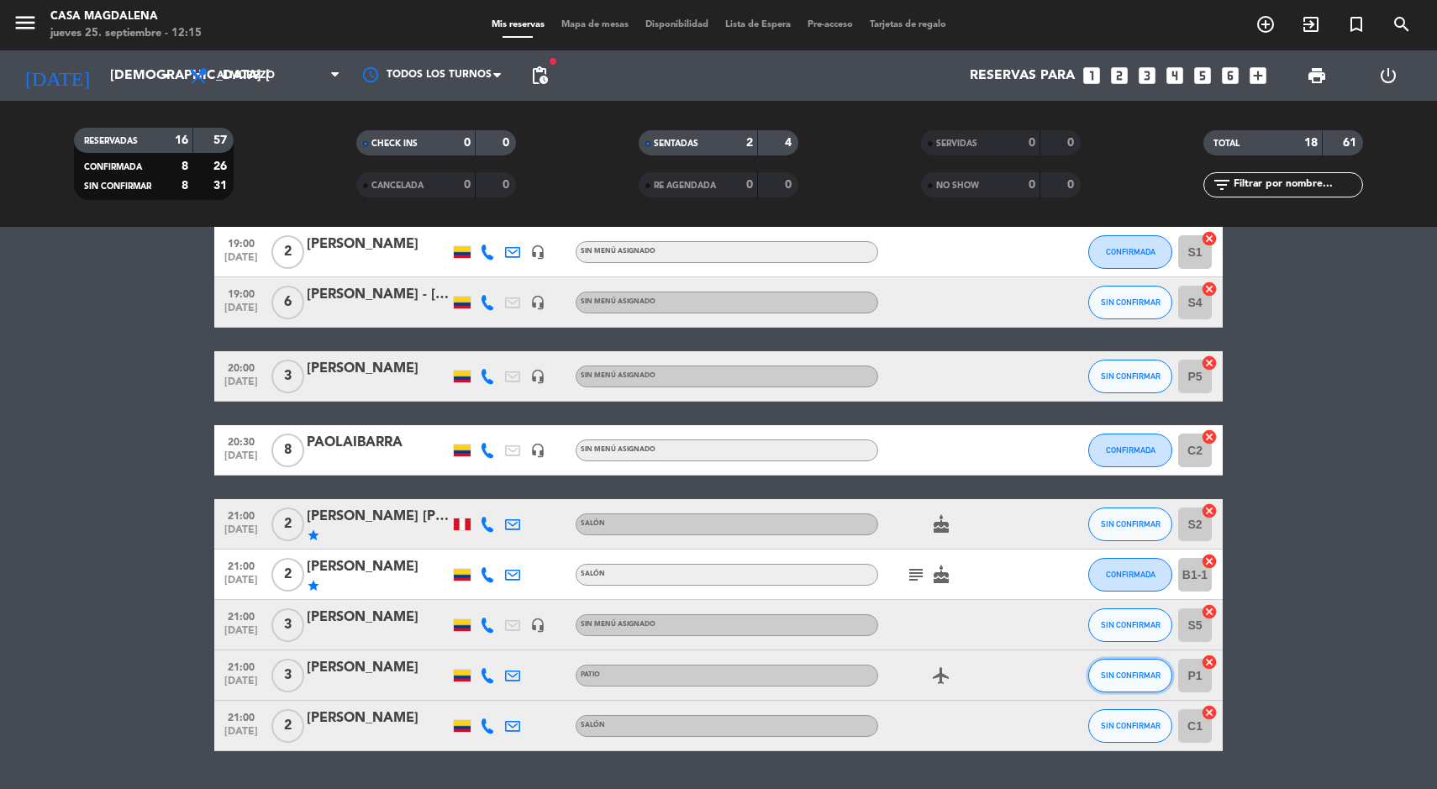
click at [1154, 679] on button "SIN CONFIRMAR" at bounding box center [1131, 676] width 84 height 34
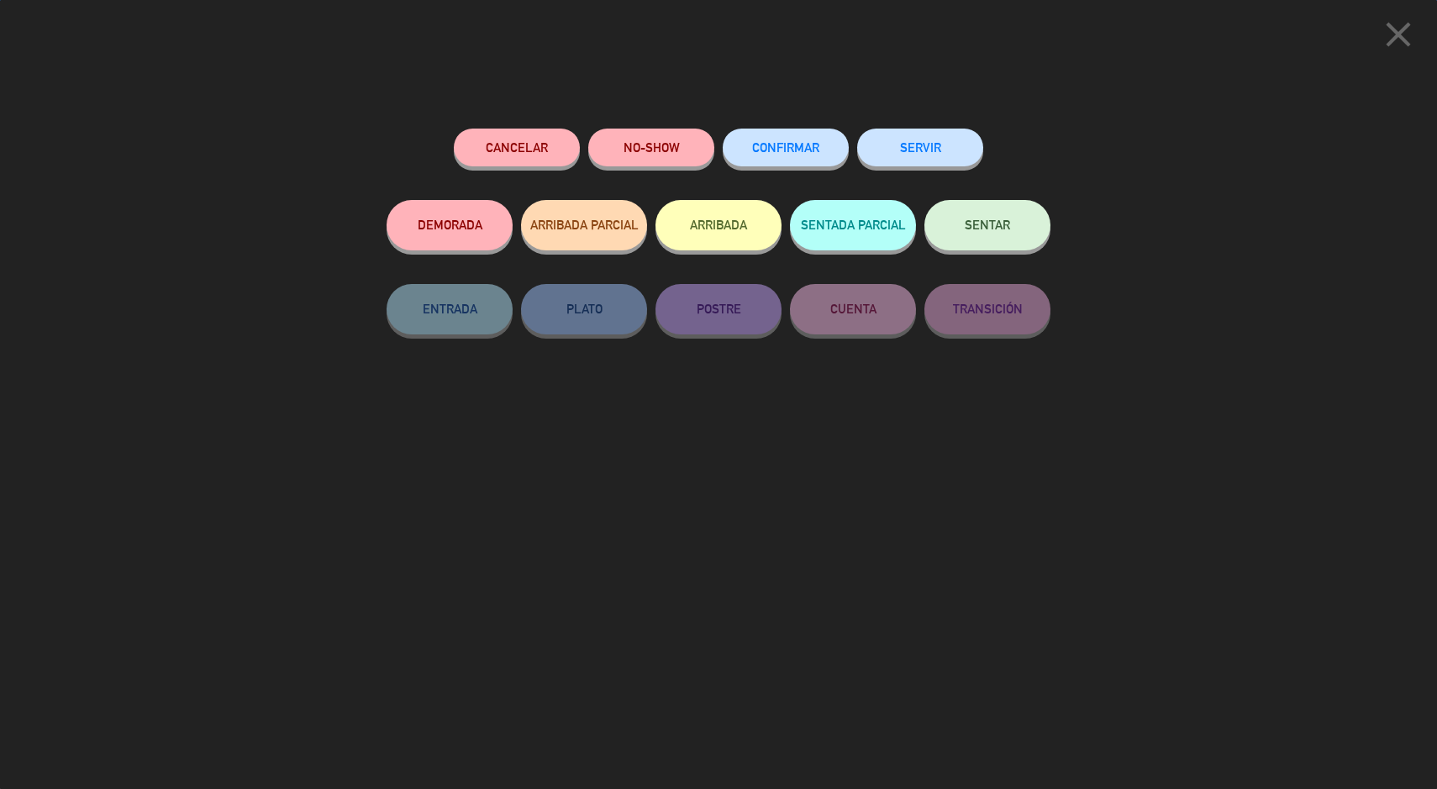
click at [788, 147] on span "CONFIRMAR" at bounding box center [785, 147] width 67 height 14
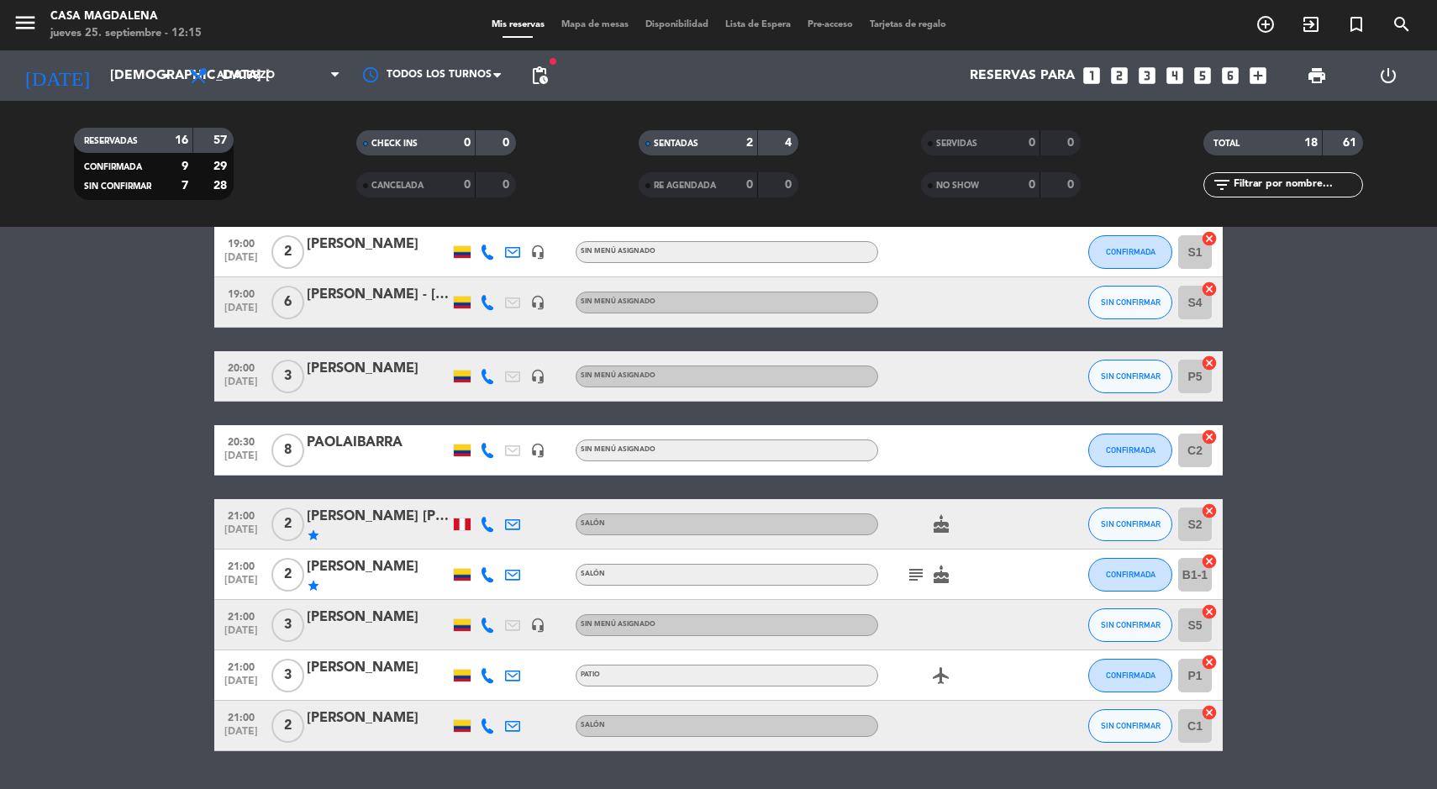
click at [467, 728] on div at bounding box center [462, 726] width 17 height 12
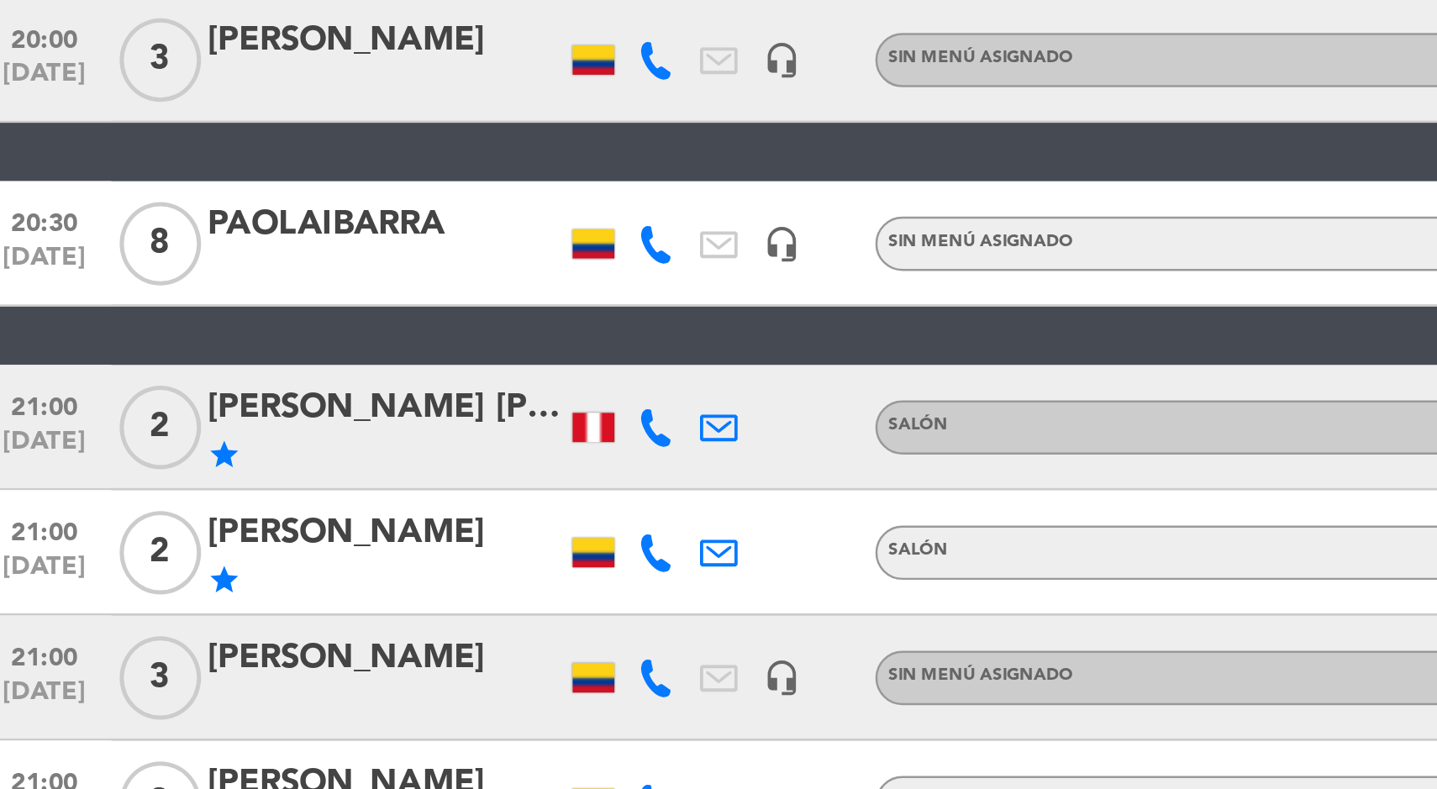
scroll to position [719, 0]
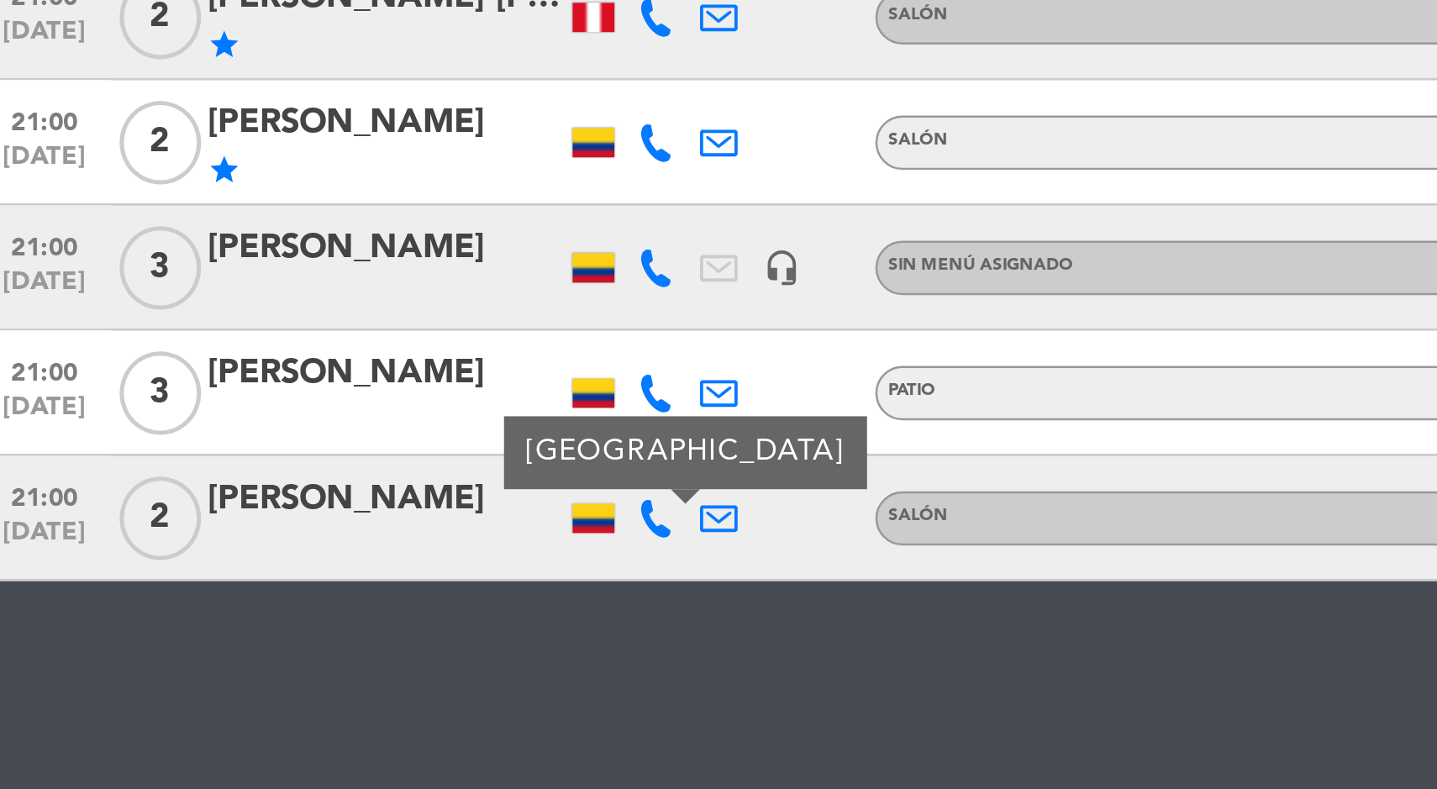
click at [481, 679] on icon at bounding box center [487, 679] width 15 height 15
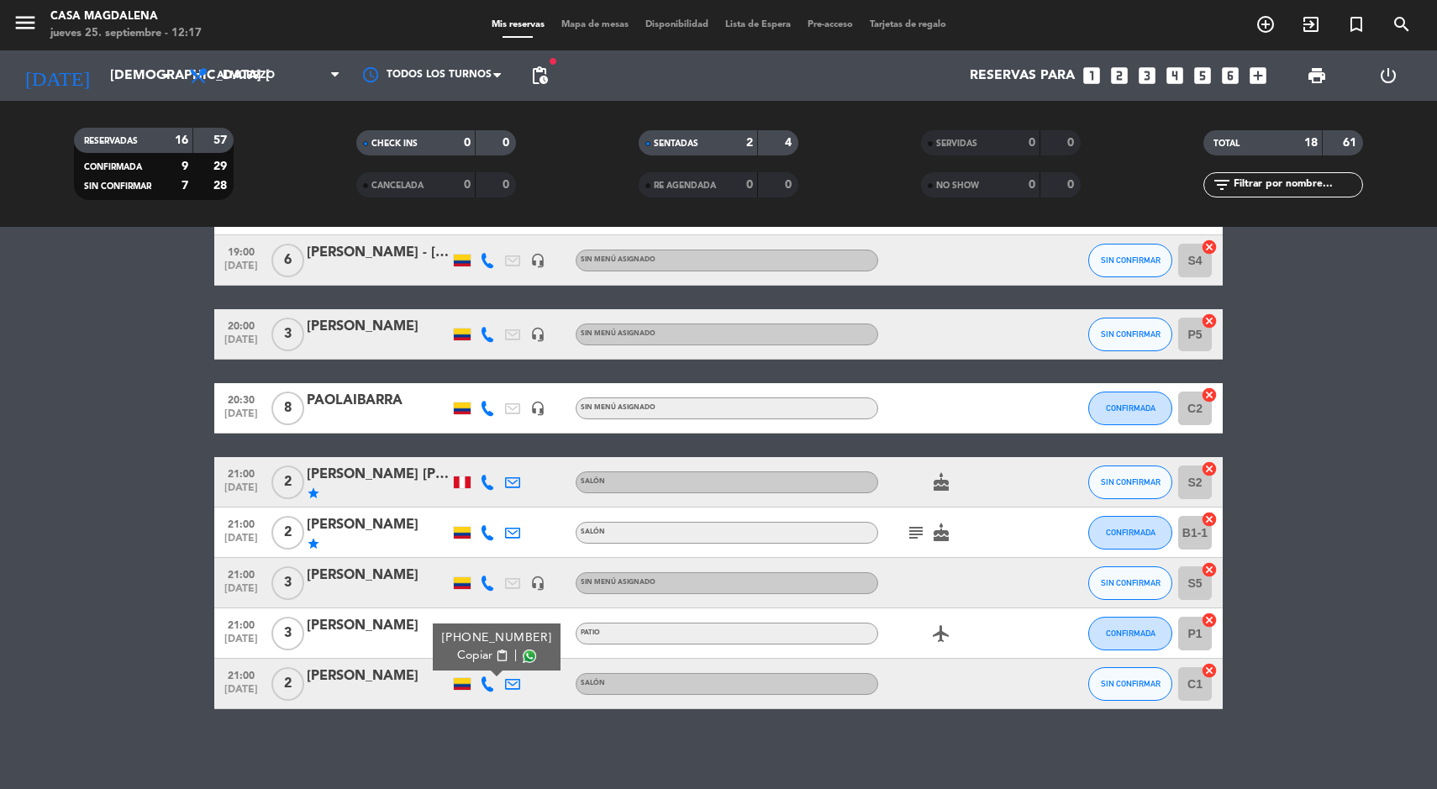
scroll to position [715, 0]
click at [600, 24] on span "Mapa de mesas" at bounding box center [595, 24] width 84 height 9
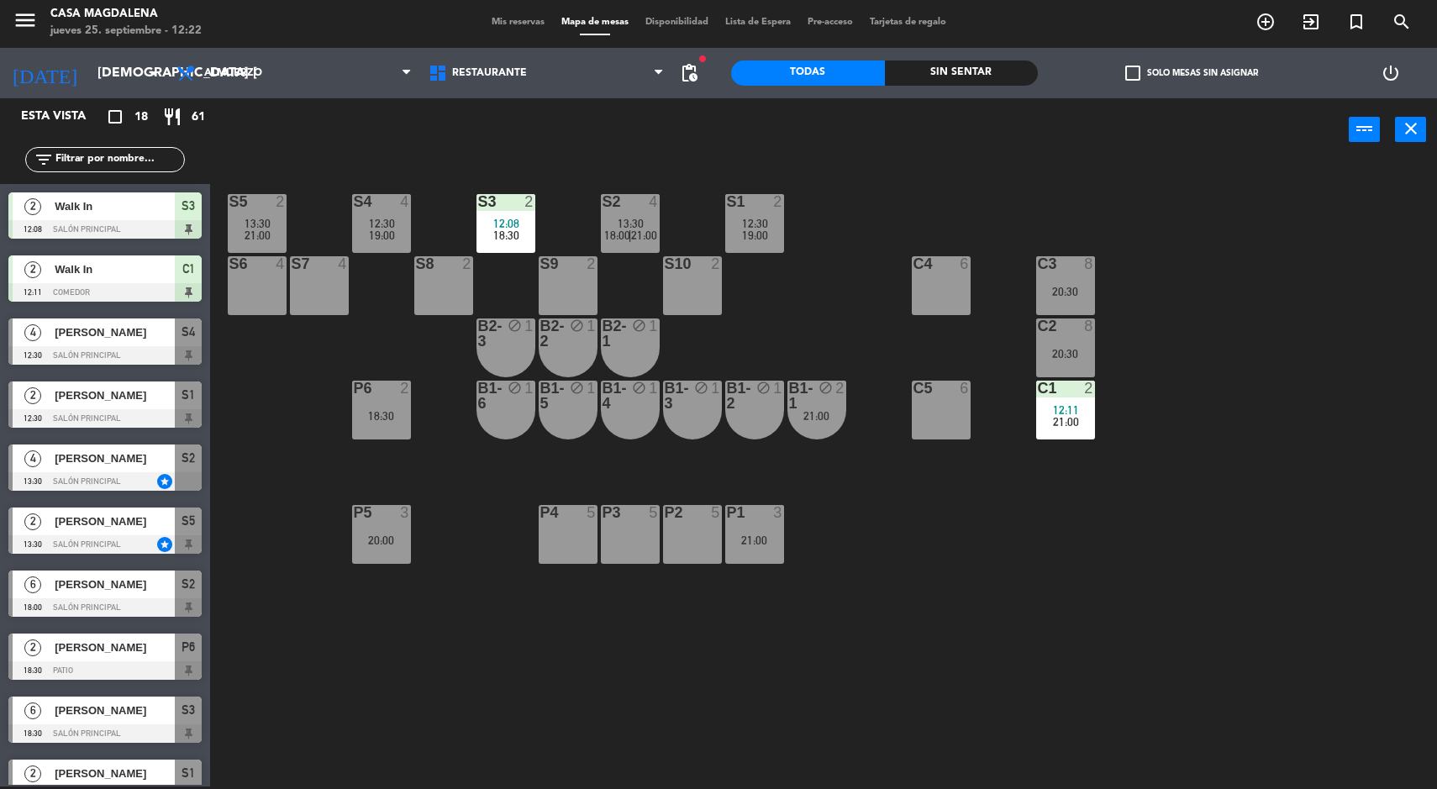
click at [811, 410] on div "21:00" at bounding box center [817, 416] width 59 height 12
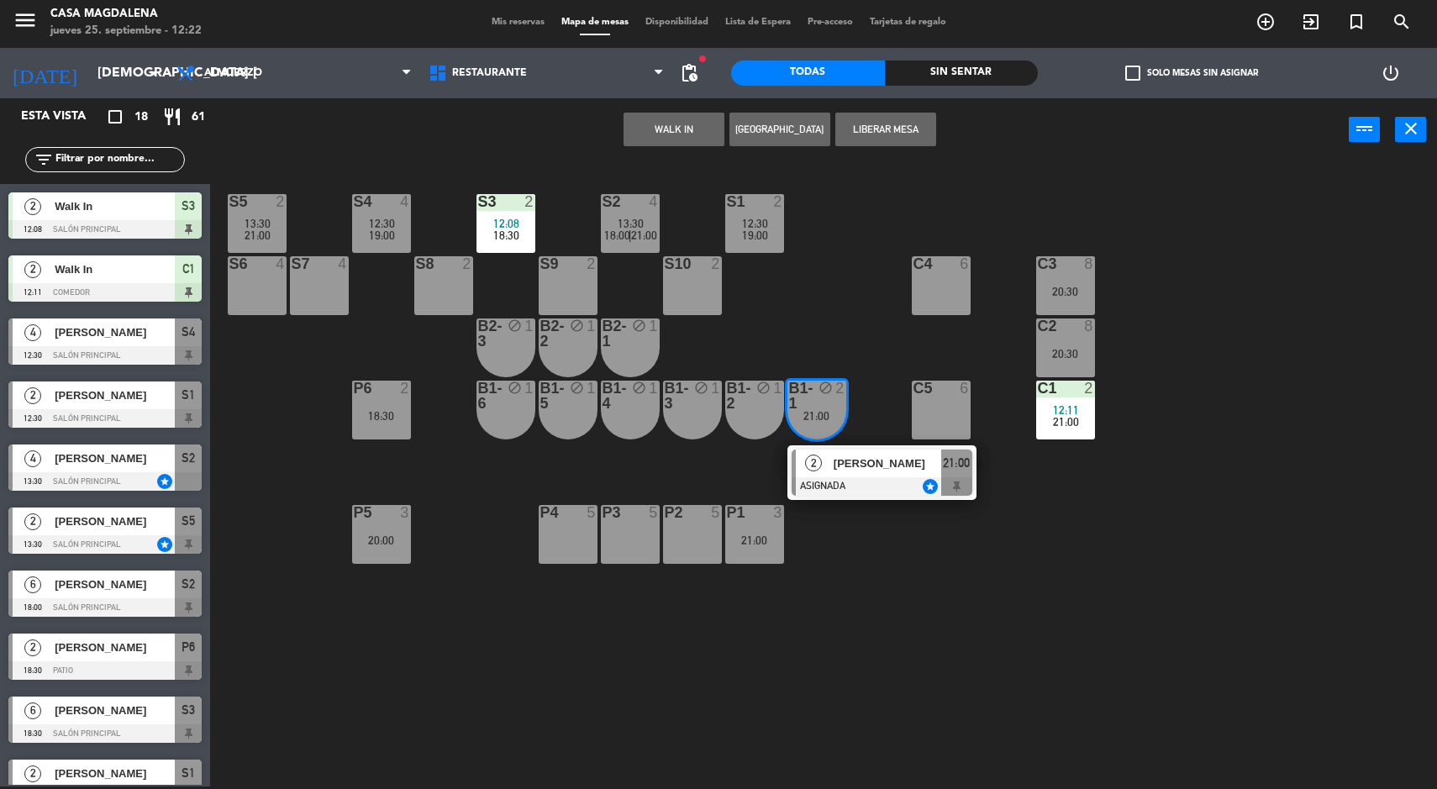
click at [1131, 547] on div "S5 2 13:30 21:00 S4 4 12:30 19:00 S3 2 12:08 18:30 S2 4 13:30 18:00 | 21:00 S1 …" at bounding box center [830, 476] width 1213 height 625
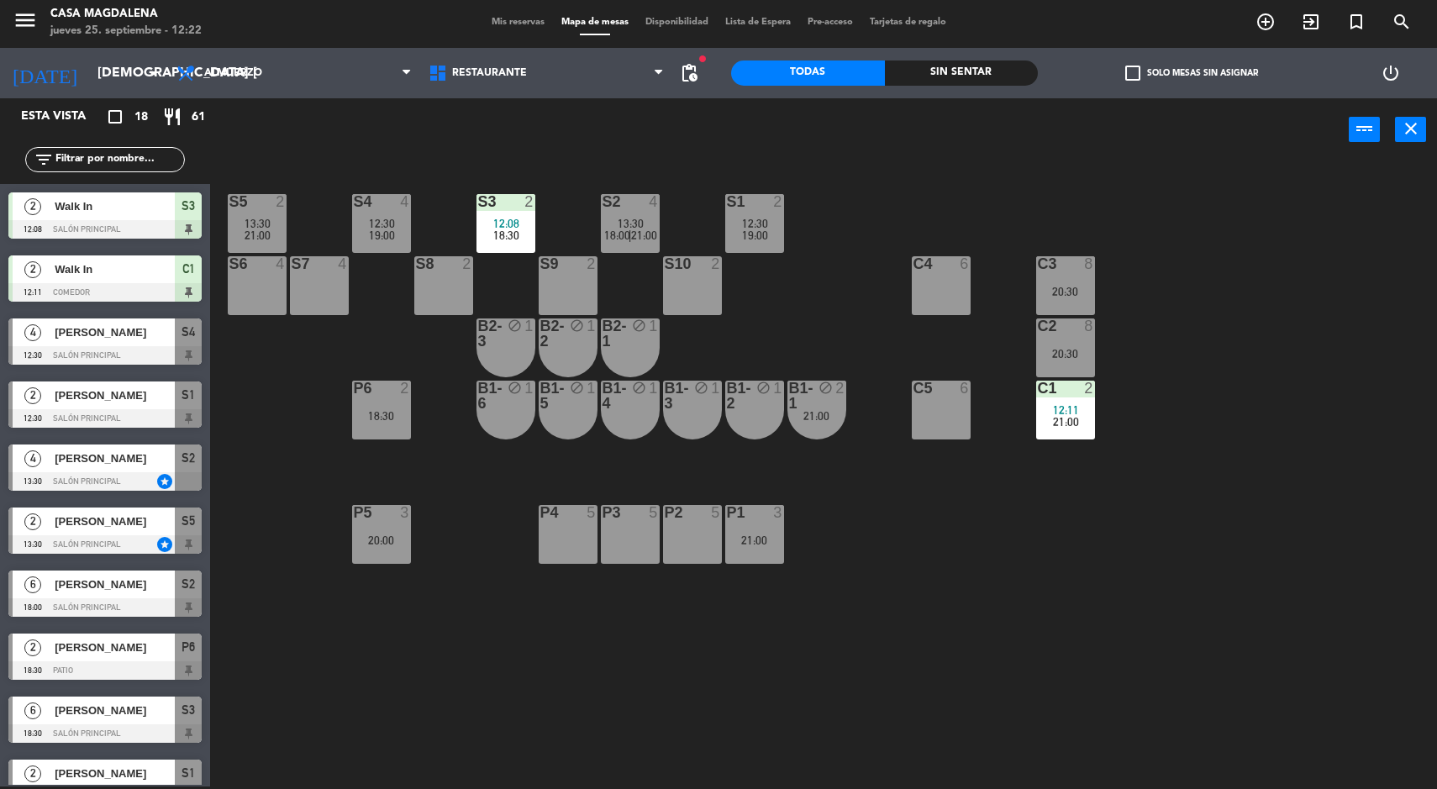
click at [1068, 425] on span "21:00" at bounding box center [1066, 421] width 26 height 13
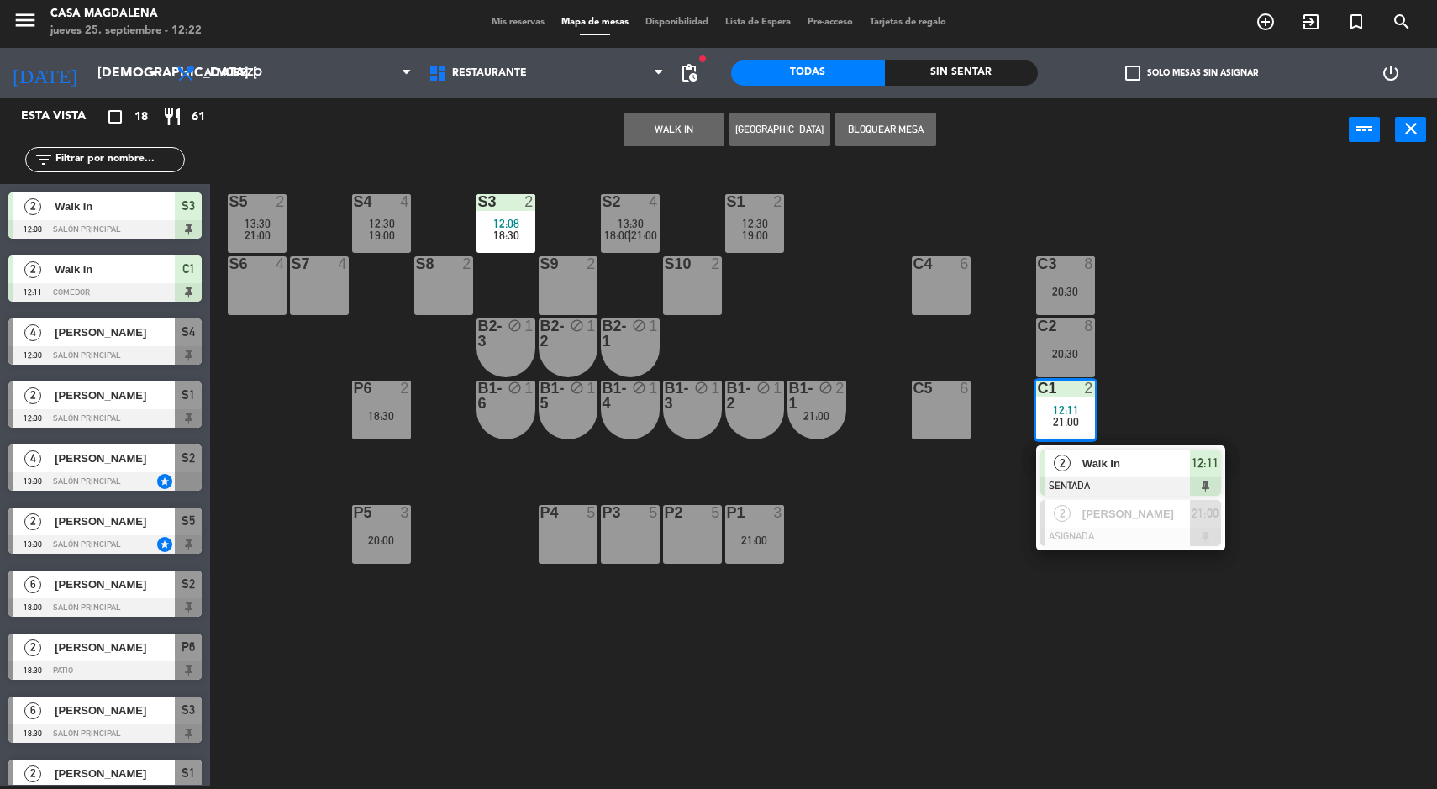
click at [1250, 608] on div "S5 2 13:30 21:00 S4 4 12:30 19:00 S3 2 12:08 18:30 S2 4 13:30 18:00 | 21:00 S1 …" at bounding box center [830, 476] width 1213 height 625
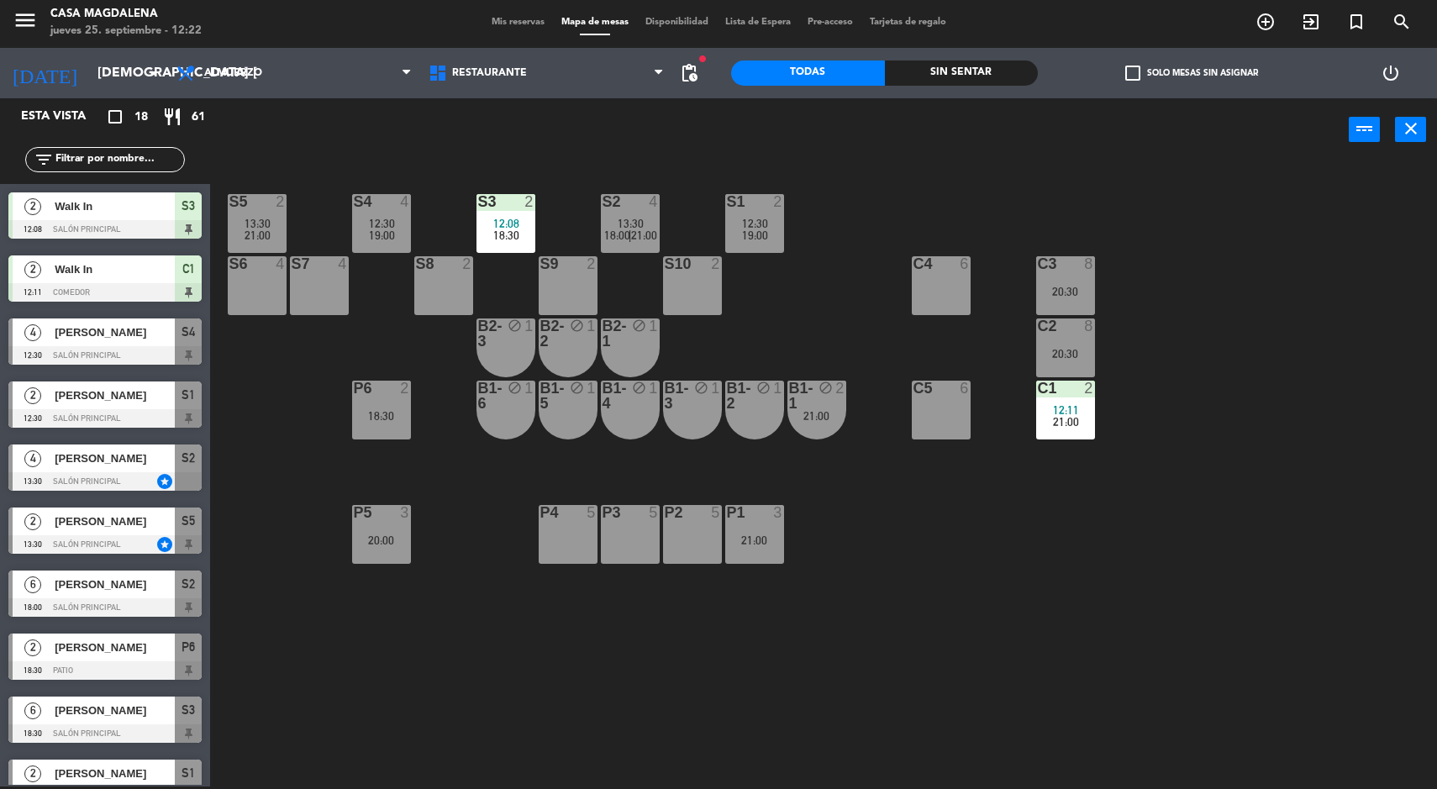
click at [614, 213] on div "S2 4 13:30 18:00 | 21:00" at bounding box center [630, 223] width 59 height 59
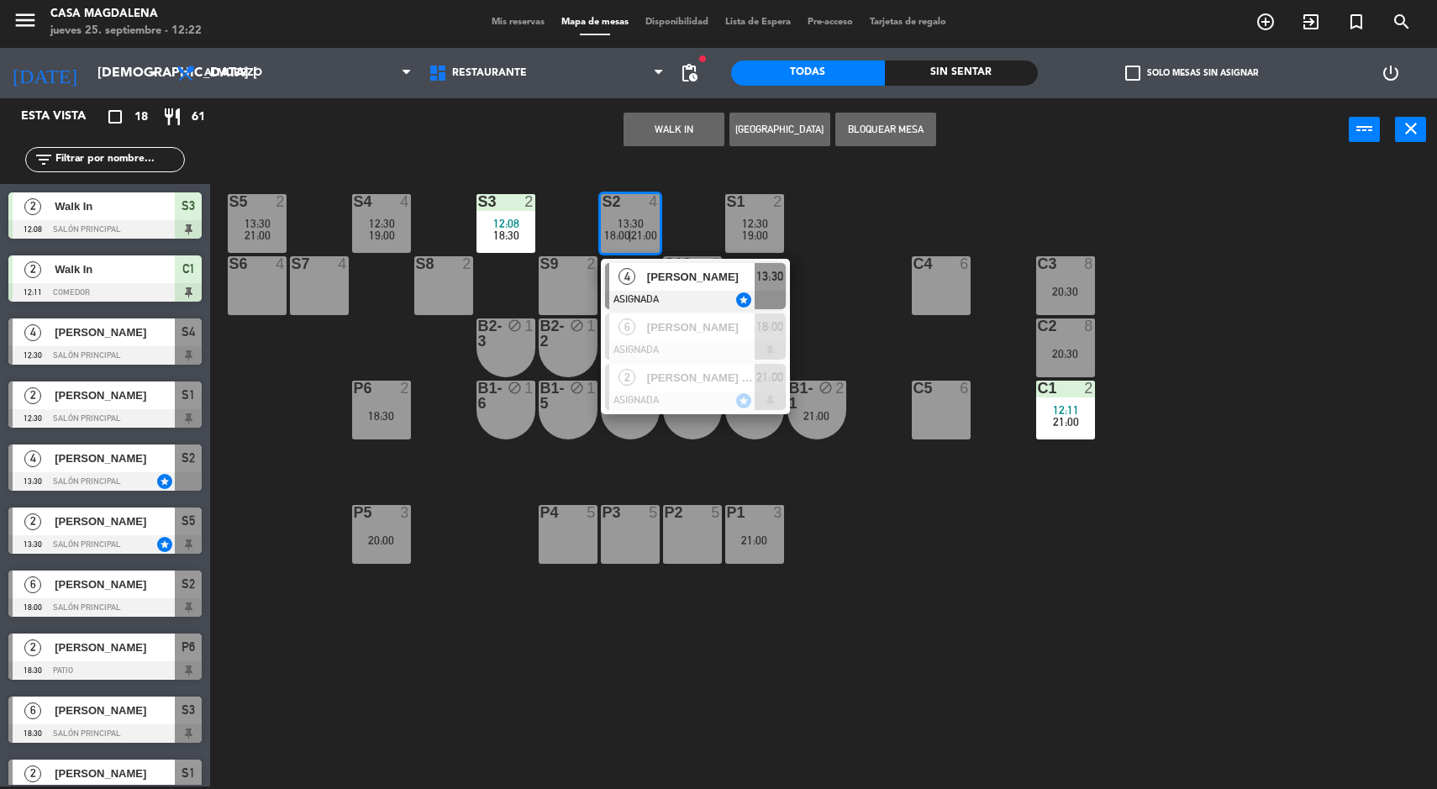
click at [727, 399] on div at bounding box center [695, 401] width 181 height 18
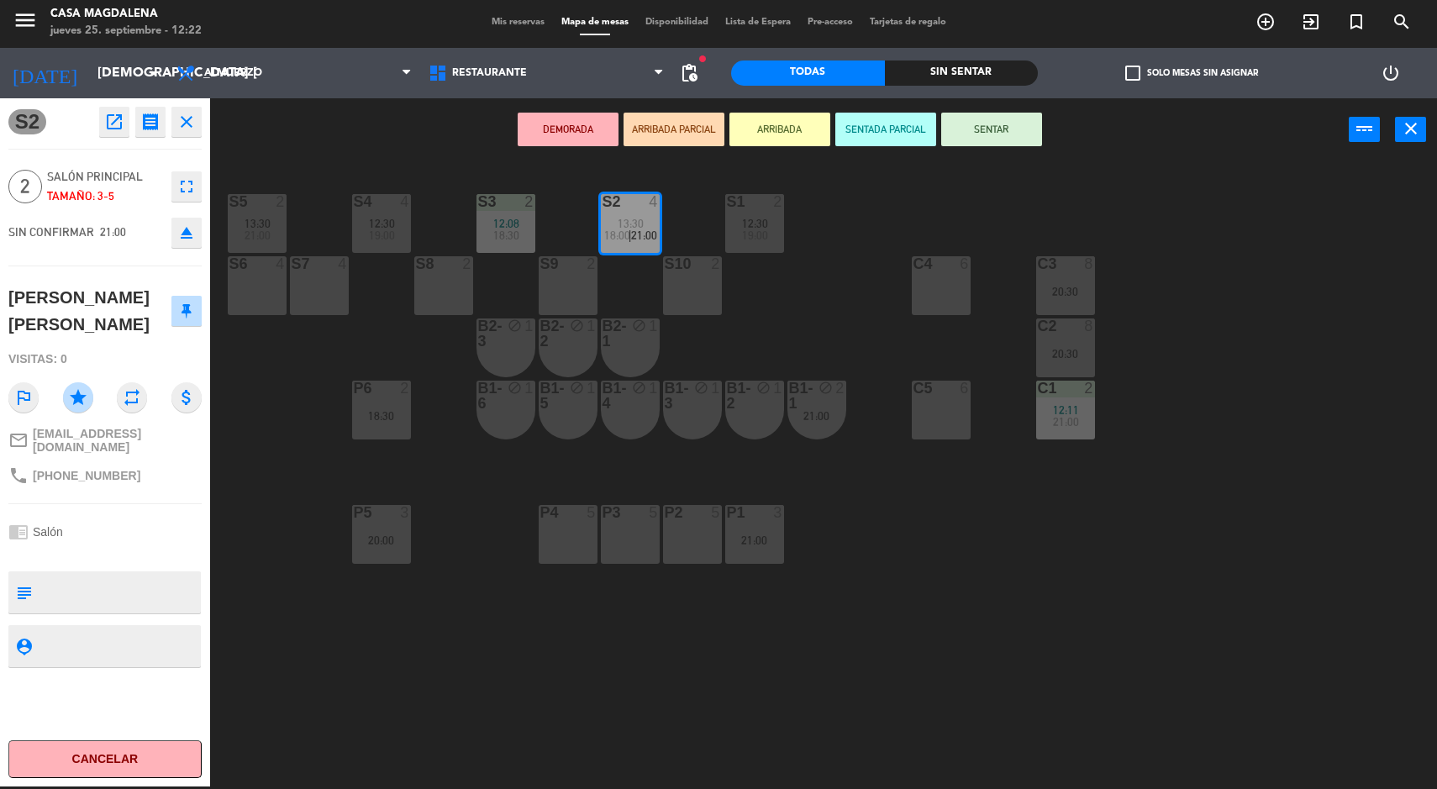
click at [93, 760] on button "Cancelar" at bounding box center [104, 760] width 193 height 38
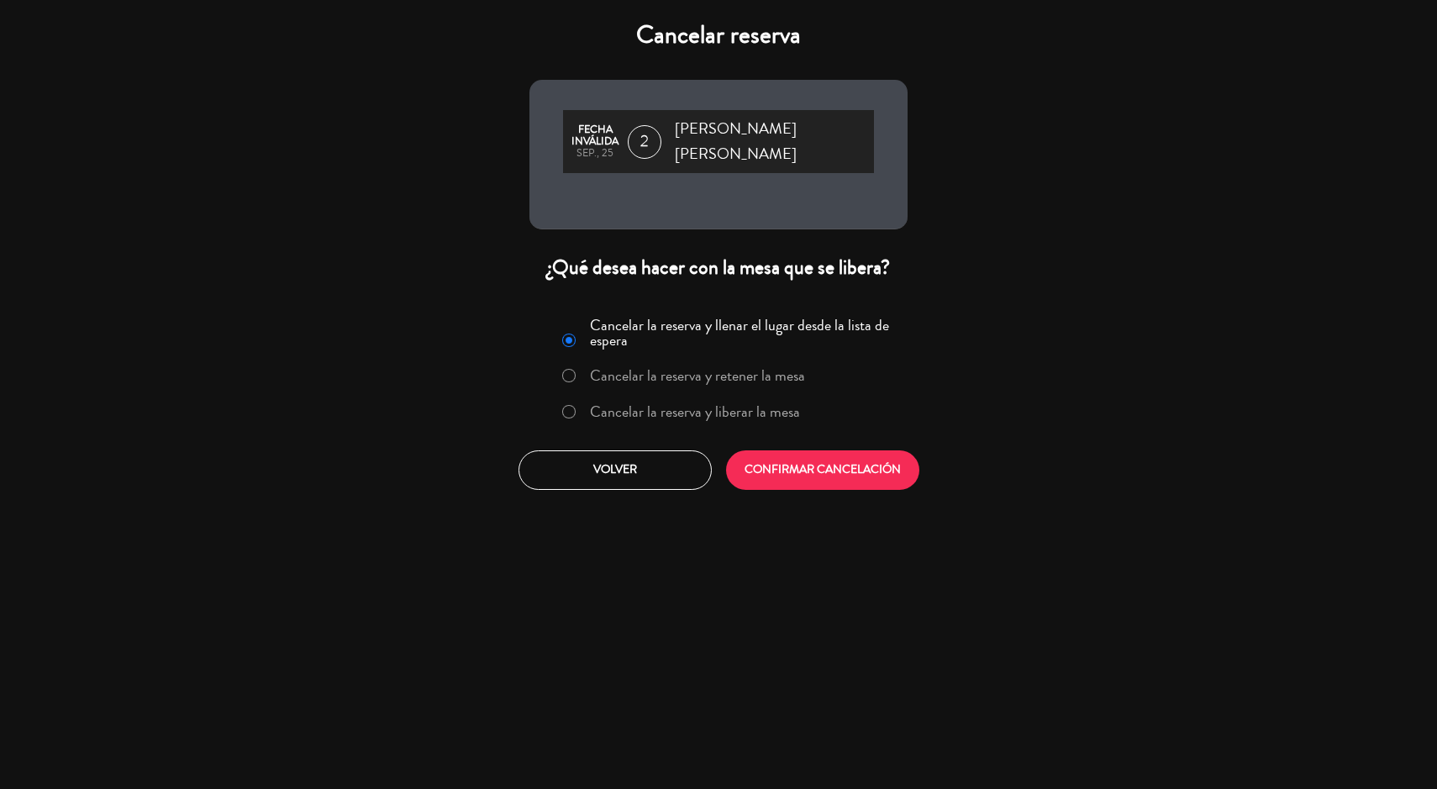
click at [660, 404] on label "Cancelar la reserva y liberar la mesa" at bounding box center [695, 411] width 210 height 15
click at [789, 452] on button "CONFIRMAR CANCELACIÓN" at bounding box center [822, 471] width 193 height 40
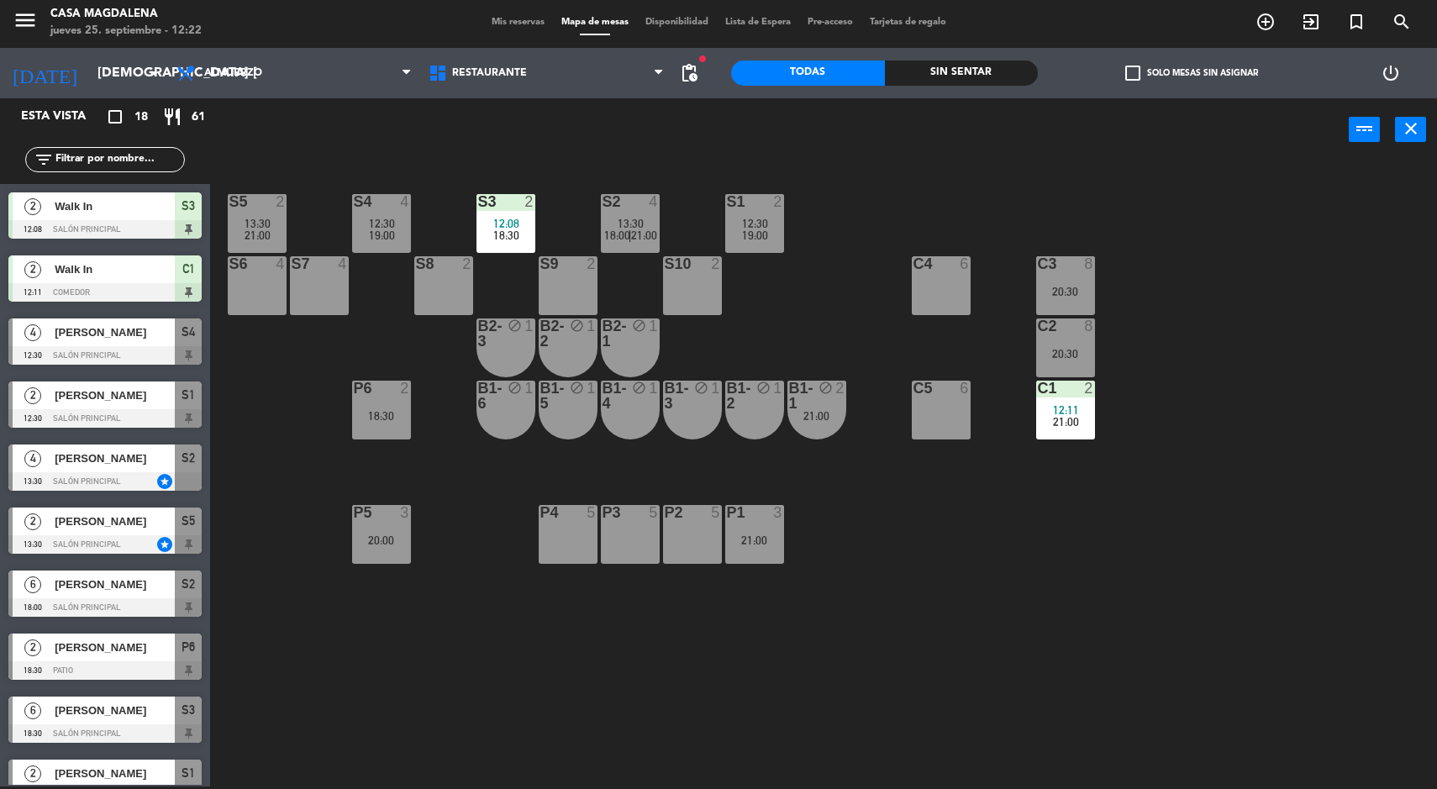
scroll to position [89, 0]
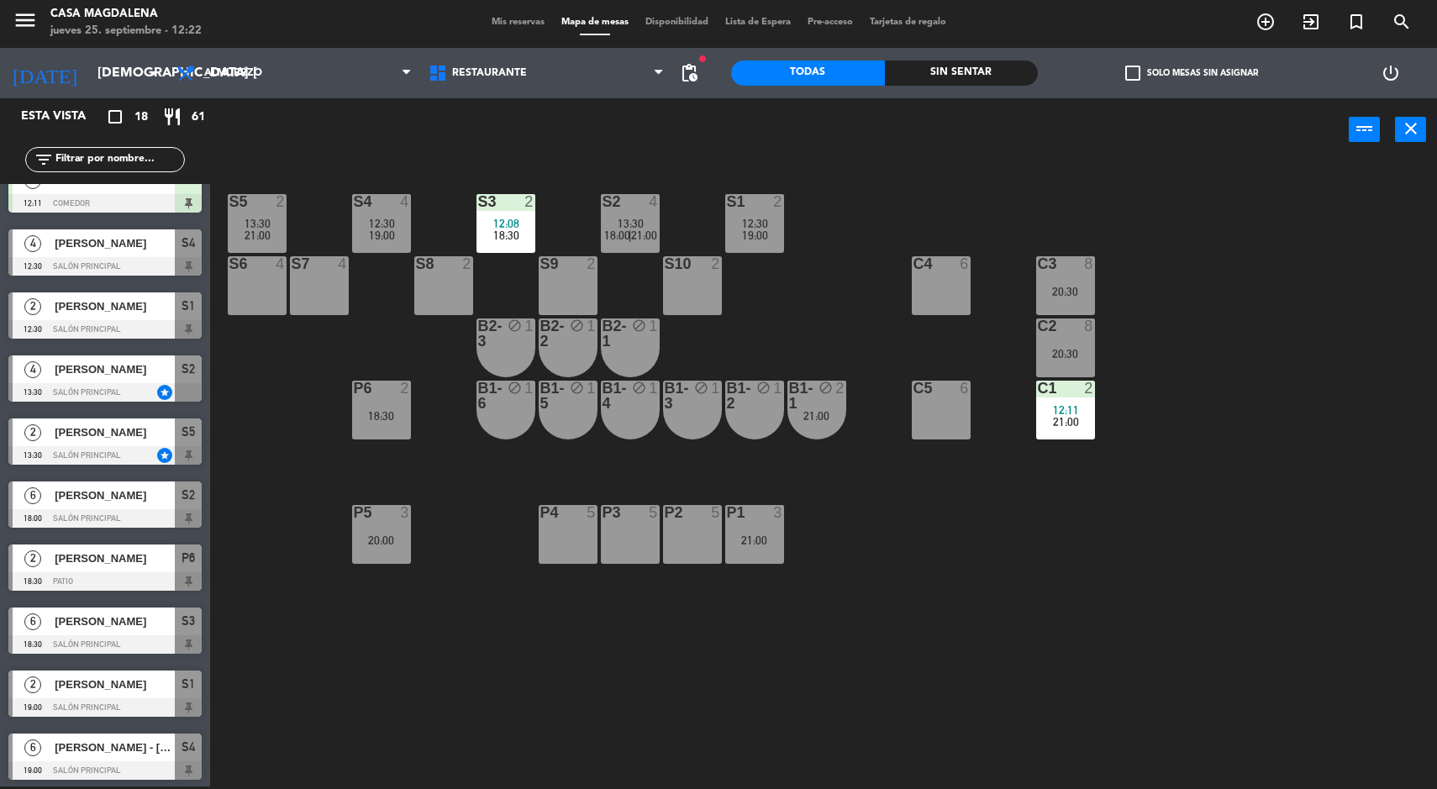
click at [793, 403] on div "1" at bounding box center [782, 396] width 28 height 30
click at [946, 531] on div "S5 2 13:30 S4 4 12:30 19:00 S3 2 12:08 18:30 S2 4 13:30 18:00 S1 2 12:30 19:00 …" at bounding box center [830, 476] width 1213 height 625
click at [822, 416] on div "21:00" at bounding box center [817, 416] width 59 height 12
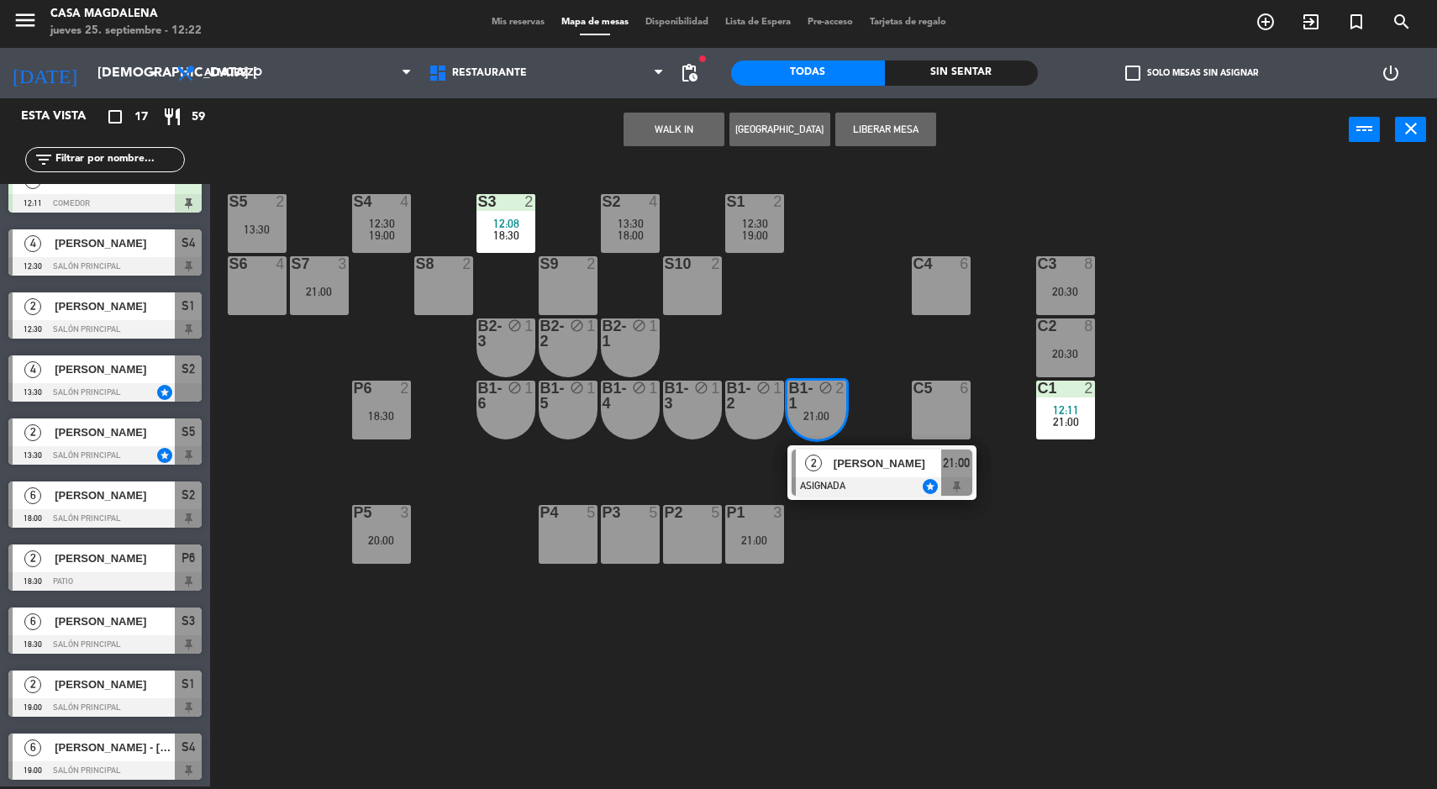
click at [944, 490] on div at bounding box center [882, 486] width 181 height 18
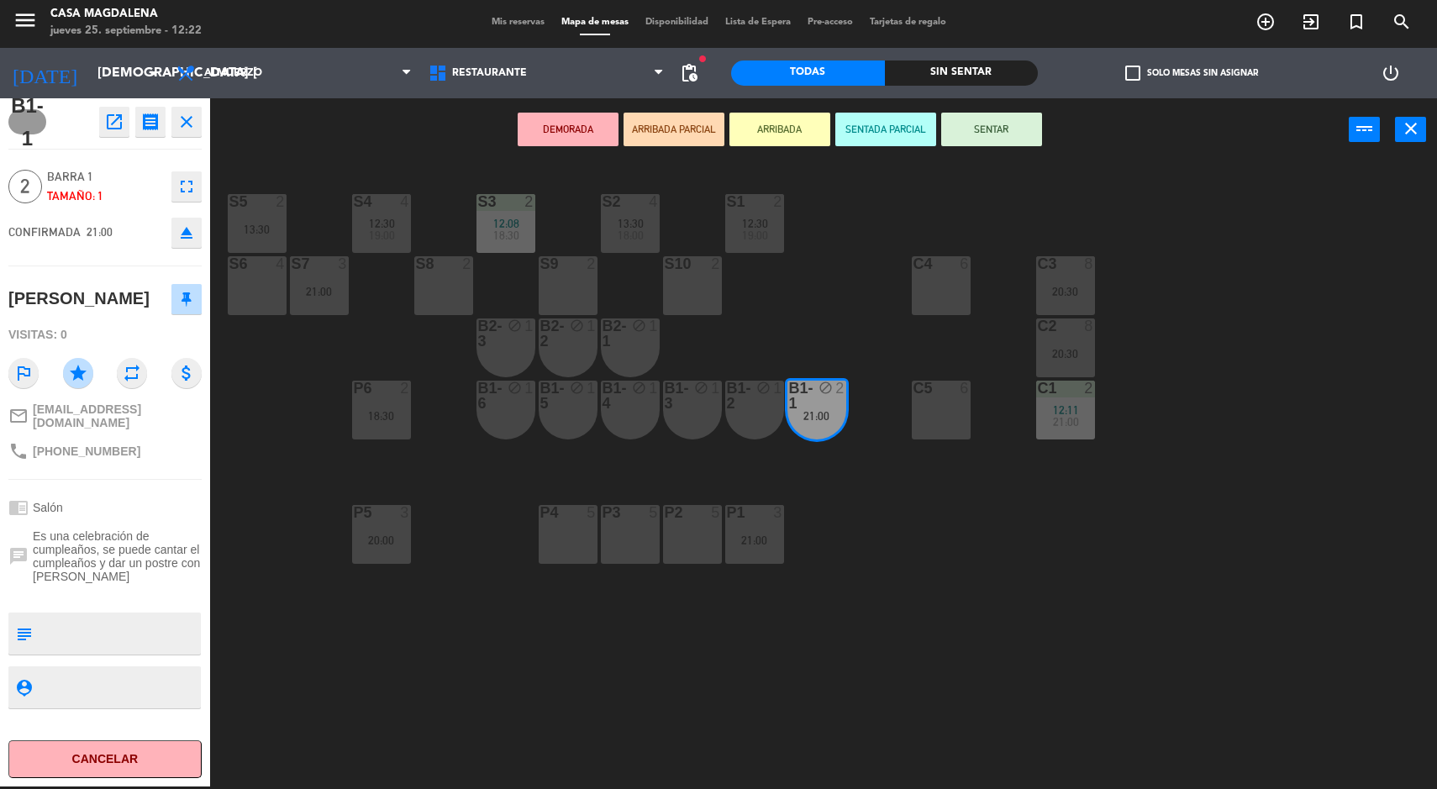
click at [605, 236] on div "18:00" at bounding box center [630, 235] width 59 height 12
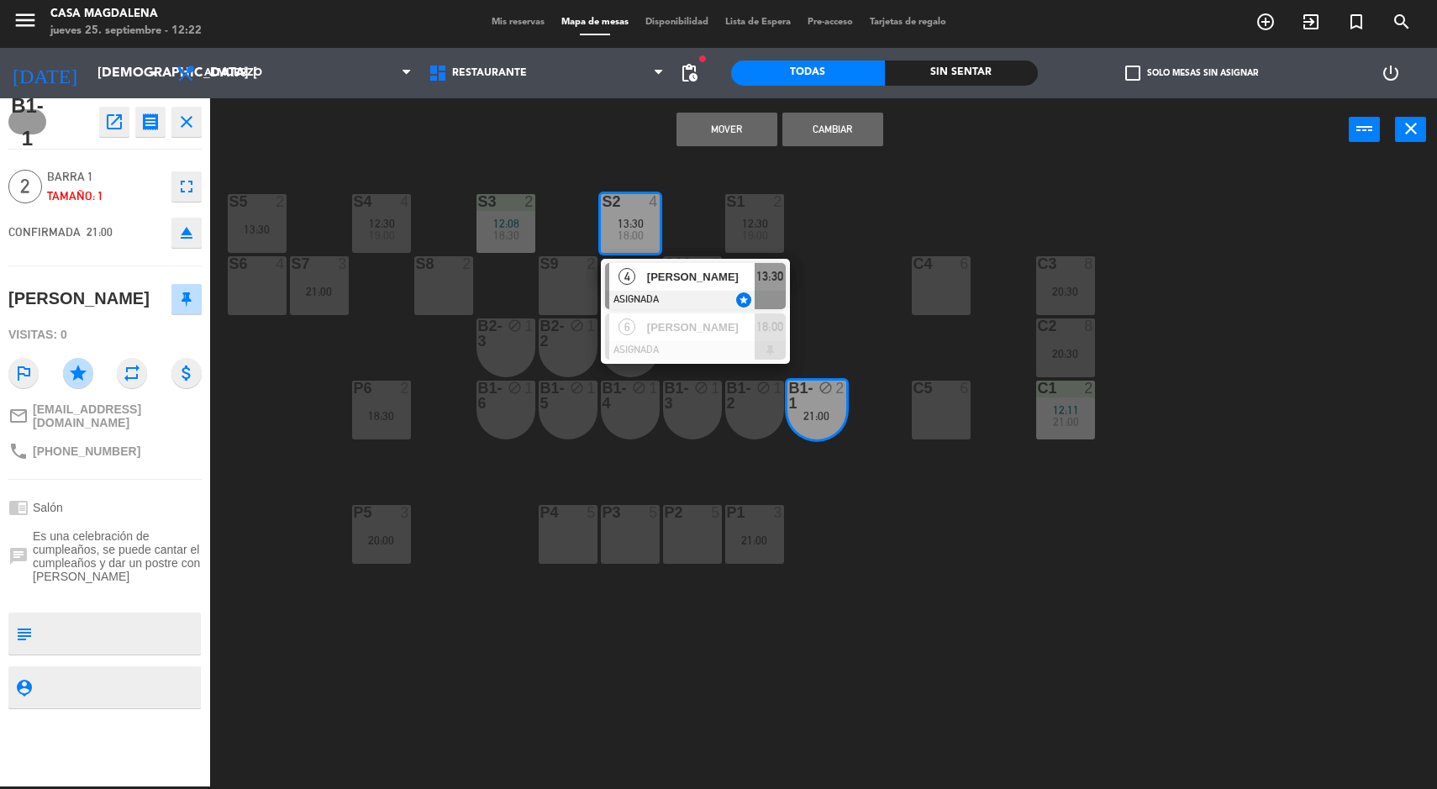
click at [726, 133] on button "Mover" at bounding box center [727, 130] width 101 height 34
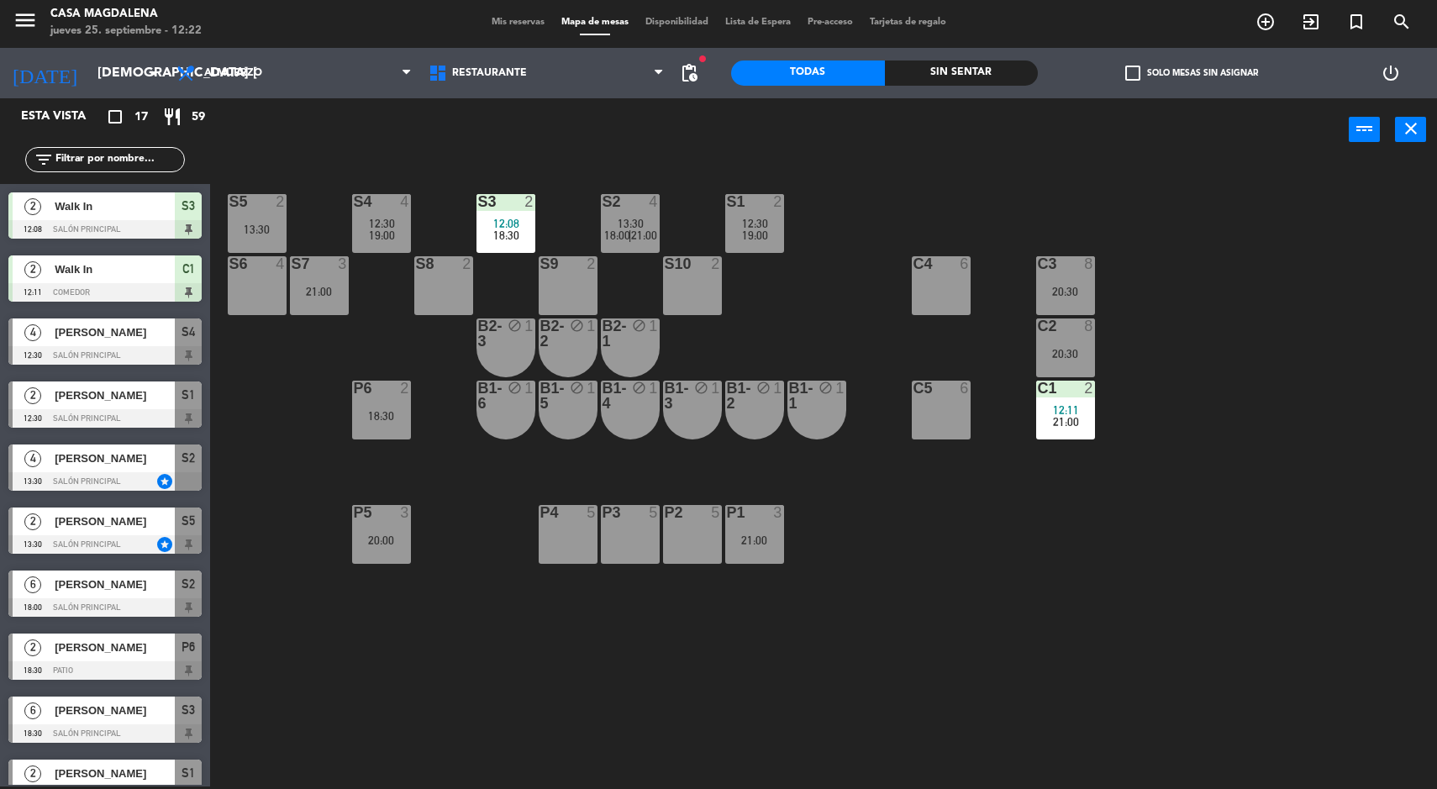
scroll to position [130, 0]
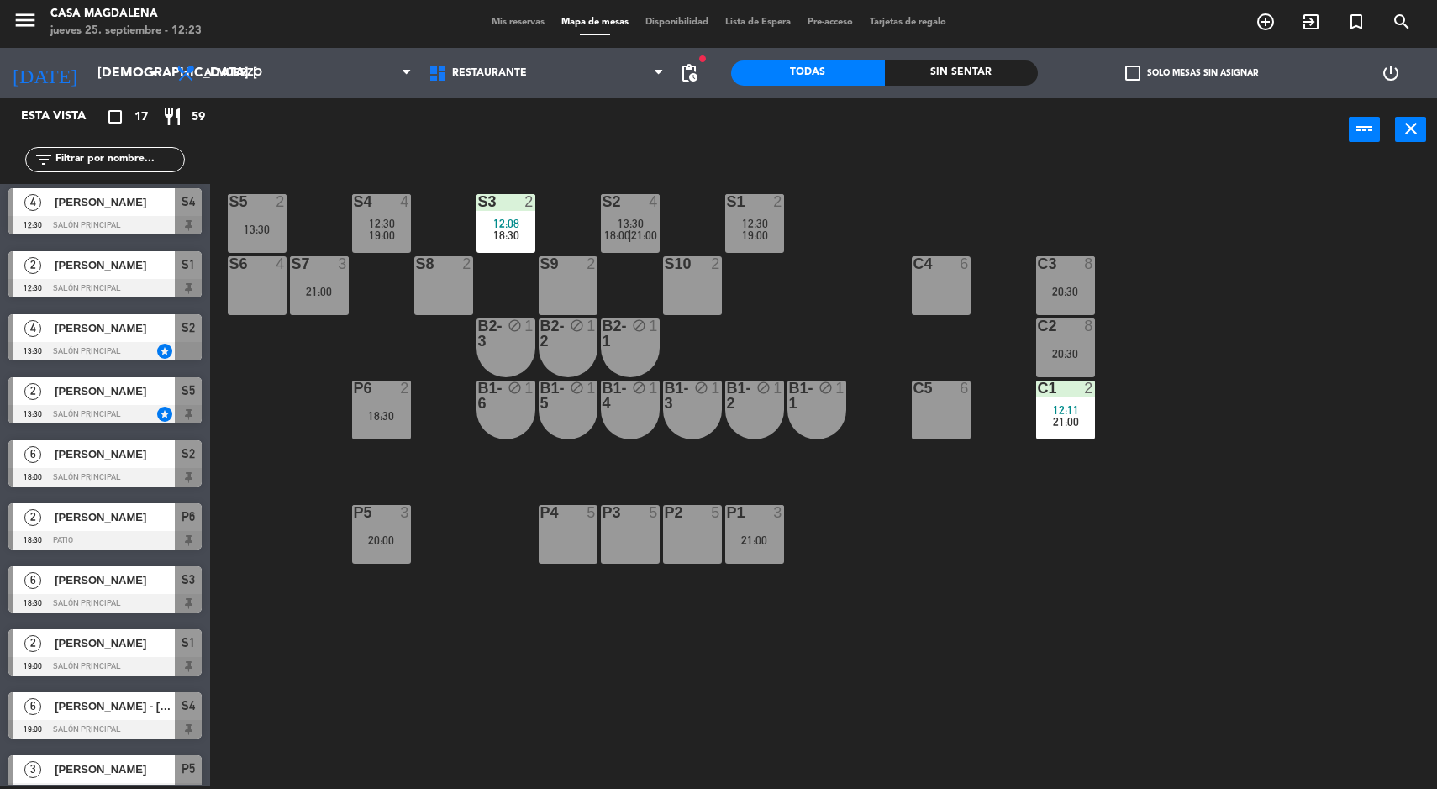
click at [109, 71] on input "[DEMOGRAPHIC_DATA] [DATE]" at bounding box center [177, 73] width 177 height 33
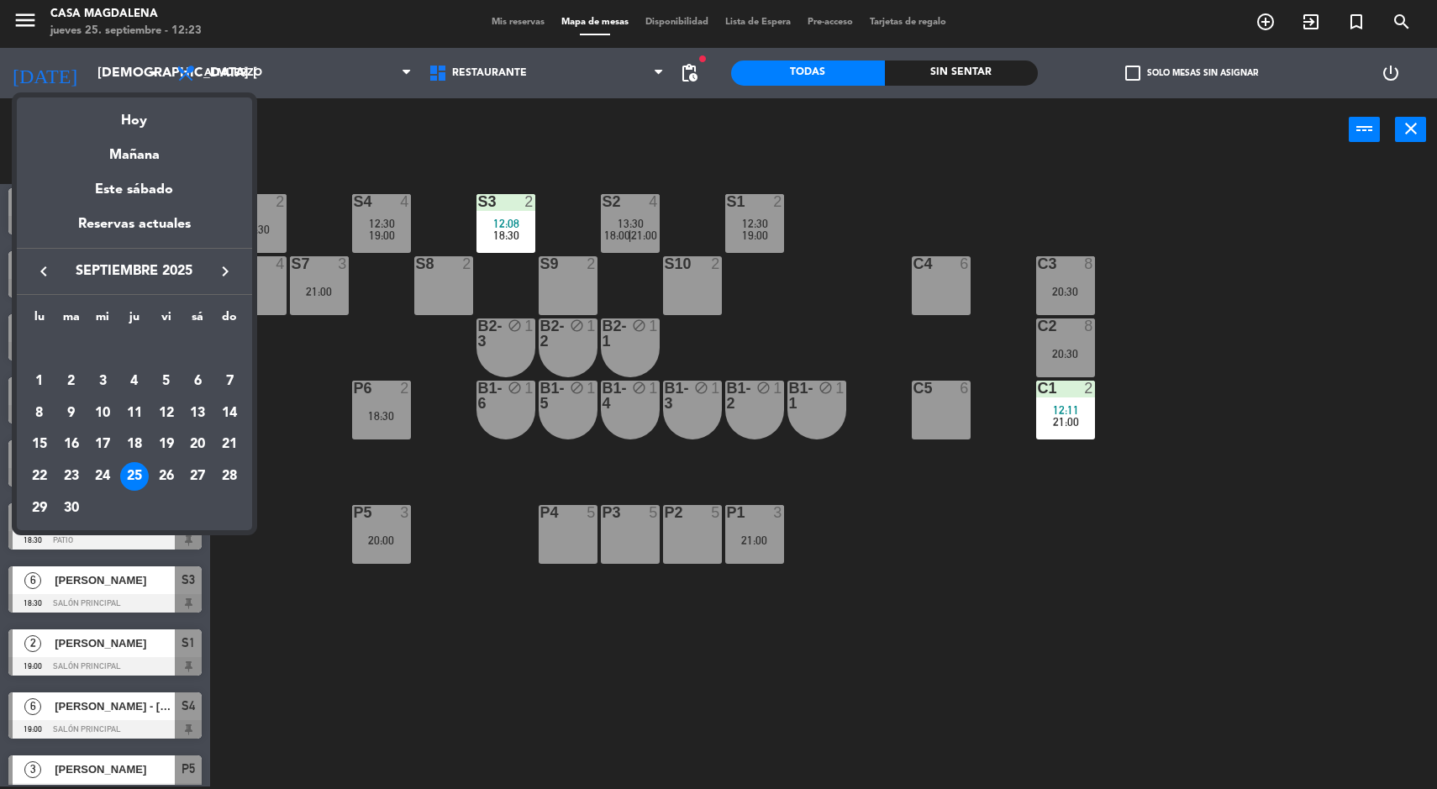
click at [161, 189] on div "Este sábado" at bounding box center [134, 189] width 235 height 47
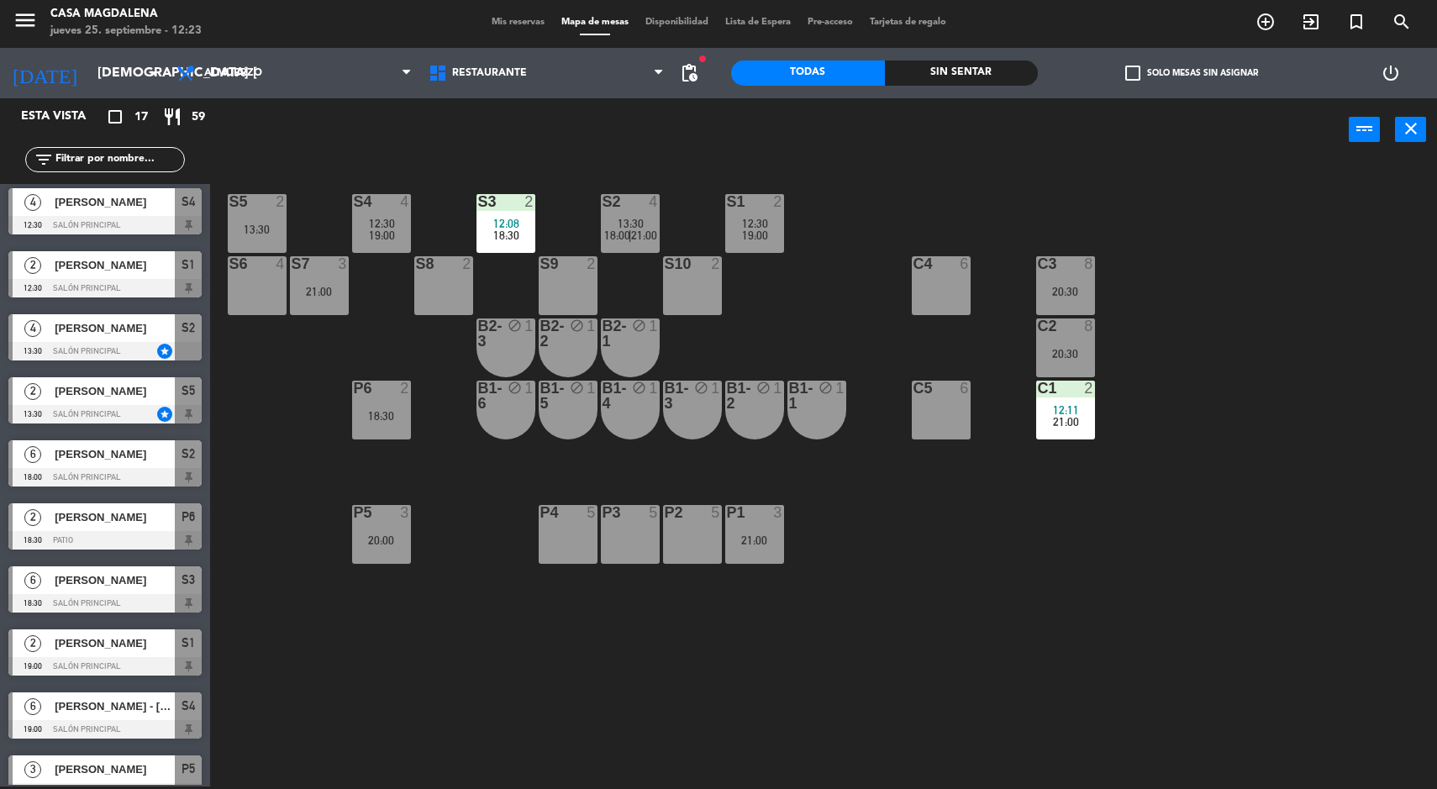
type input "sáb. [DATE]"
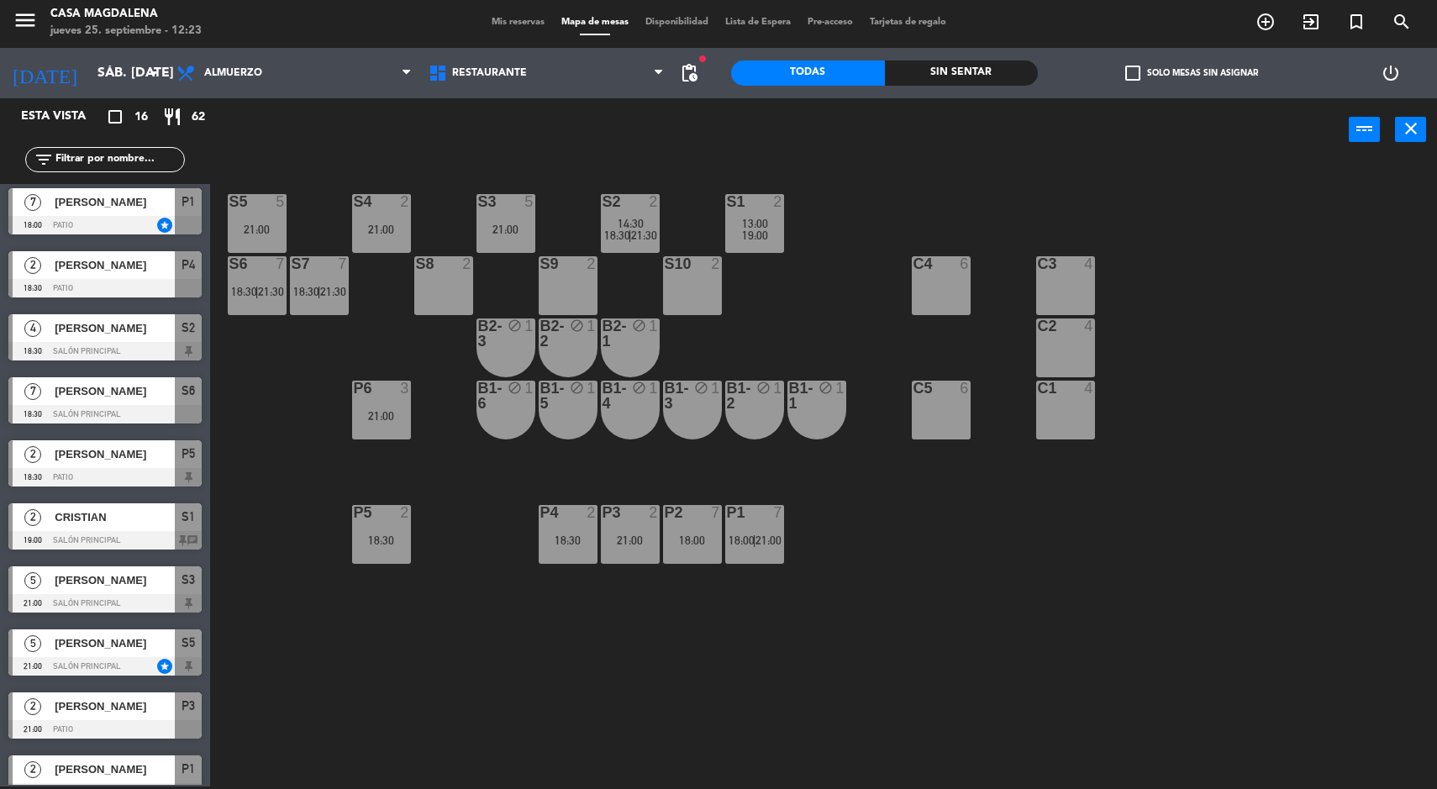
click at [371, 224] on div "21:00" at bounding box center [381, 230] width 59 height 12
click at [781, 309] on div "S5 5 21:00 S4 2 21:00 S3 5 21:00 S2 2 14:30 18:30 | 21:30 S1 2 13:00 19:00 S6 7…" at bounding box center [830, 476] width 1213 height 625
click at [255, 224] on div "21:00" at bounding box center [257, 230] width 59 height 12
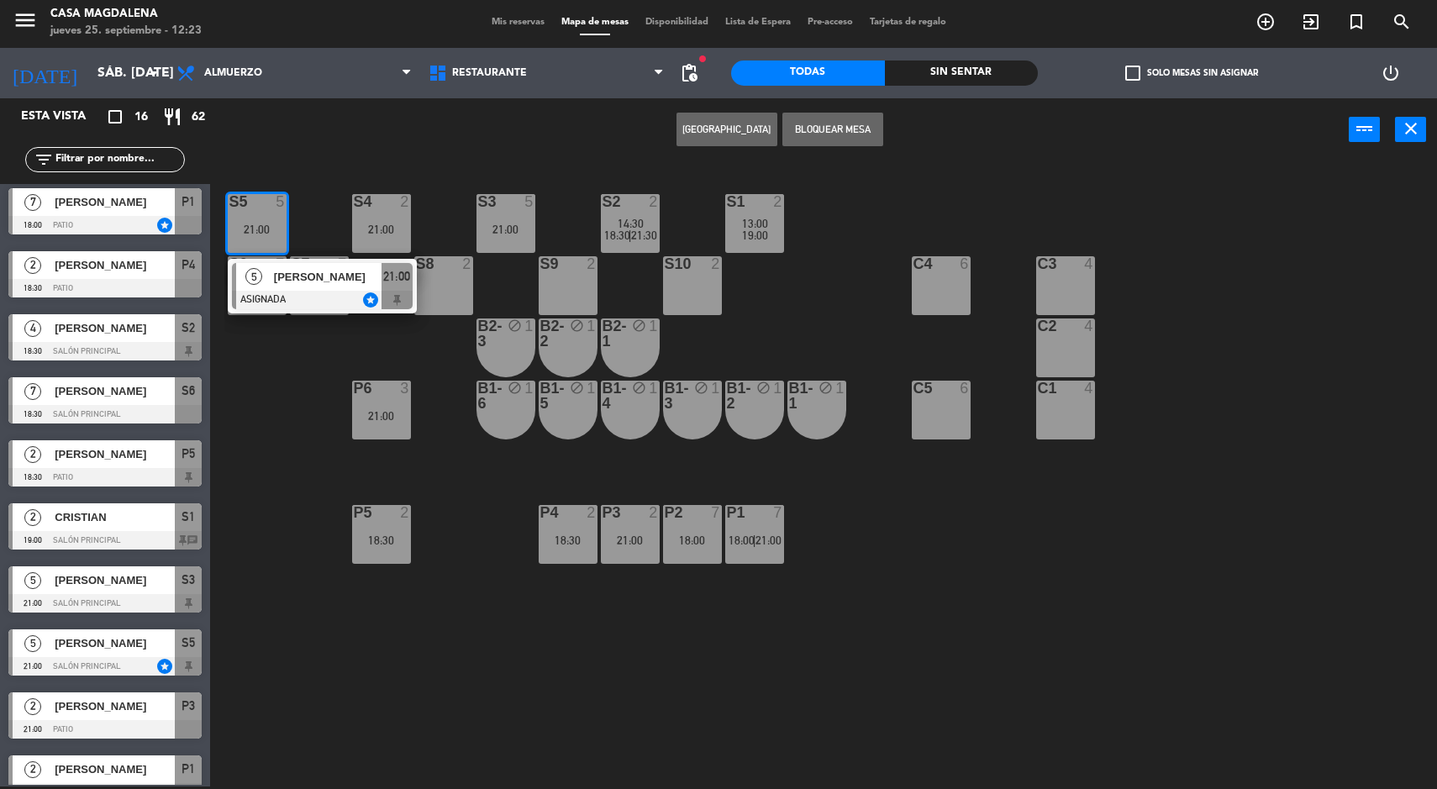
click at [812, 349] on div "S5 5 21:00 5 [PERSON_NAME] ASIGNADA star 21:00 S4 2 21:00 S3 5 21:00 S2 2 14:30…" at bounding box center [830, 476] width 1213 height 625
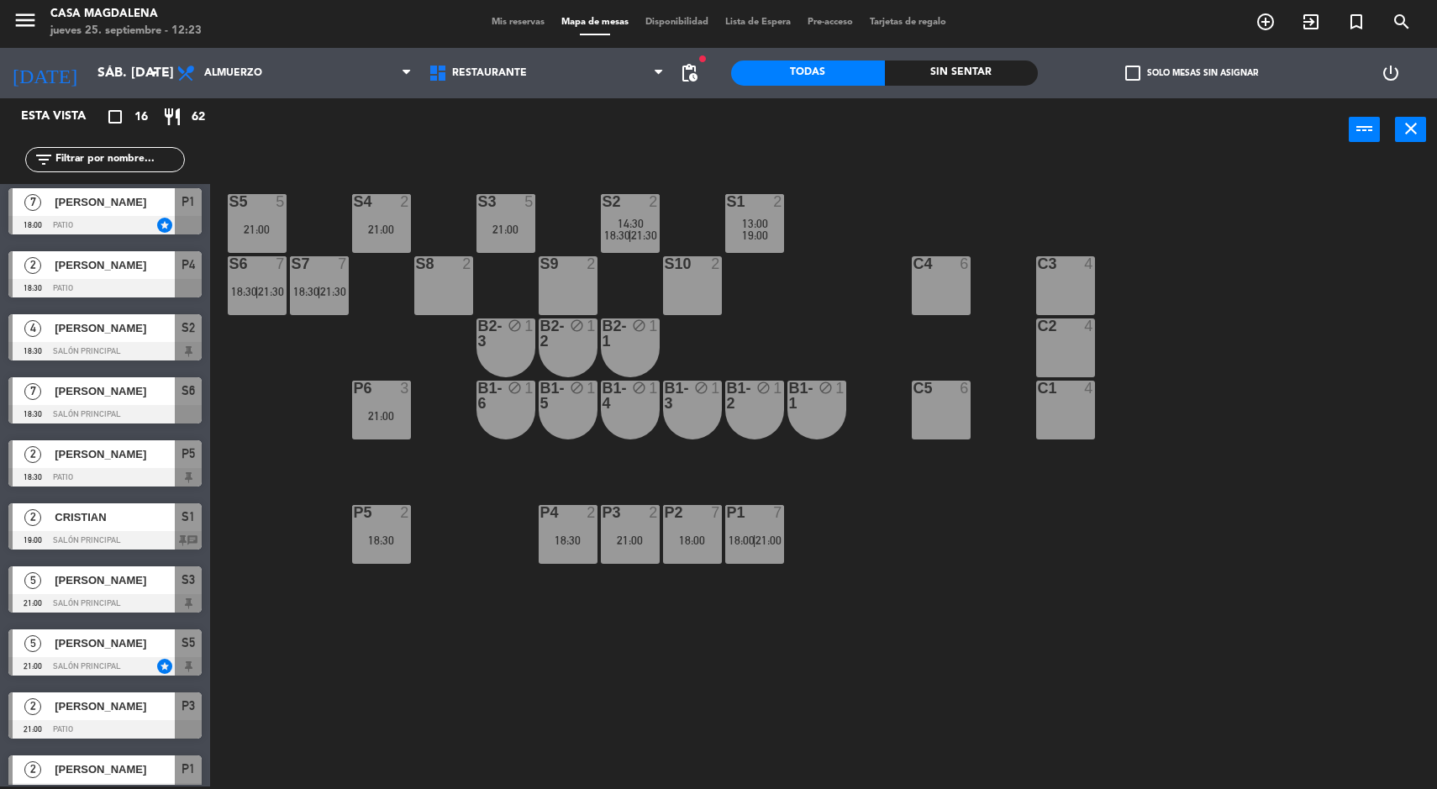
click at [738, 233] on div "19:00" at bounding box center [754, 235] width 59 height 12
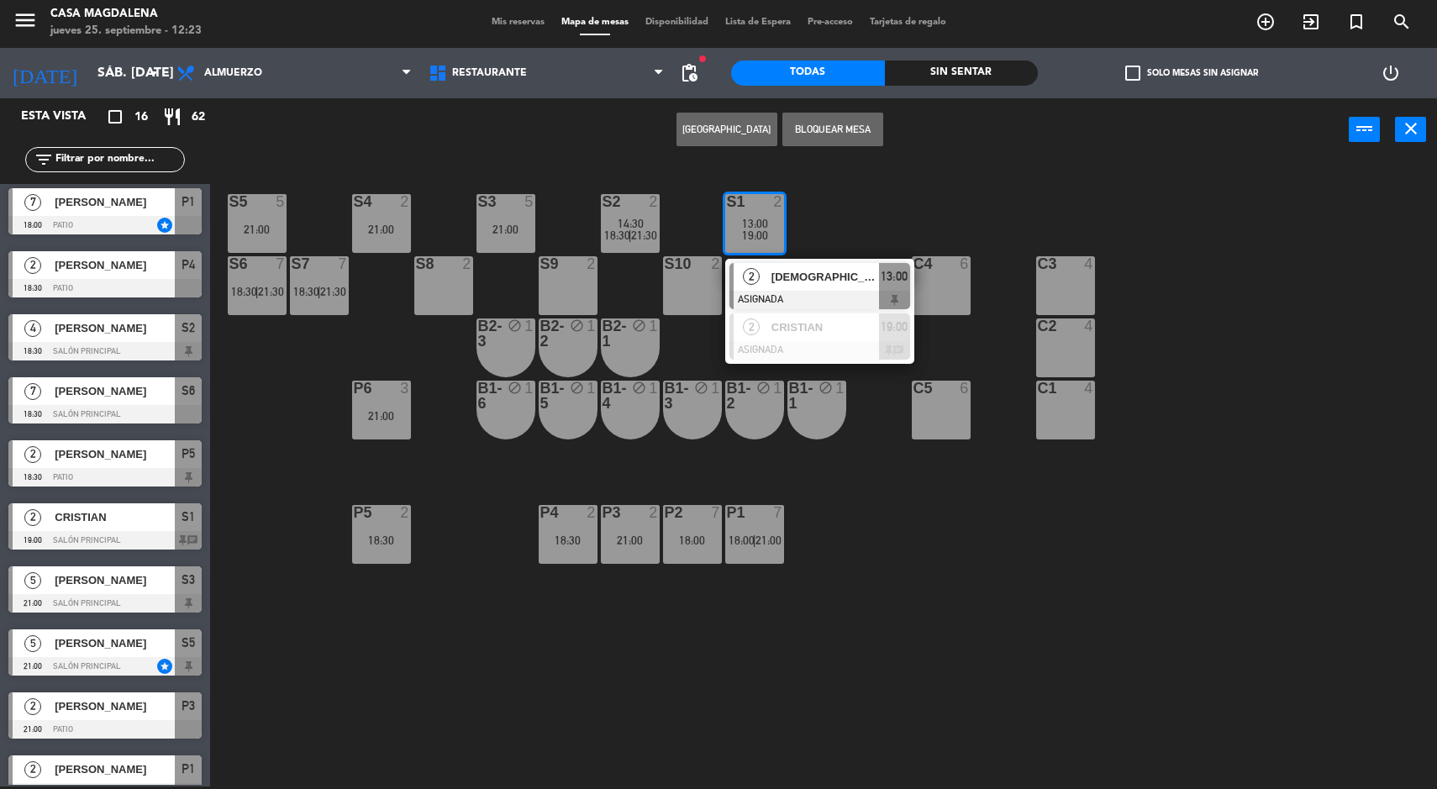
click at [831, 341] on div at bounding box center [820, 350] width 181 height 18
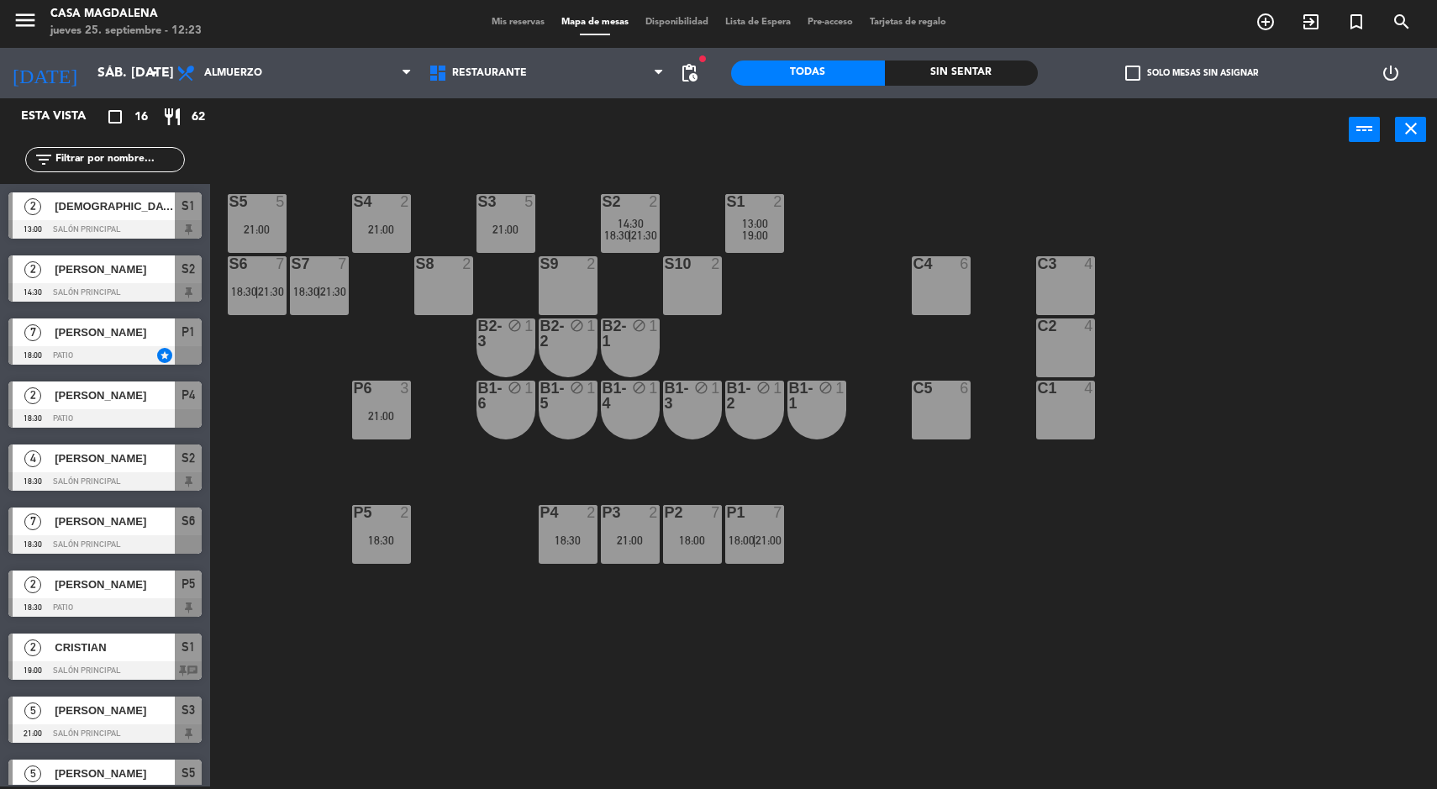
click at [783, 229] on div "19:00" at bounding box center [754, 235] width 59 height 12
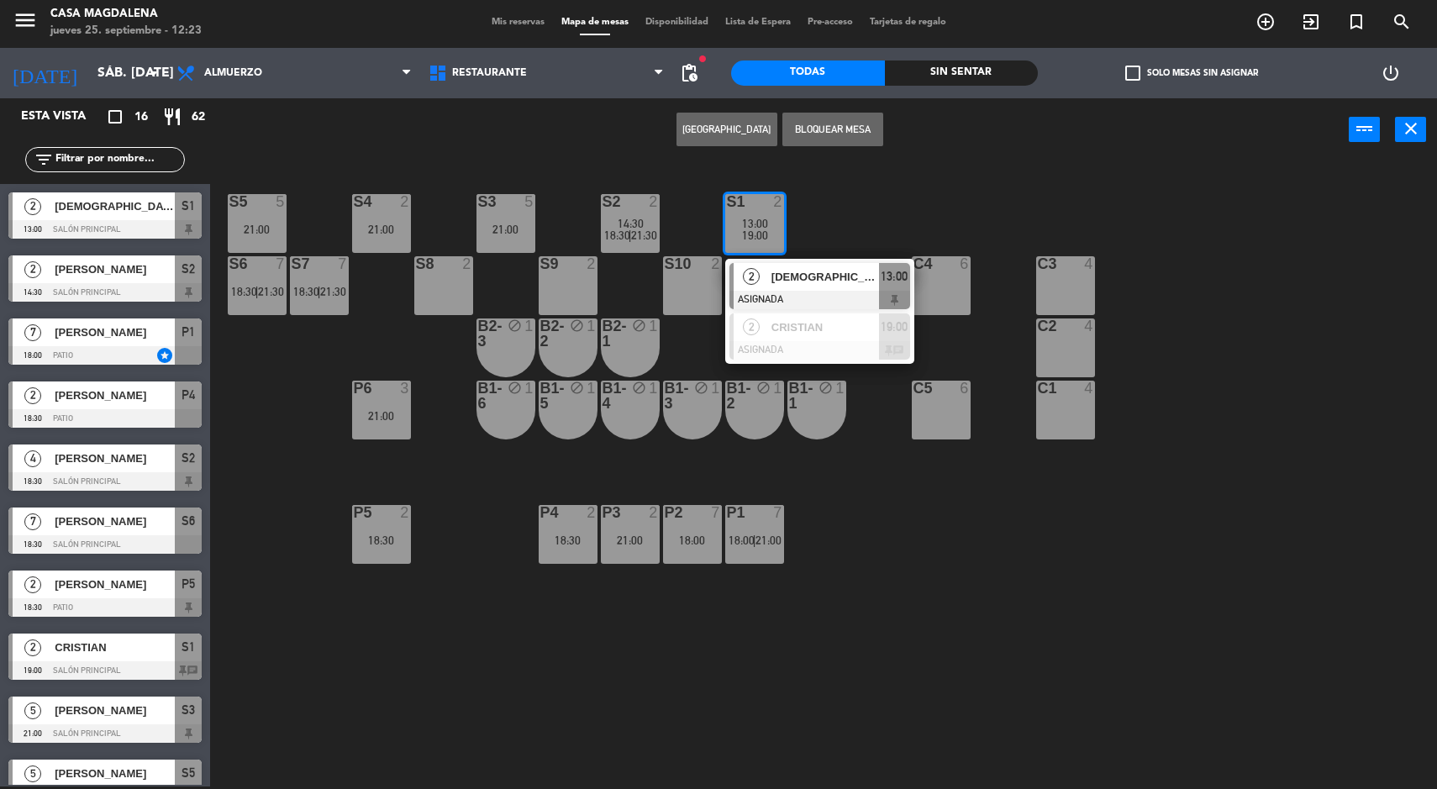
click at [803, 340] on div "CRISTIAN" at bounding box center [824, 328] width 109 height 28
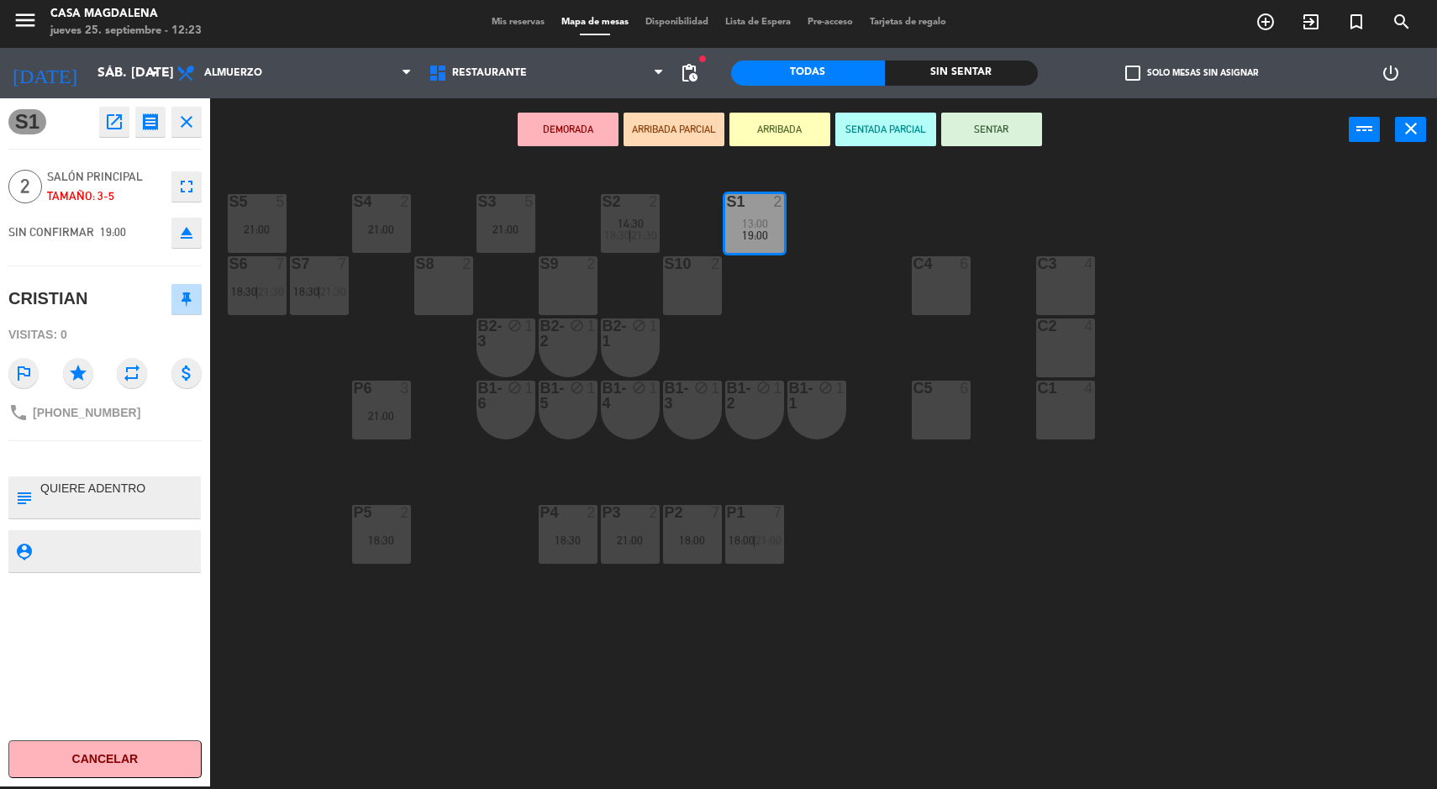
click at [1258, 458] on div "S5 5 21:00 S4 2 21:00 S3 5 21:00 S2 2 14:30 18:30 | 21:30 S1 2 13:00 19:00 S6 7…" at bounding box center [830, 476] width 1213 height 625
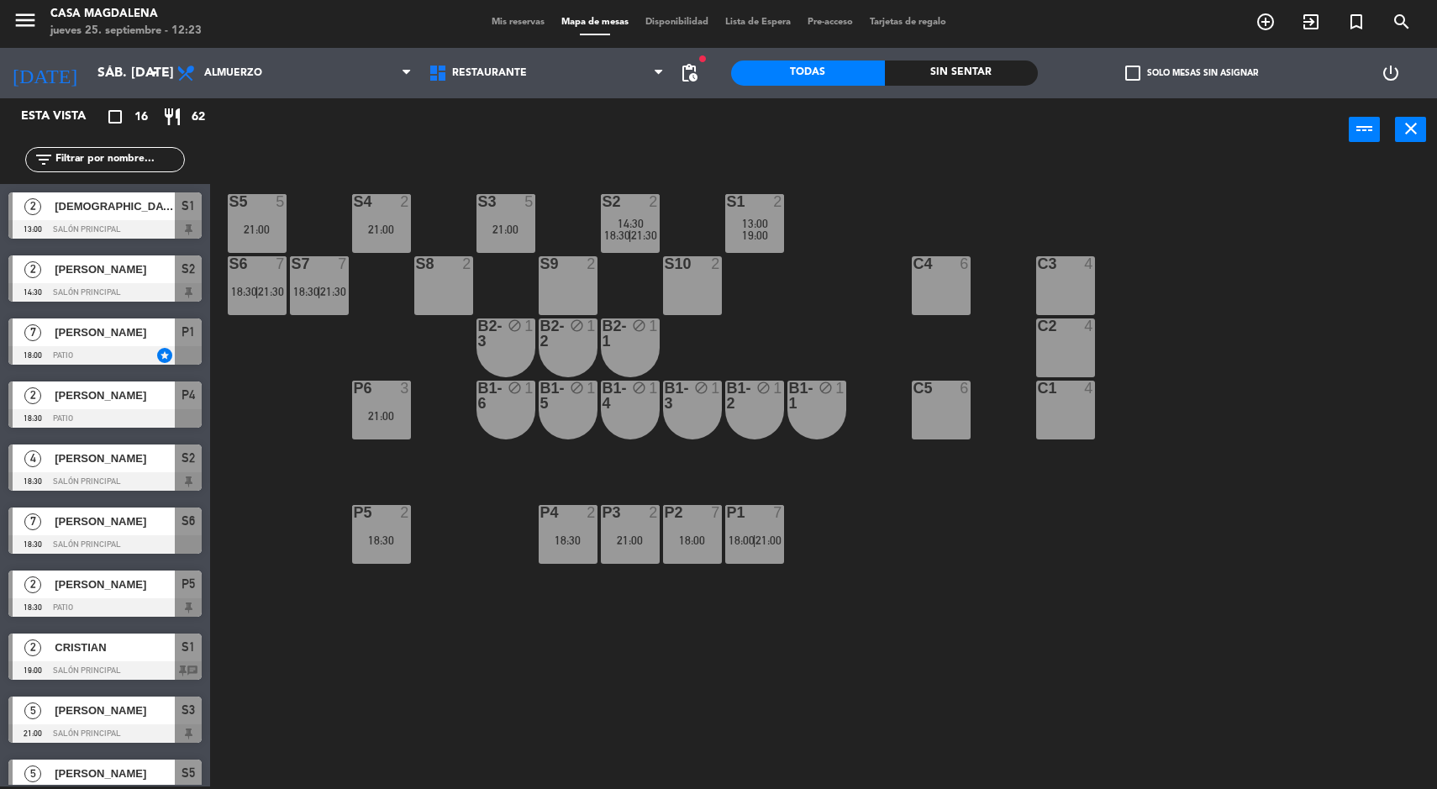
click at [559, 540] on div "18:30" at bounding box center [568, 541] width 59 height 12
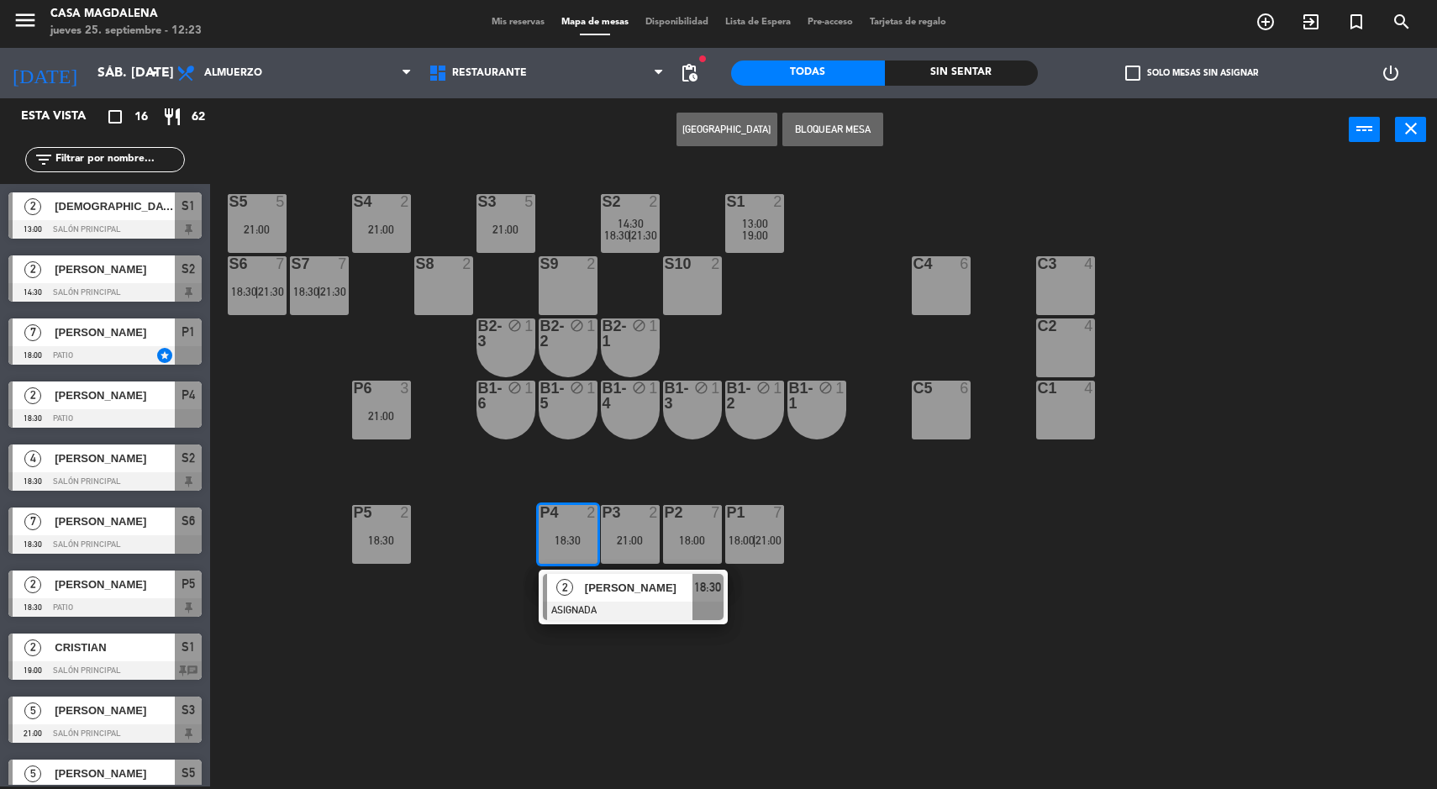
click at [641, 623] on div "2 [PERSON_NAME] ASIGNADA 18:30" at bounding box center [633, 597] width 189 height 55
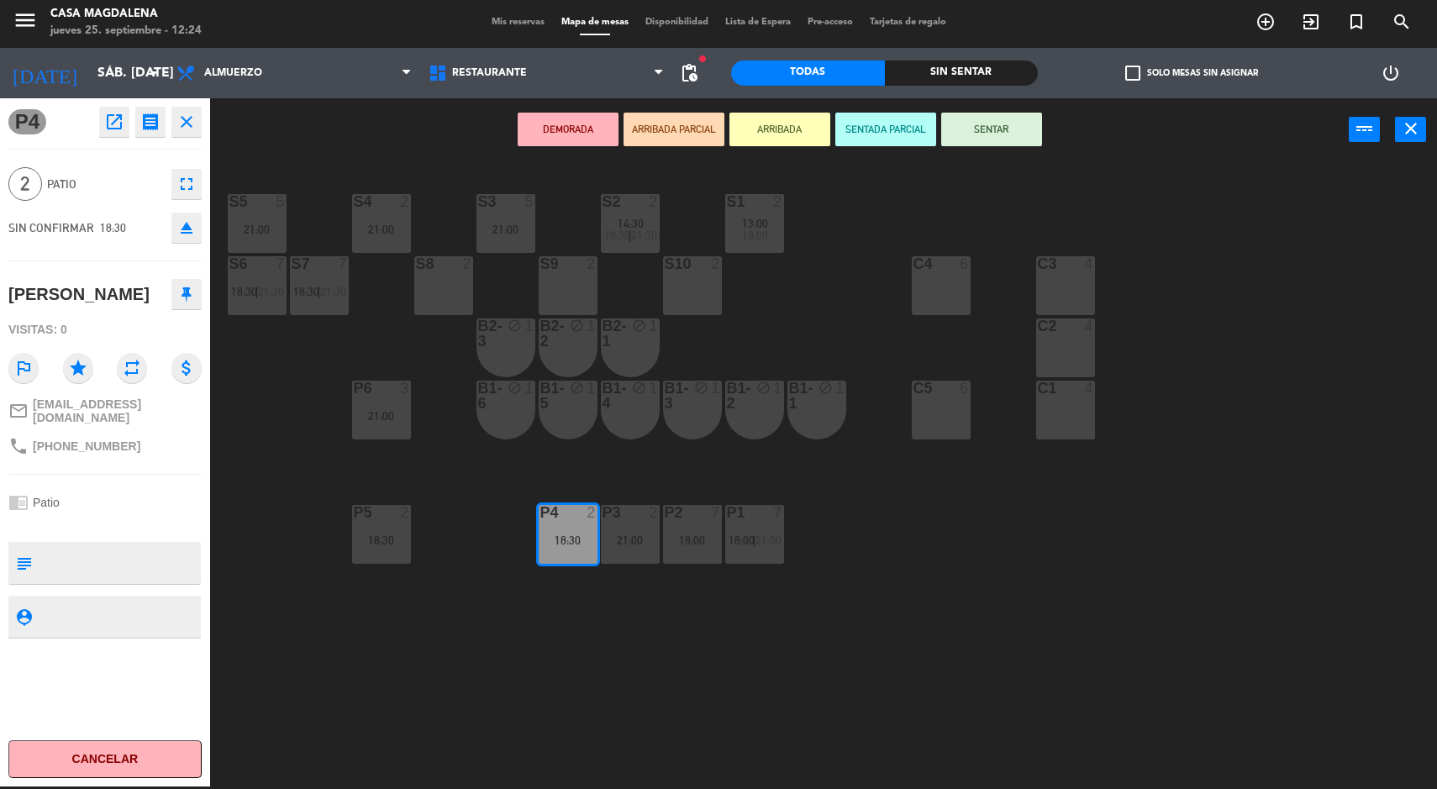
click at [365, 419] on div "21:00" at bounding box center [381, 416] width 59 height 12
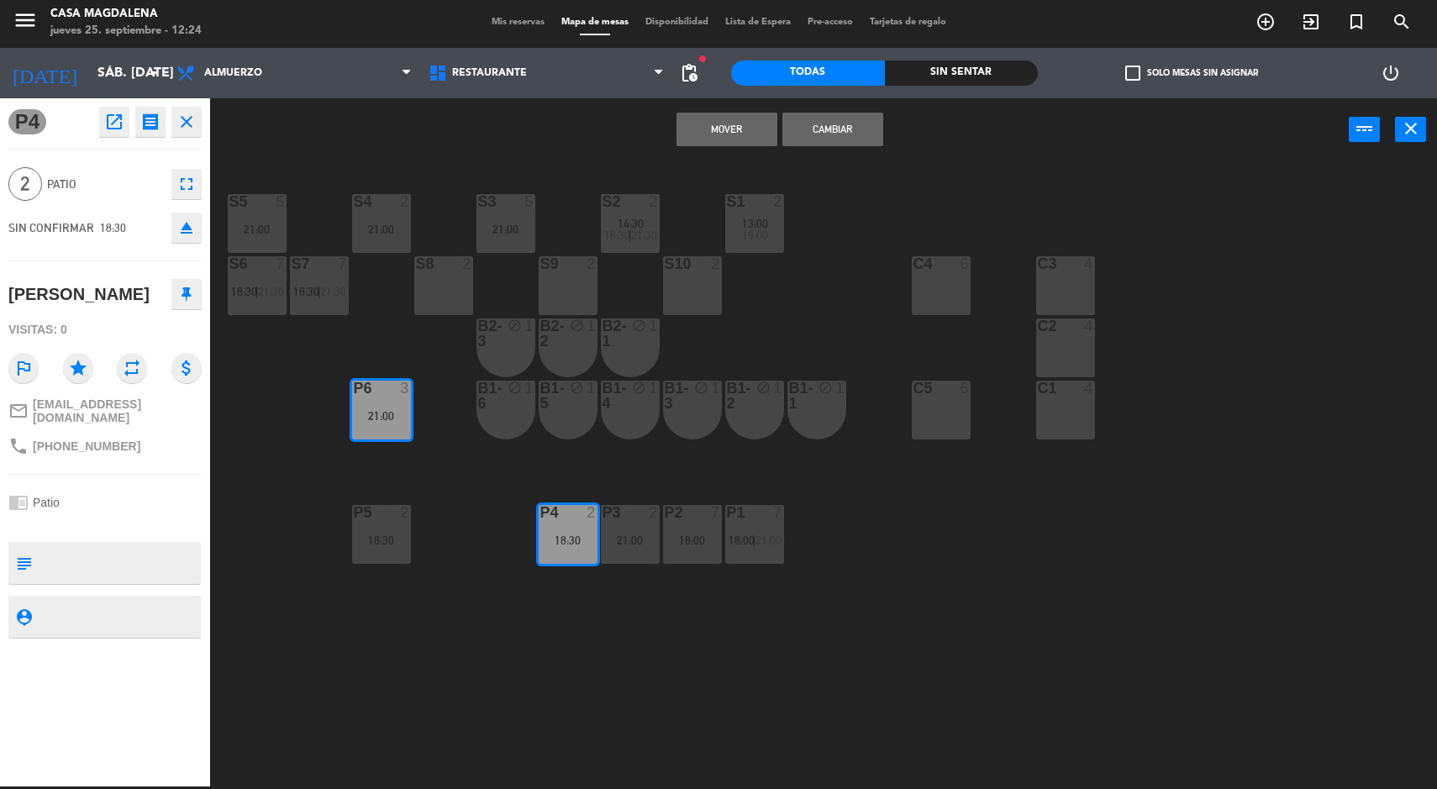
click at [857, 139] on button "Cambiar" at bounding box center [833, 130] width 101 height 34
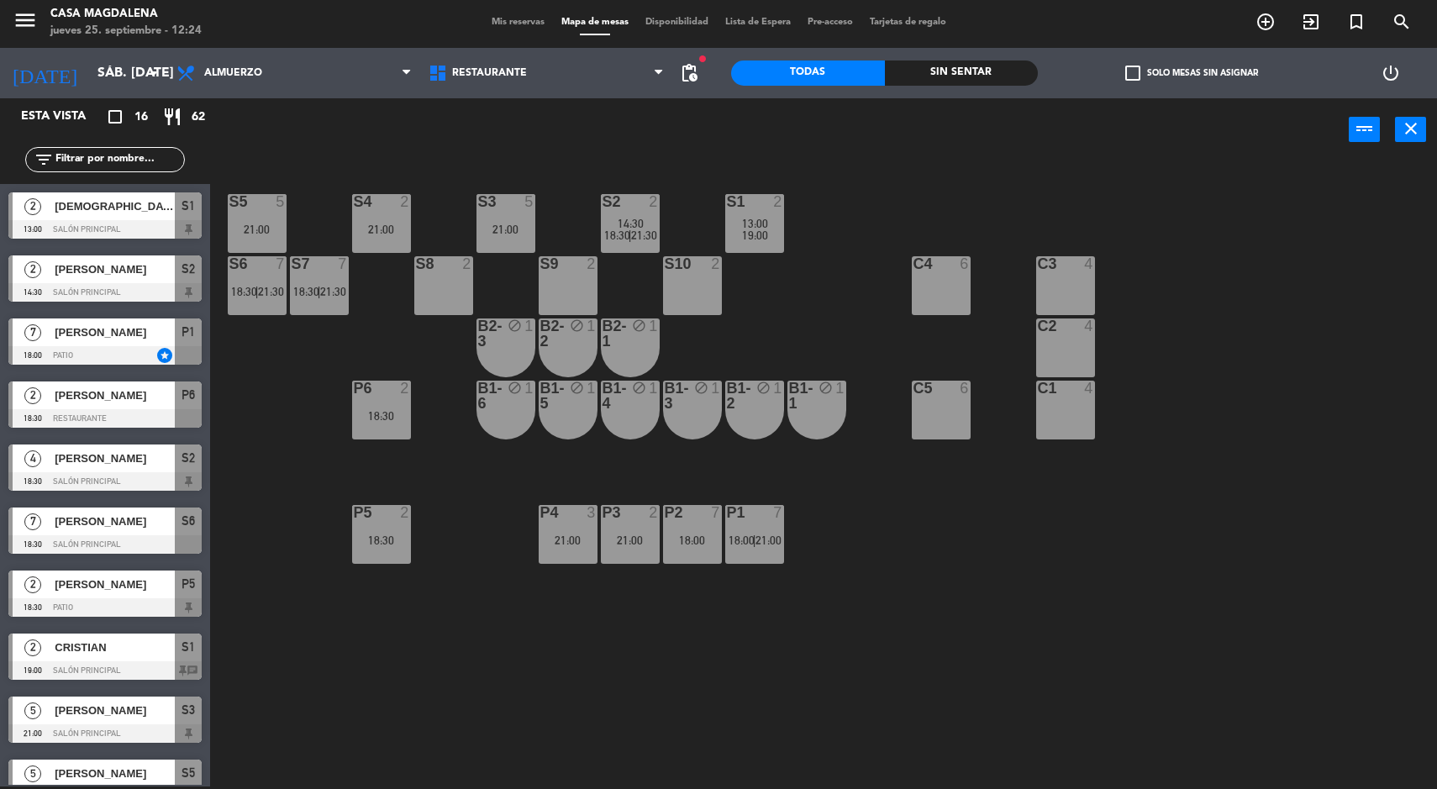
click at [771, 528] on div "P1 7 18:00 | 21:00" at bounding box center [754, 534] width 59 height 59
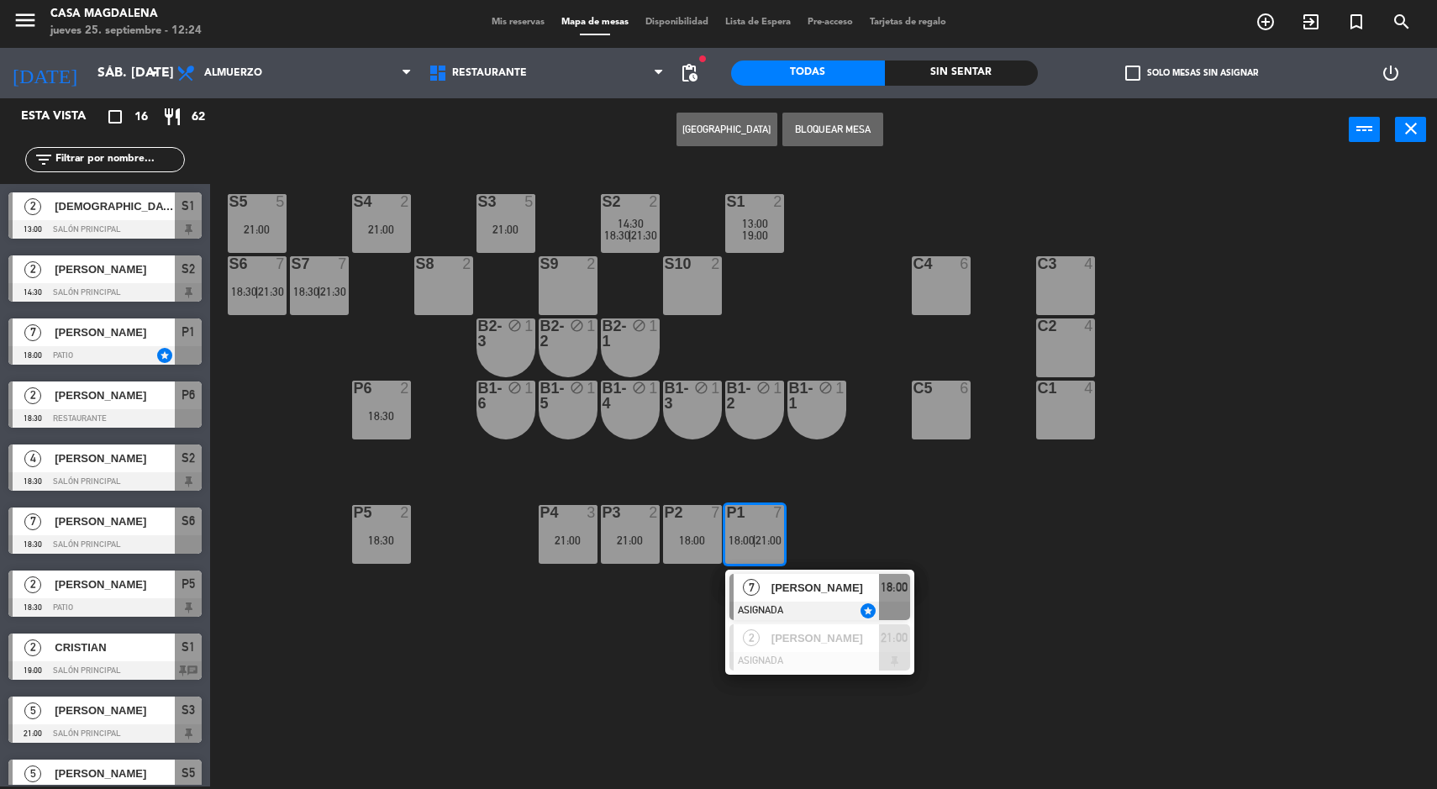
click at [813, 668] on div at bounding box center [820, 661] width 181 height 18
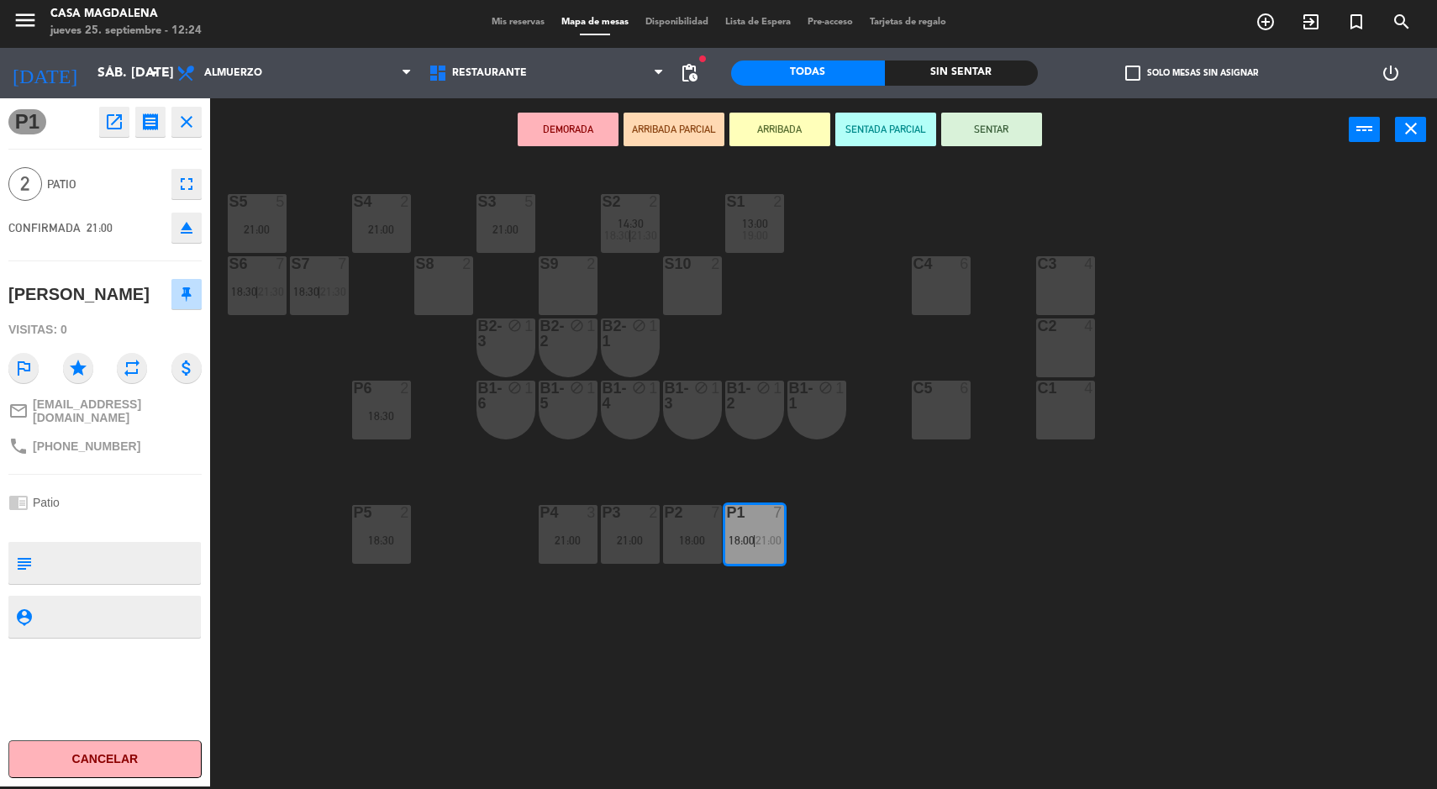
click at [703, 521] on div "P2 7" at bounding box center [692, 513] width 59 height 17
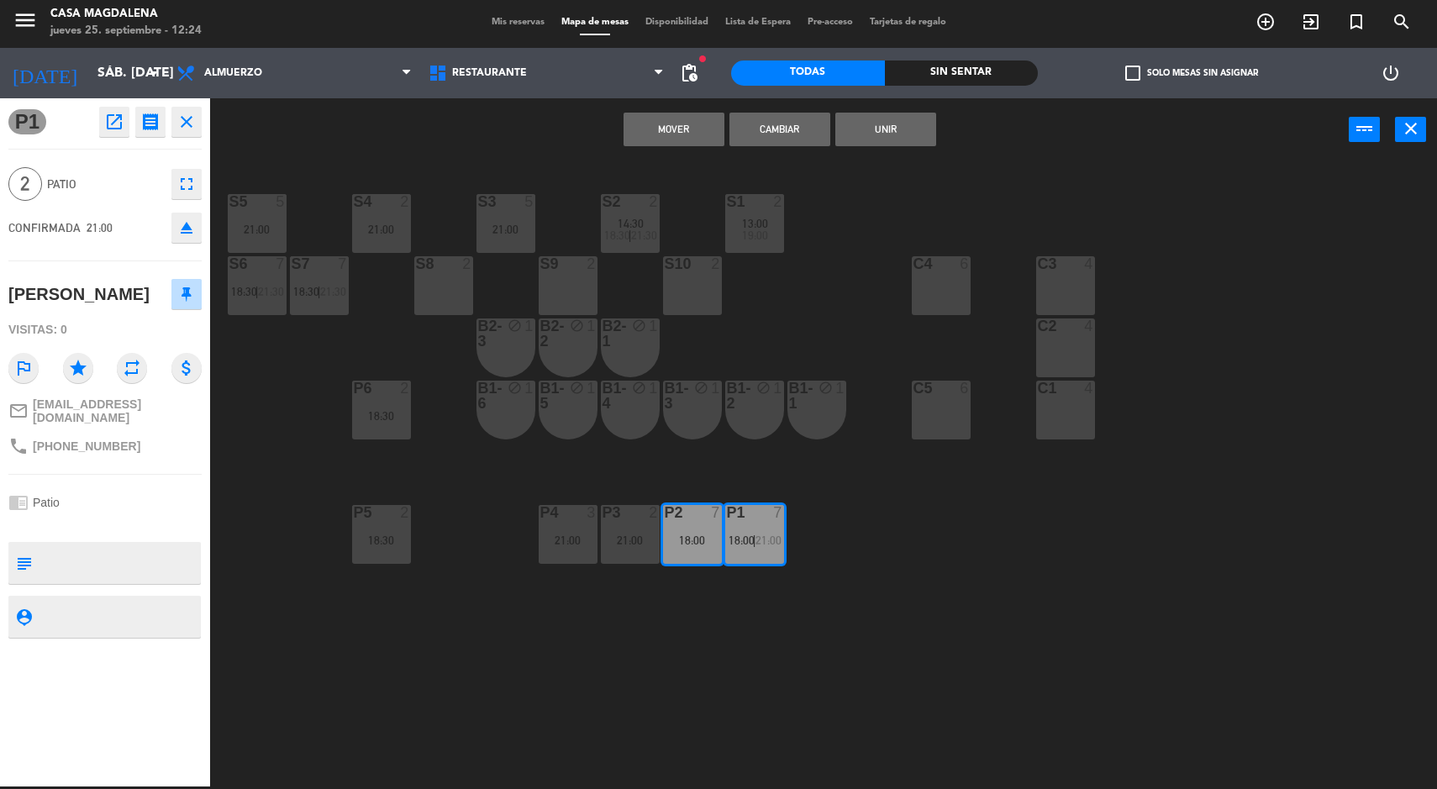
click at [694, 135] on button "Mover" at bounding box center [674, 130] width 101 height 34
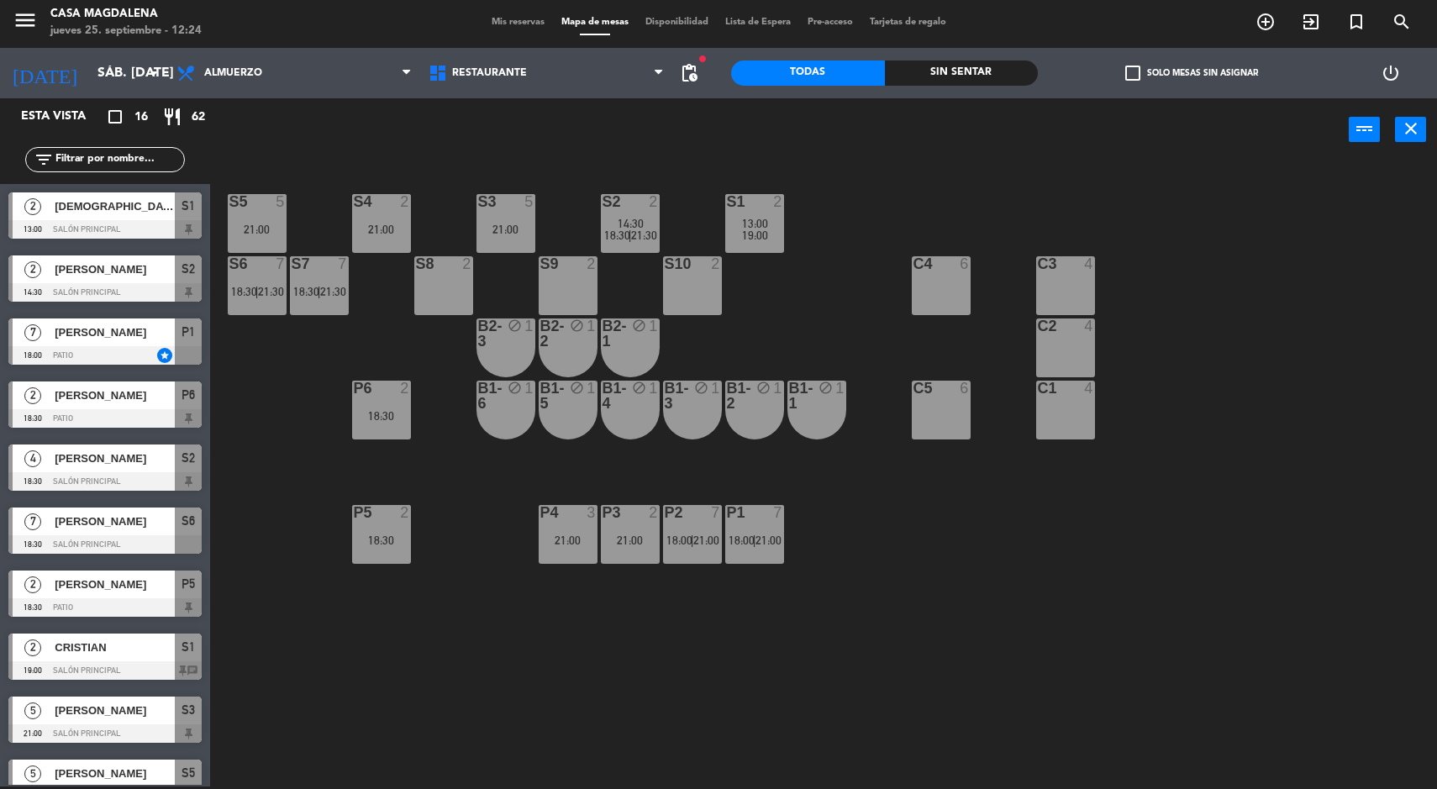
scroll to position [45, 0]
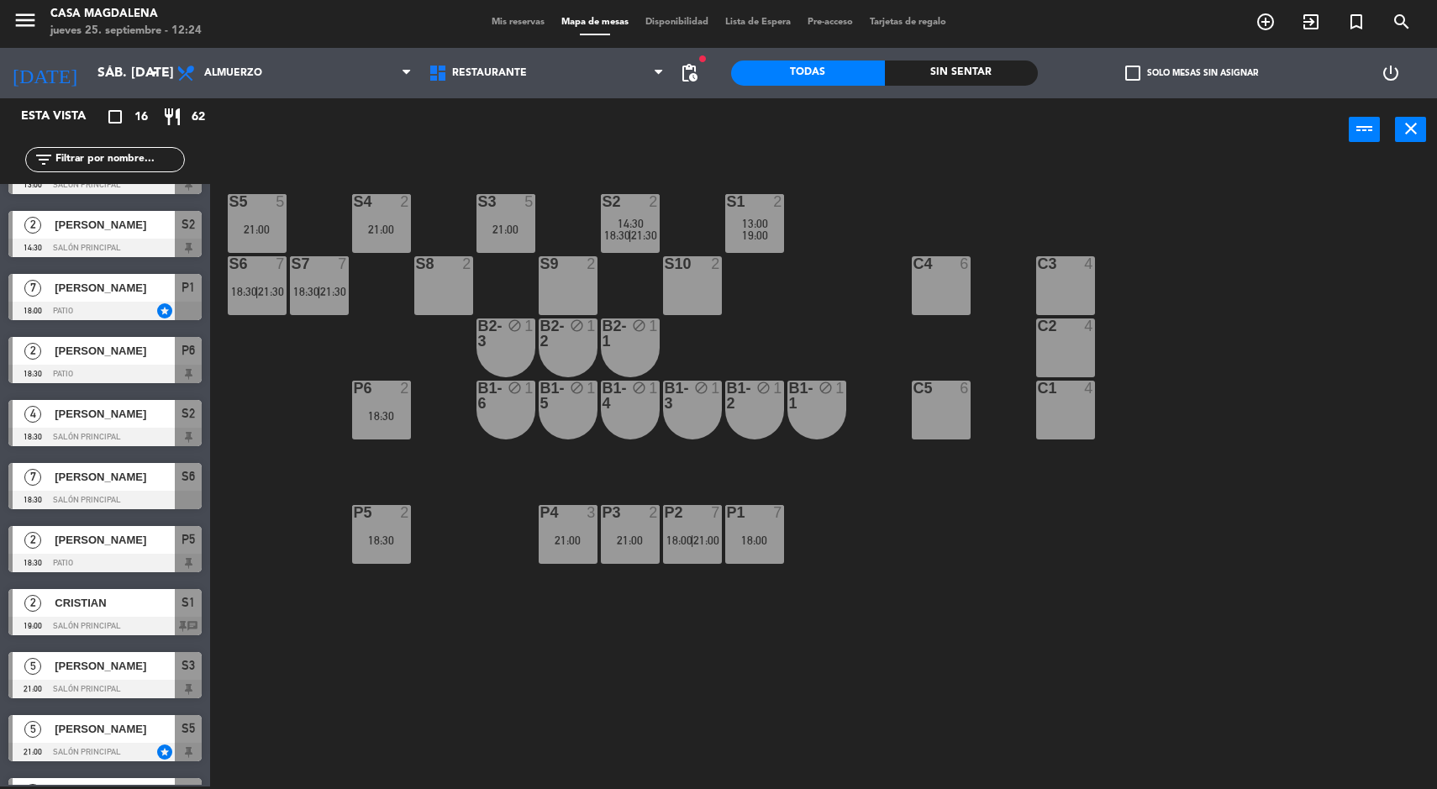
click at [736, 532] on div "P1 7 18:00" at bounding box center [754, 534] width 59 height 59
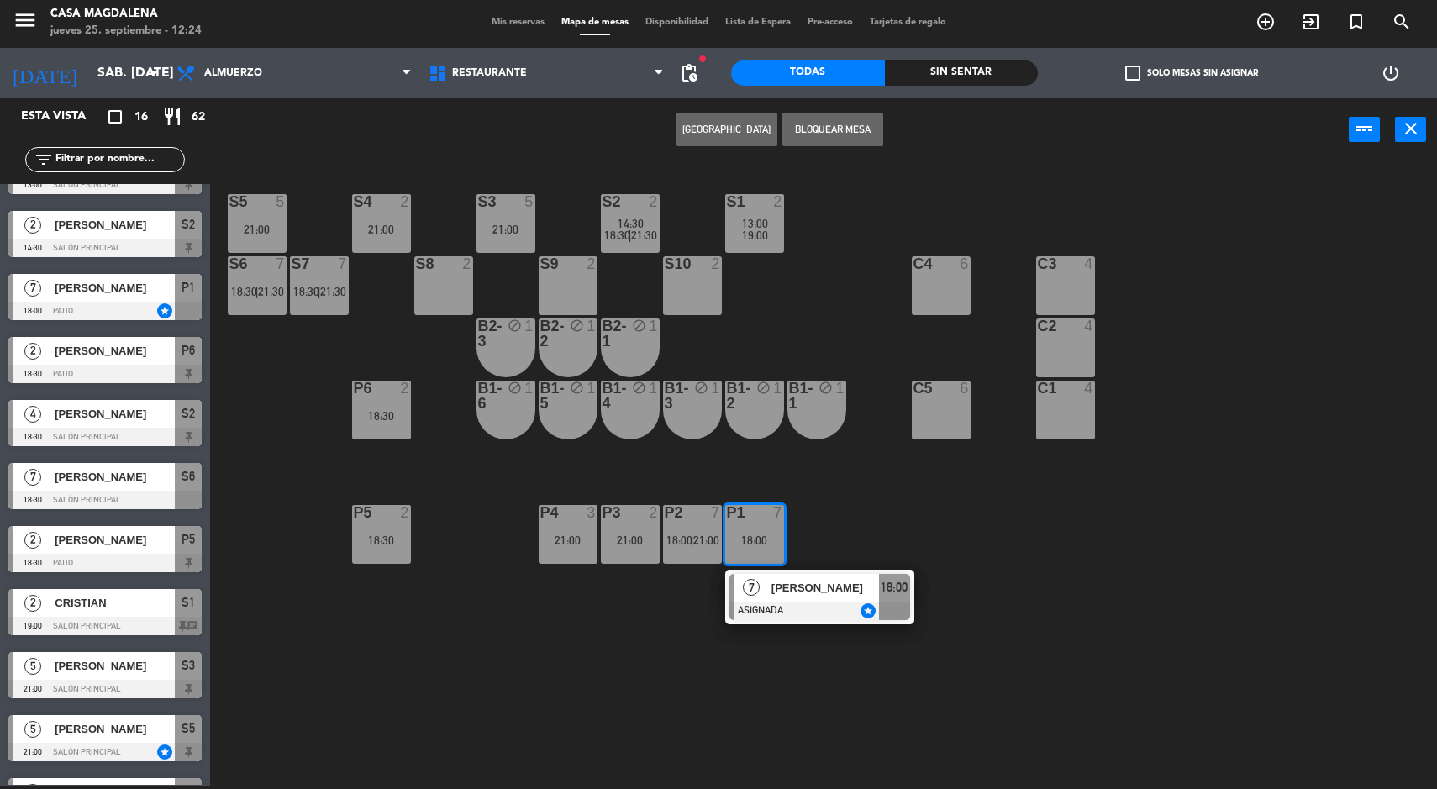
click at [852, 614] on div at bounding box center [820, 611] width 181 height 18
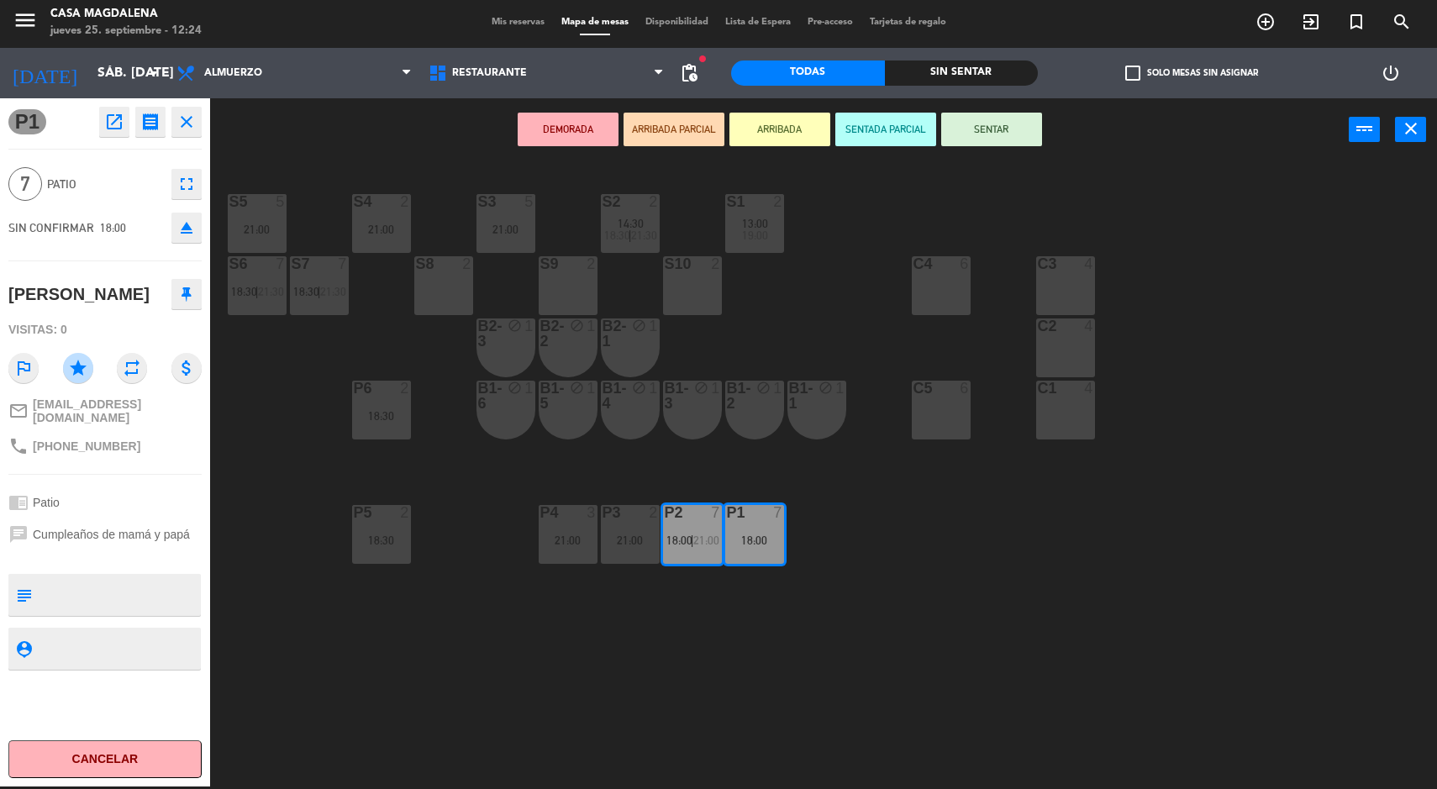
click at [632, 530] on div "P3 2 21:00" at bounding box center [630, 534] width 59 height 59
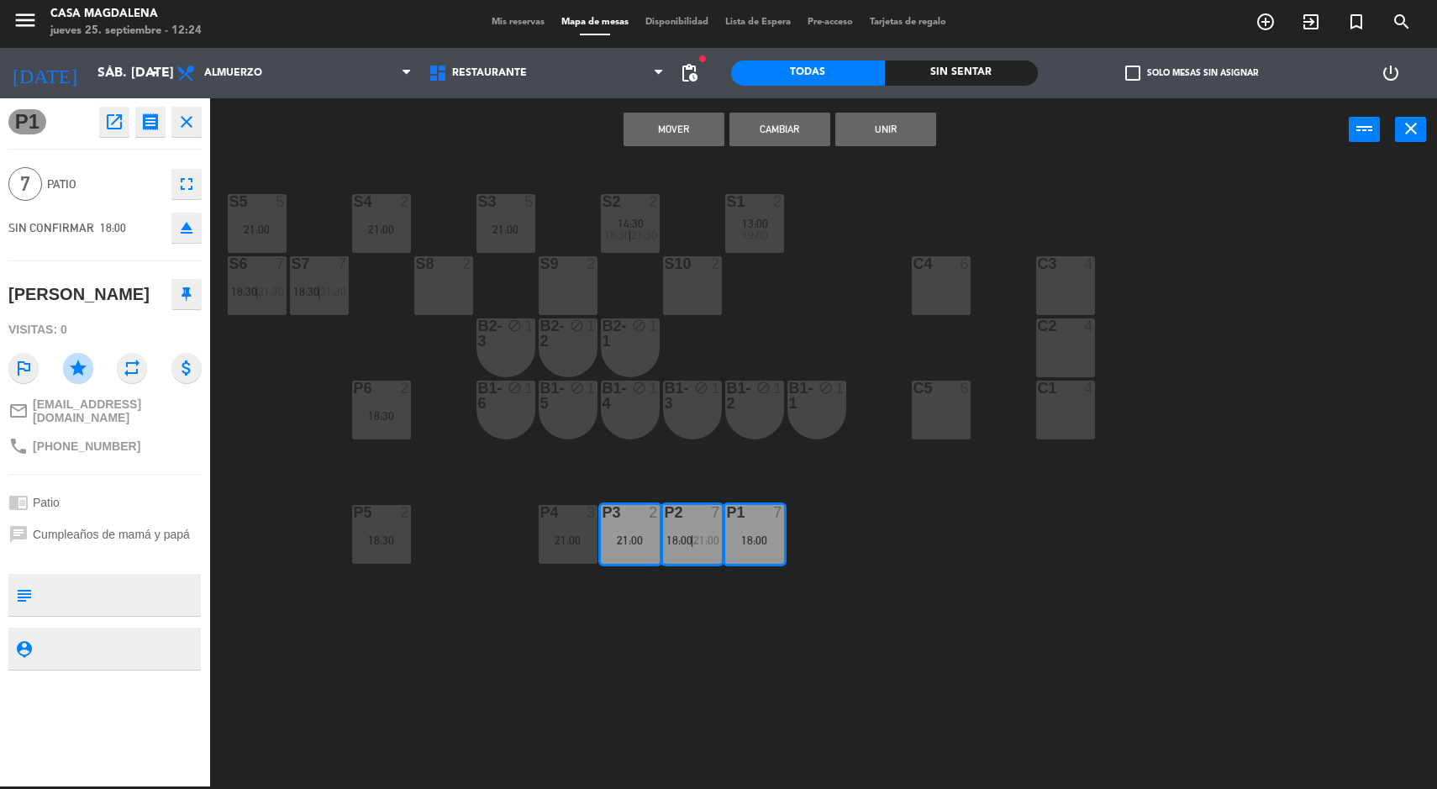
click at [562, 543] on div "21:00" at bounding box center [568, 541] width 59 height 12
click at [672, 130] on button "Mover y Unir" at bounding box center [674, 130] width 101 height 34
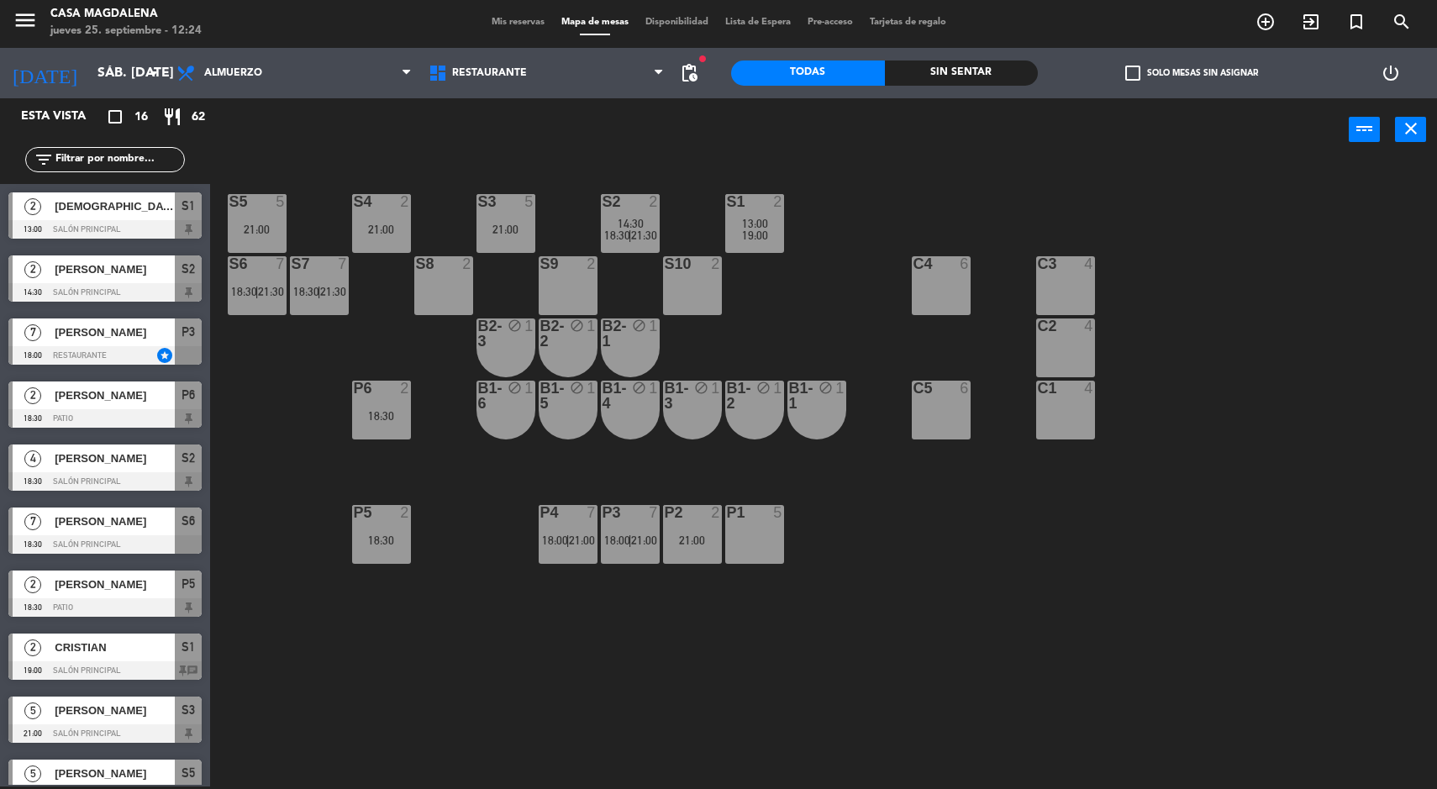
click at [656, 553] on div "P3 7 18:00 | 21:00" at bounding box center [630, 534] width 59 height 59
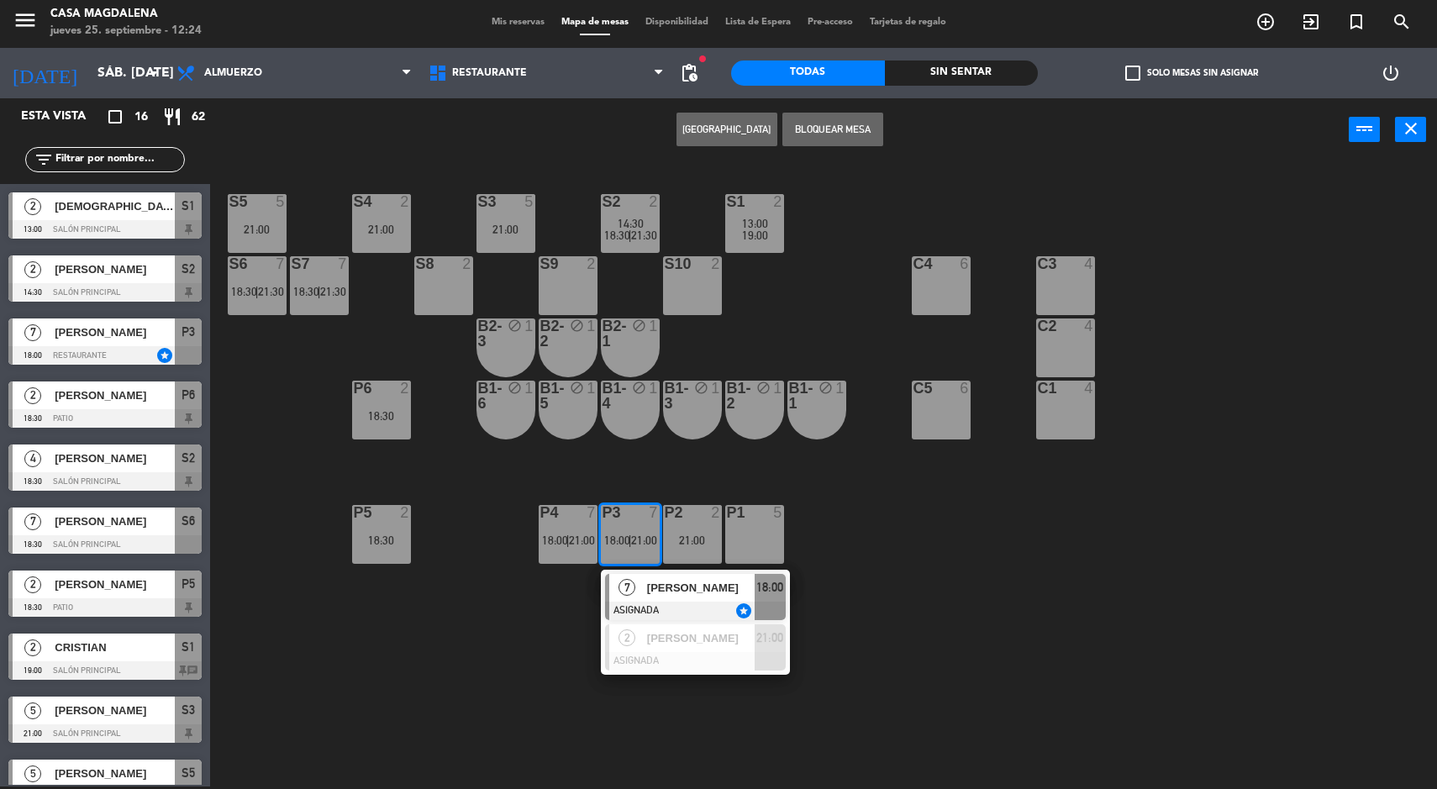
click at [692, 652] on div at bounding box center [695, 661] width 181 height 18
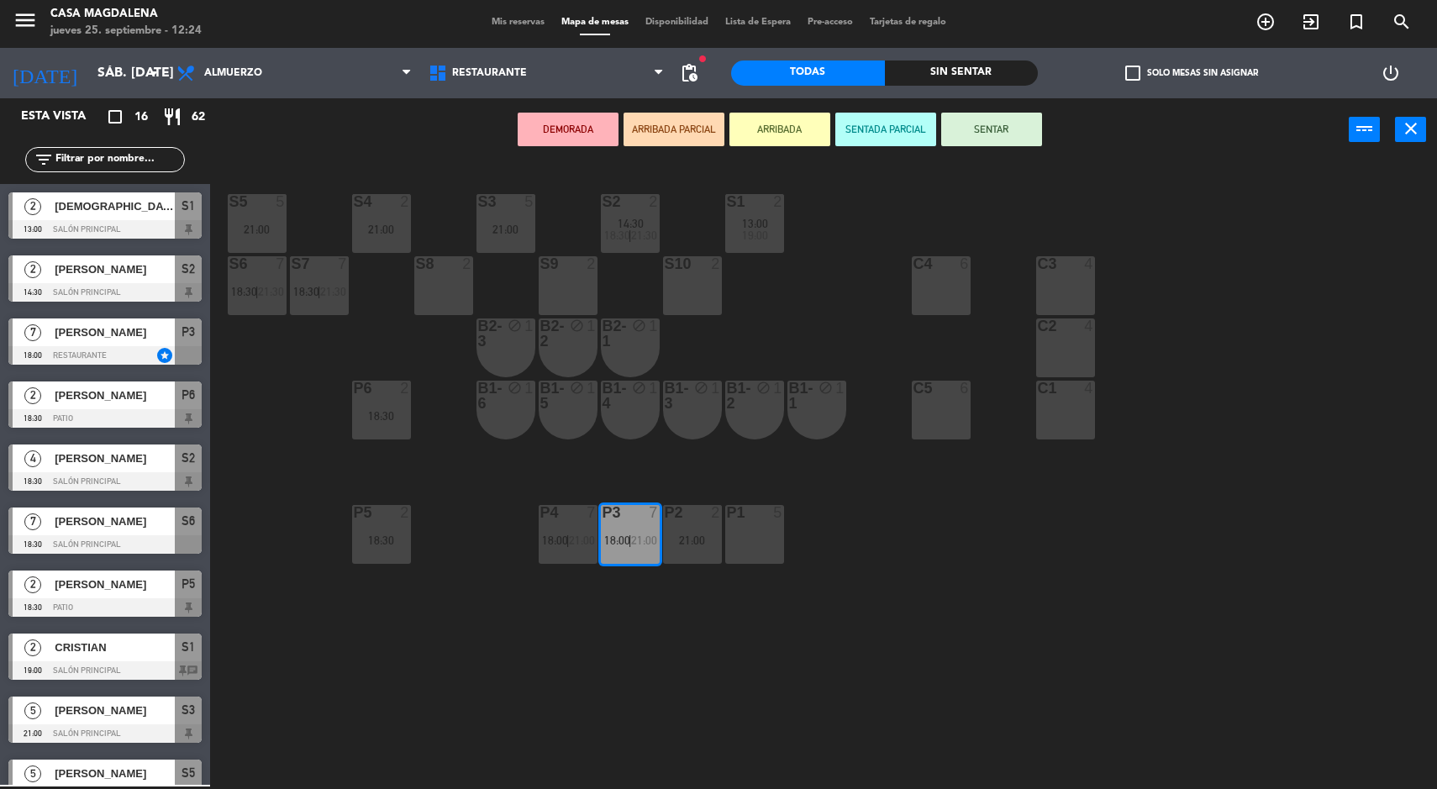
click at [764, 549] on div "P1 5" at bounding box center [754, 534] width 59 height 59
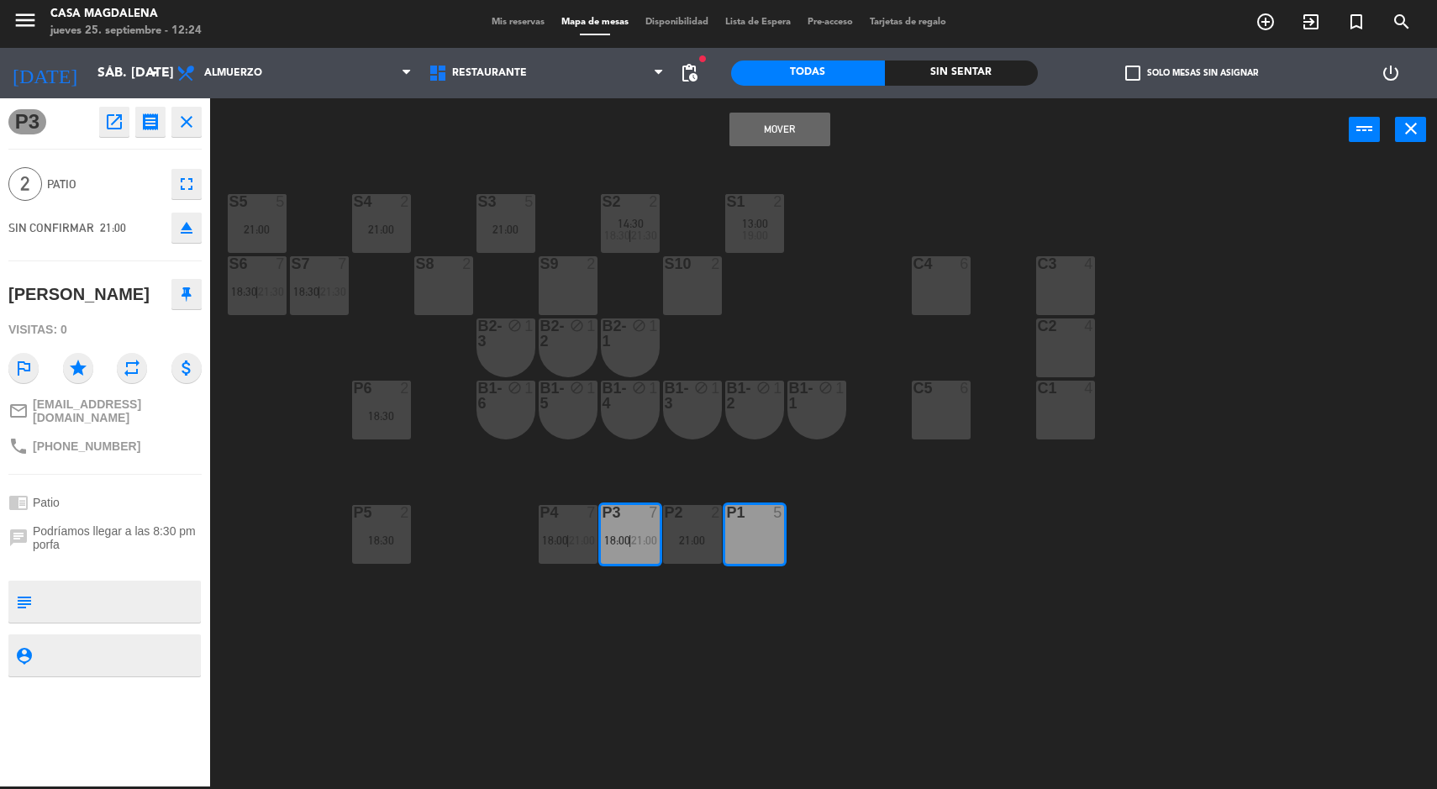
click at [790, 134] on button "Mover" at bounding box center [780, 130] width 101 height 34
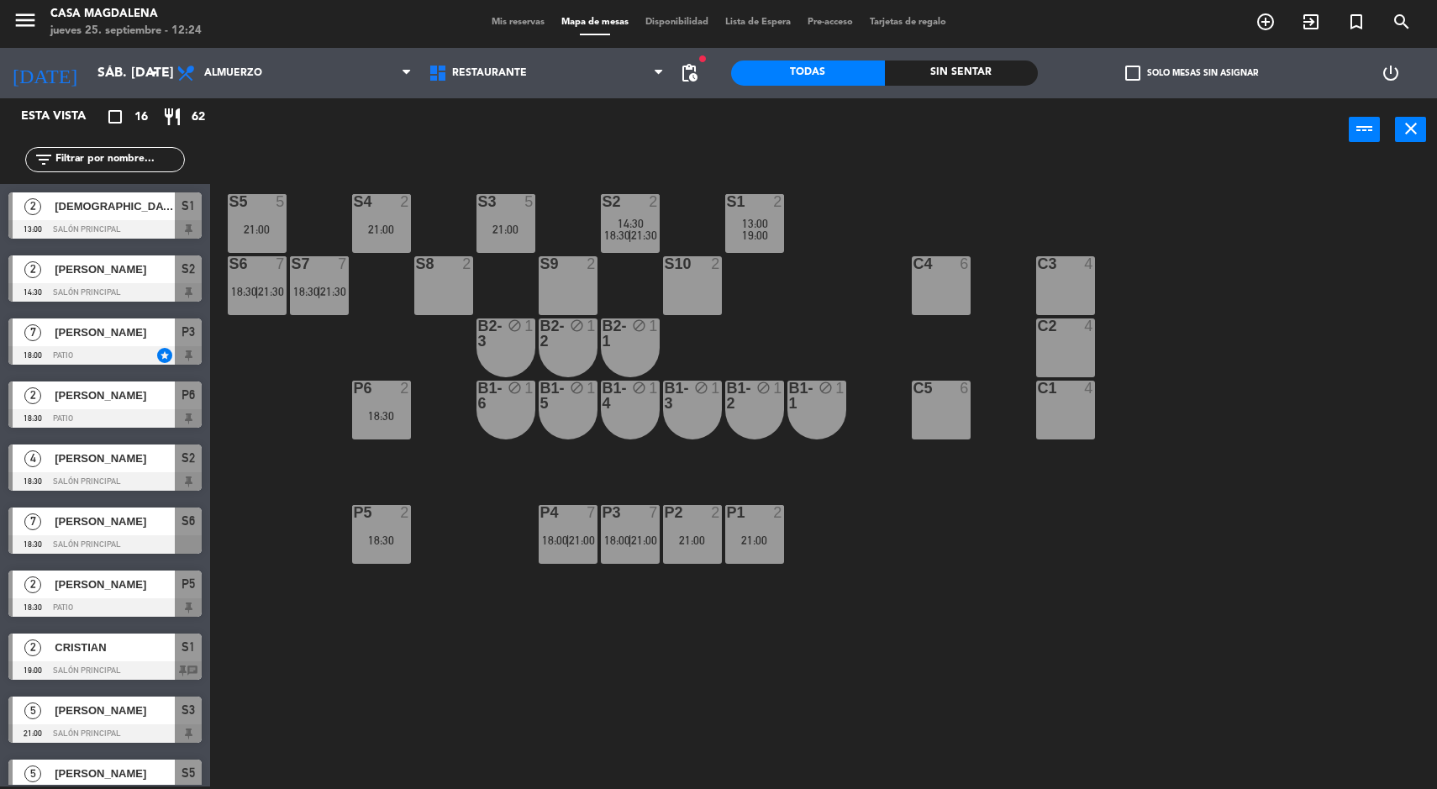
scroll to position [3, 0]
click at [571, 557] on div "P4 7 18:00 | 21:00" at bounding box center [568, 534] width 59 height 59
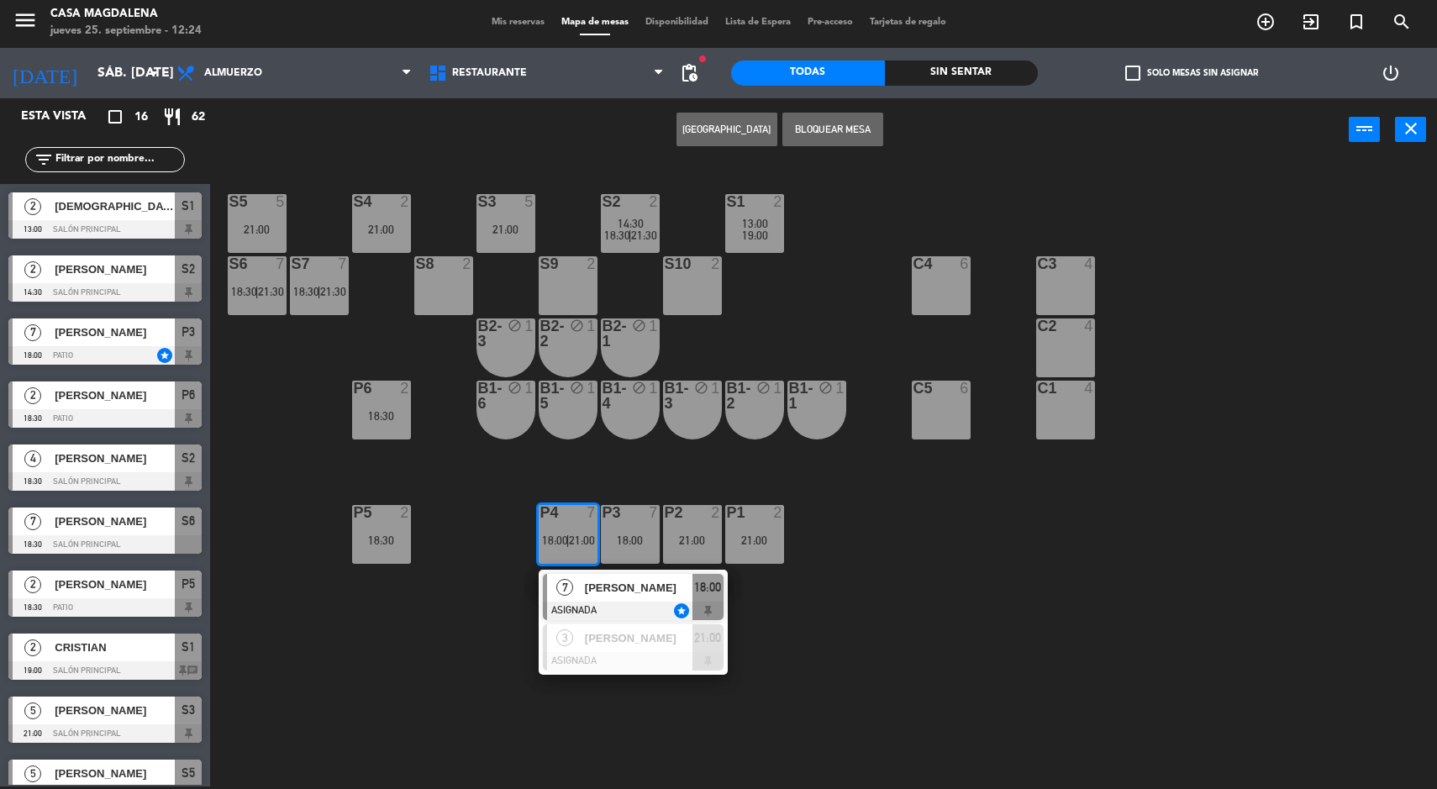
click at [620, 672] on div "3 [PERSON_NAME] ASIGNADA 21:00" at bounding box center [633, 647] width 189 height 55
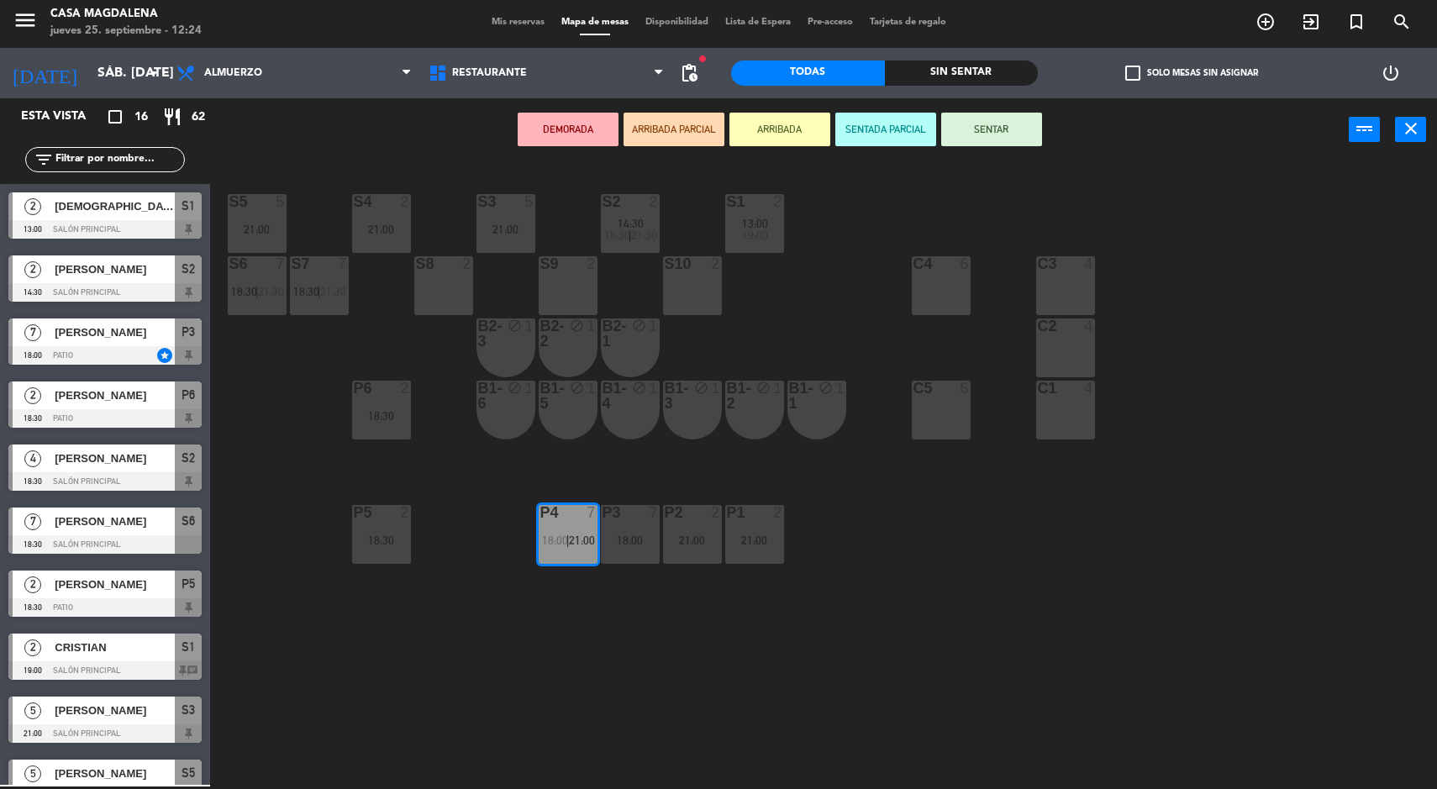
click at [622, 543] on div "18:00" at bounding box center [630, 541] width 59 height 12
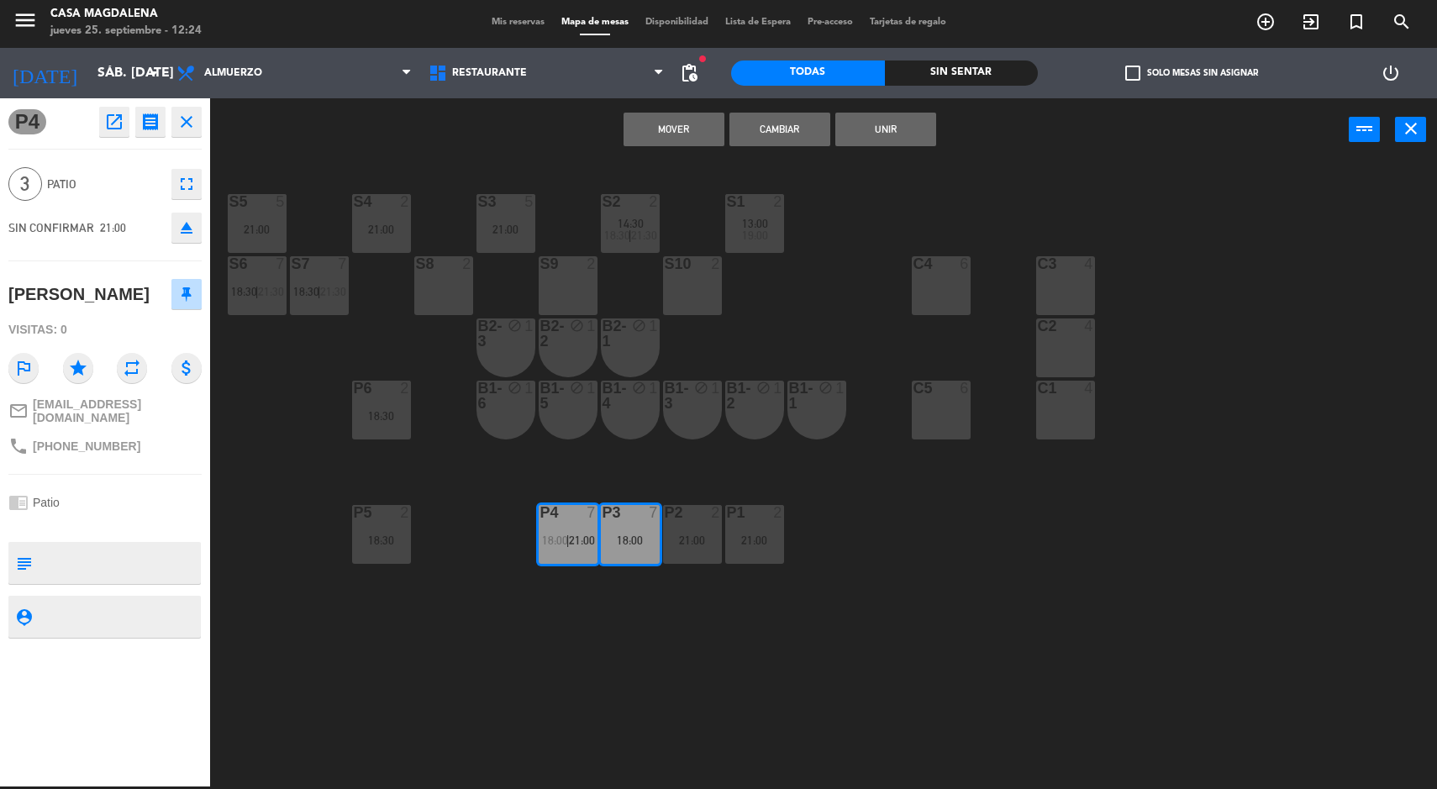
click at [677, 137] on button "Mover" at bounding box center [674, 130] width 101 height 34
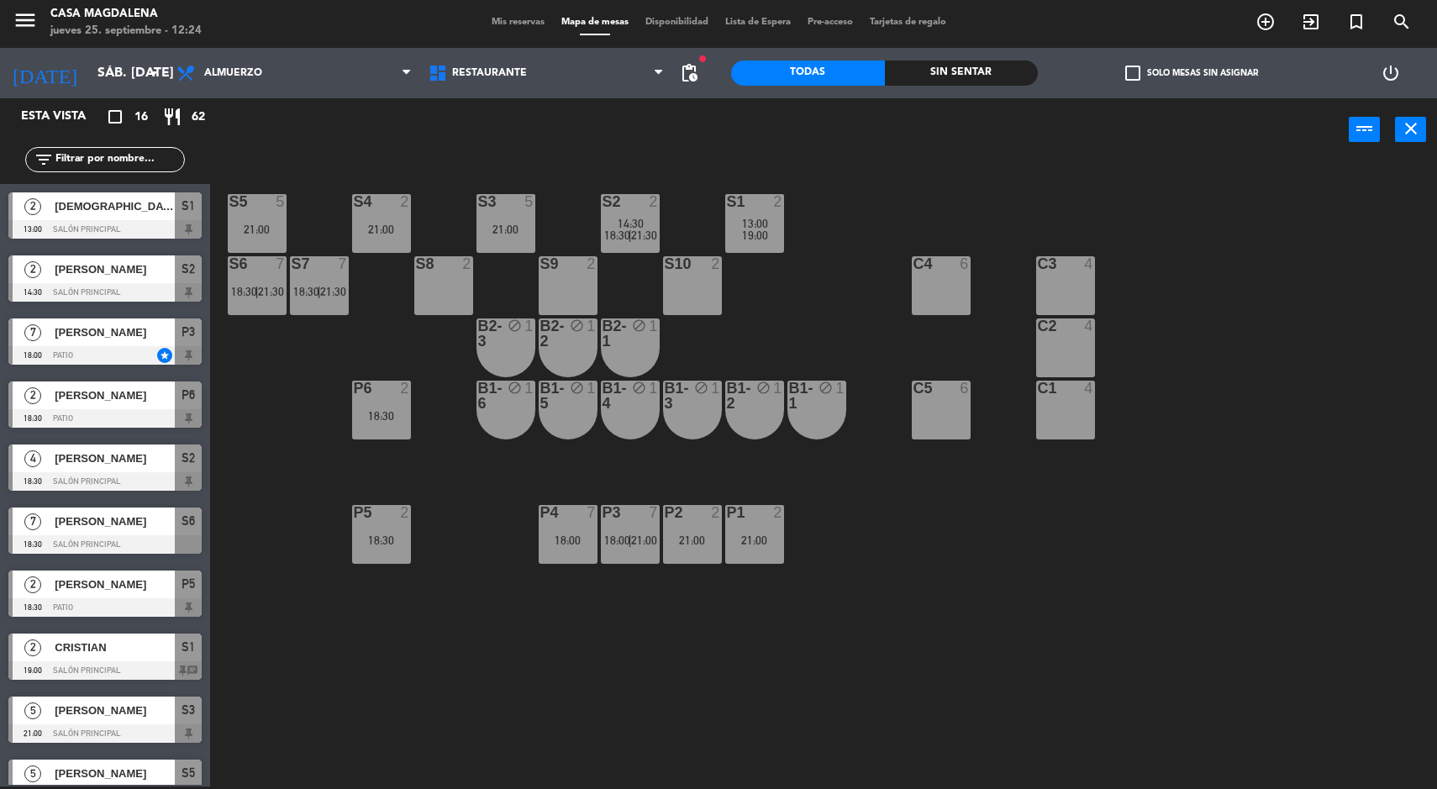
scroll to position [108, 0]
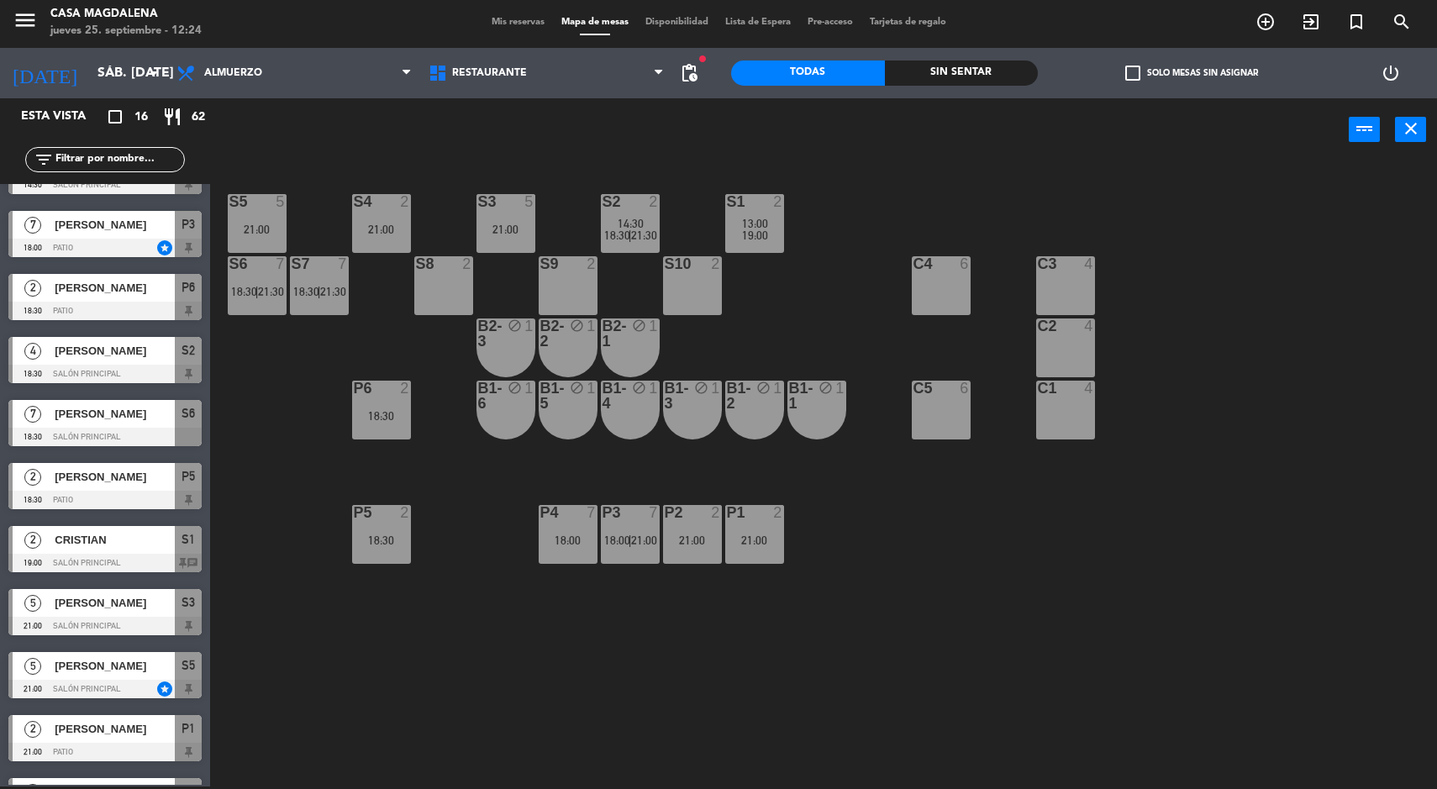
click at [1064, 714] on div "S5 5 21:00 S4 2 21:00 S3 5 21:00 S2 2 14:30 18:30 | 21:30 S1 2 13:00 19:00 S6 7…" at bounding box center [830, 476] width 1213 height 625
click at [341, 294] on span "21:30" at bounding box center [333, 291] width 26 height 13
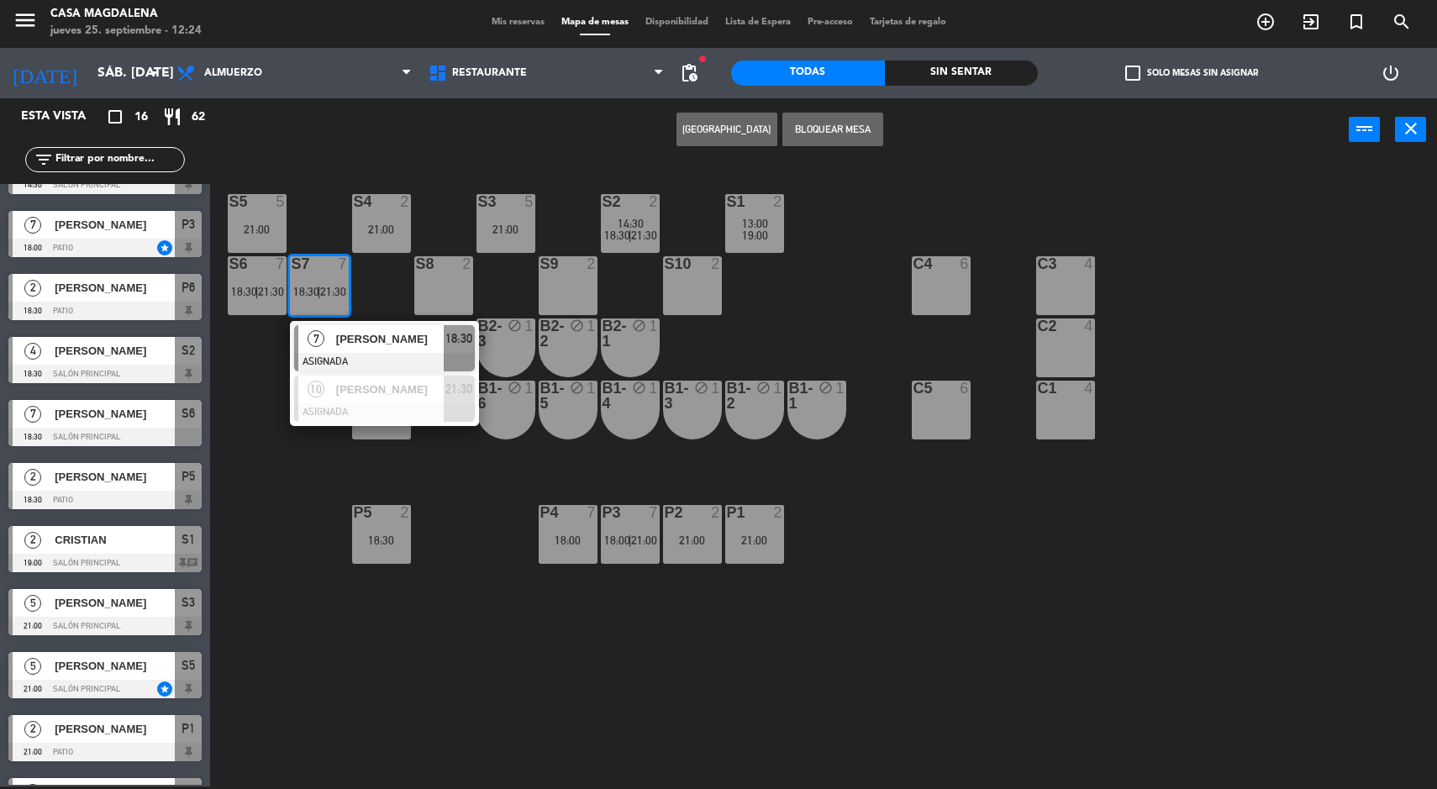
click at [438, 350] on div "[PERSON_NAME]" at bounding box center [389, 339] width 109 height 28
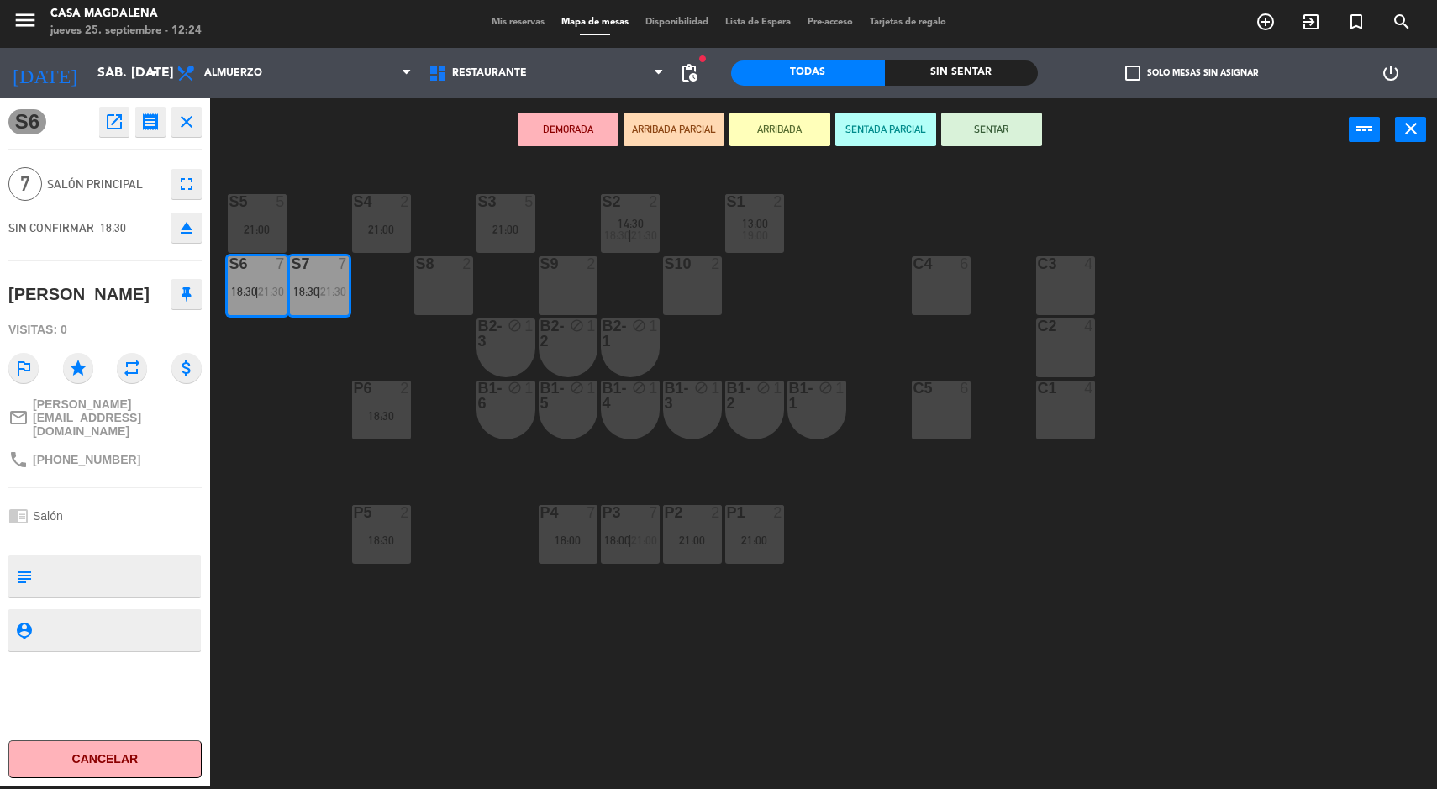
click at [1061, 361] on div "C2 4" at bounding box center [1065, 348] width 59 height 59
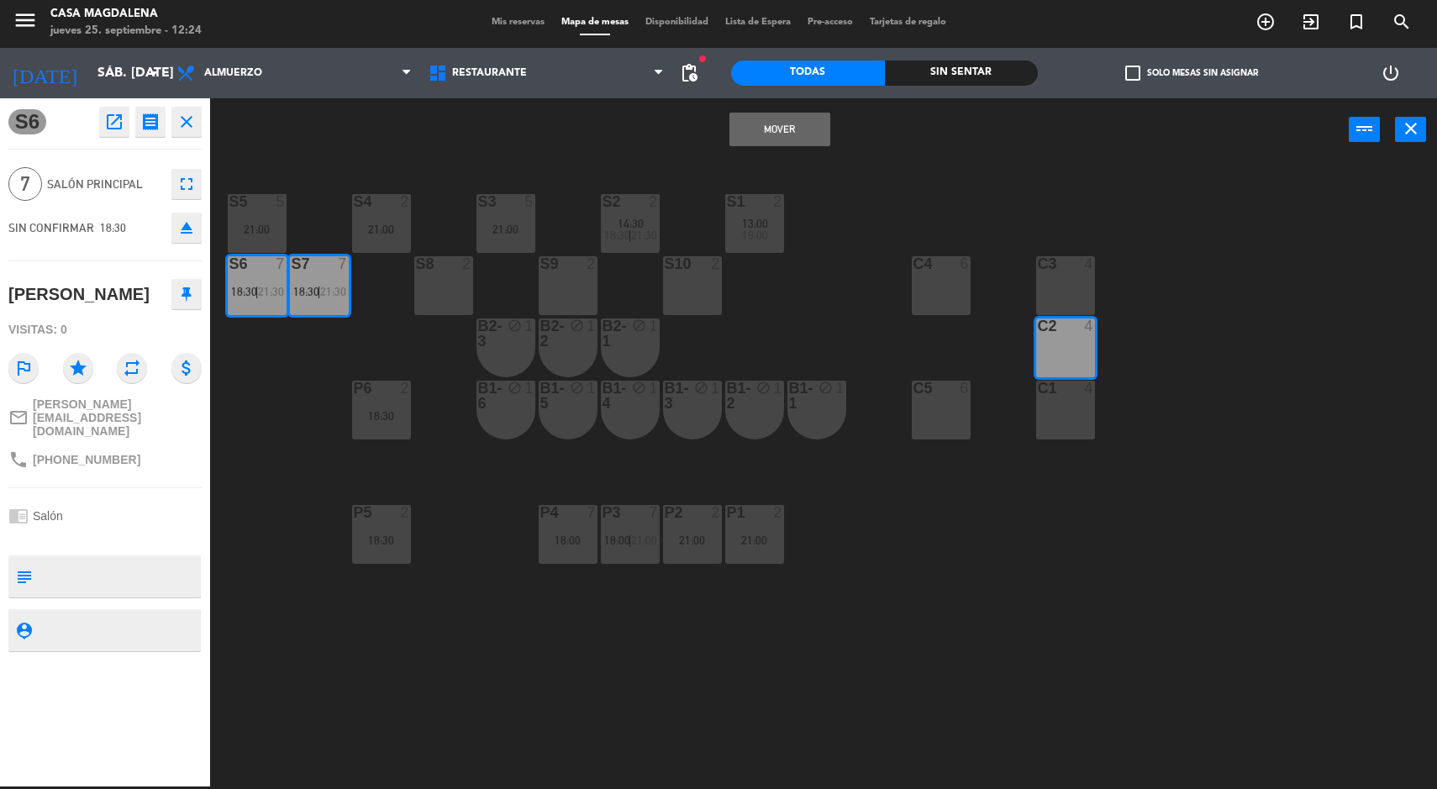
click at [1057, 298] on div "C3 4" at bounding box center [1065, 285] width 59 height 59
click at [795, 134] on button "Mover y Unir" at bounding box center [780, 130] width 101 height 34
